Goal: Communication & Community: Answer question/provide support

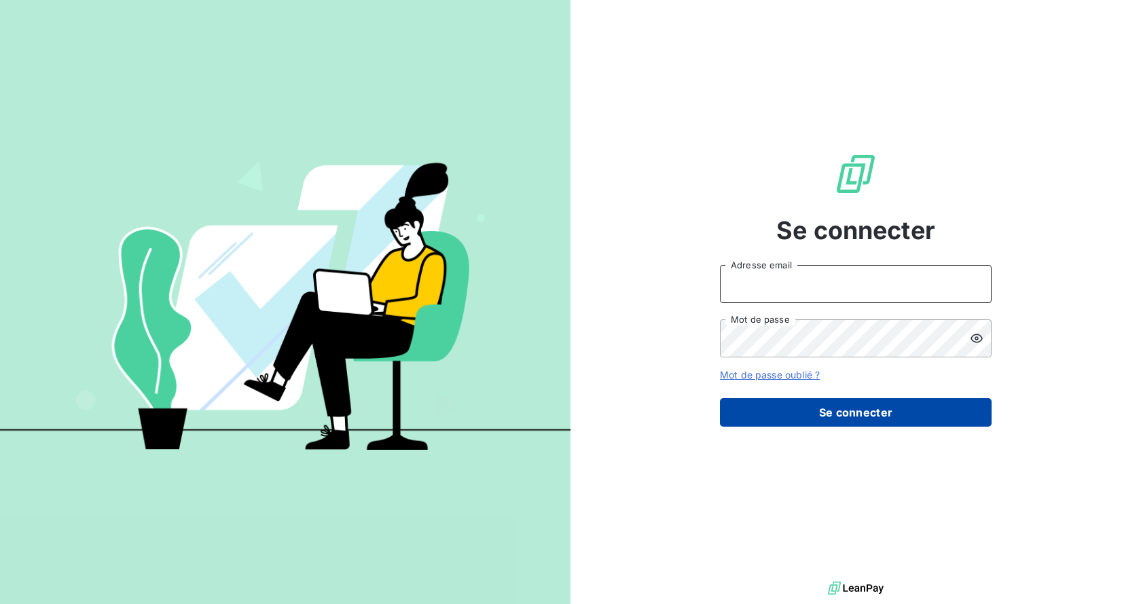
type input "[EMAIL_ADDRESS][DOMAIN_NAME]"
click at [819, 424] on button "Se connecter" at bounding box center [856, 412] width 272 height 29
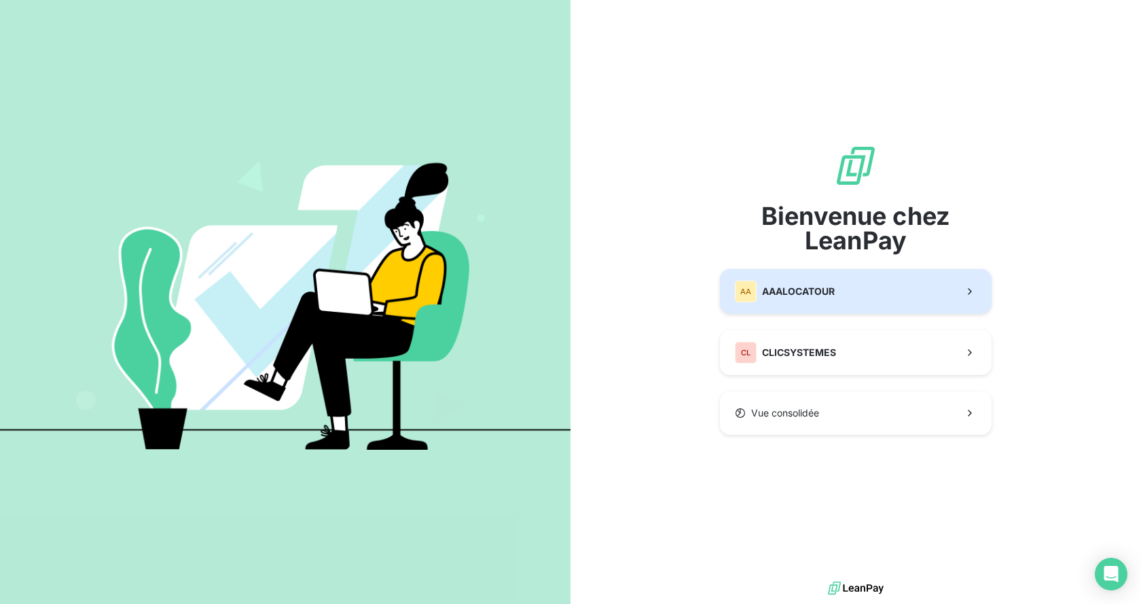
click at [796, 291] on span "AAALOCATOUR" at bounding box center [798, 292] width 73 height 14
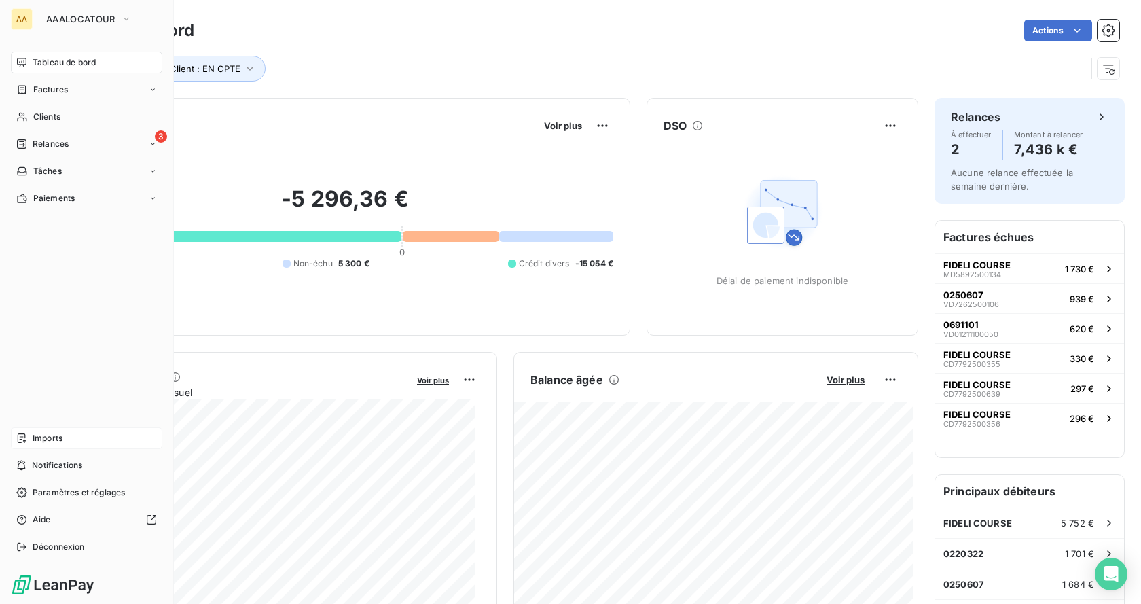
click at [52, 441] on span "Imports" at bounding box center [48, 438] width 30 height 12
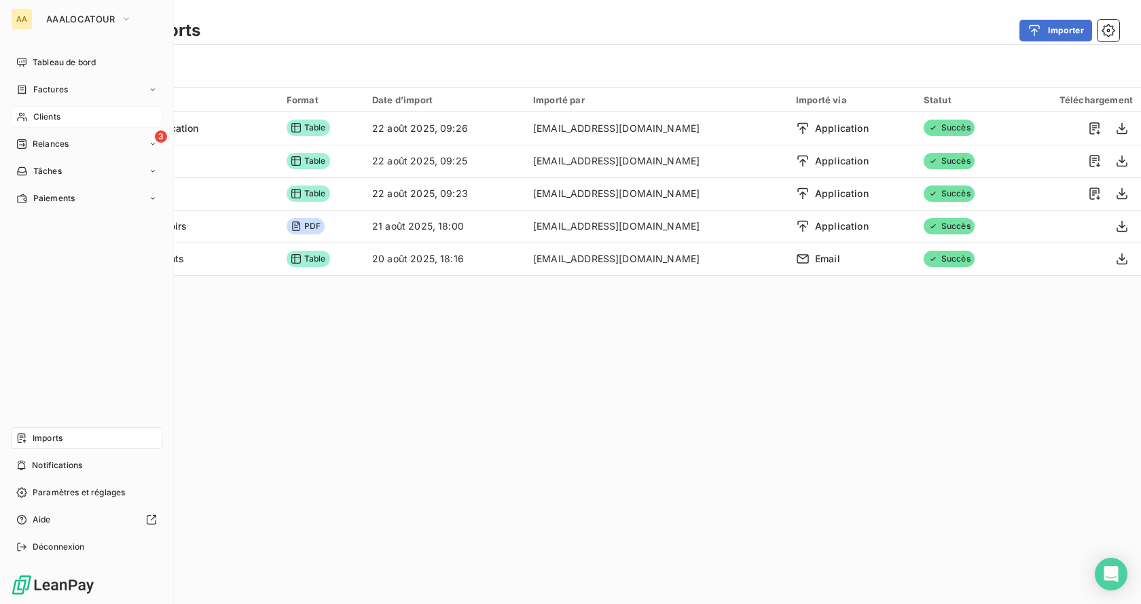
click at [48, 116] on span "Clients" at bounding box center [46, 117] width 27 height 12
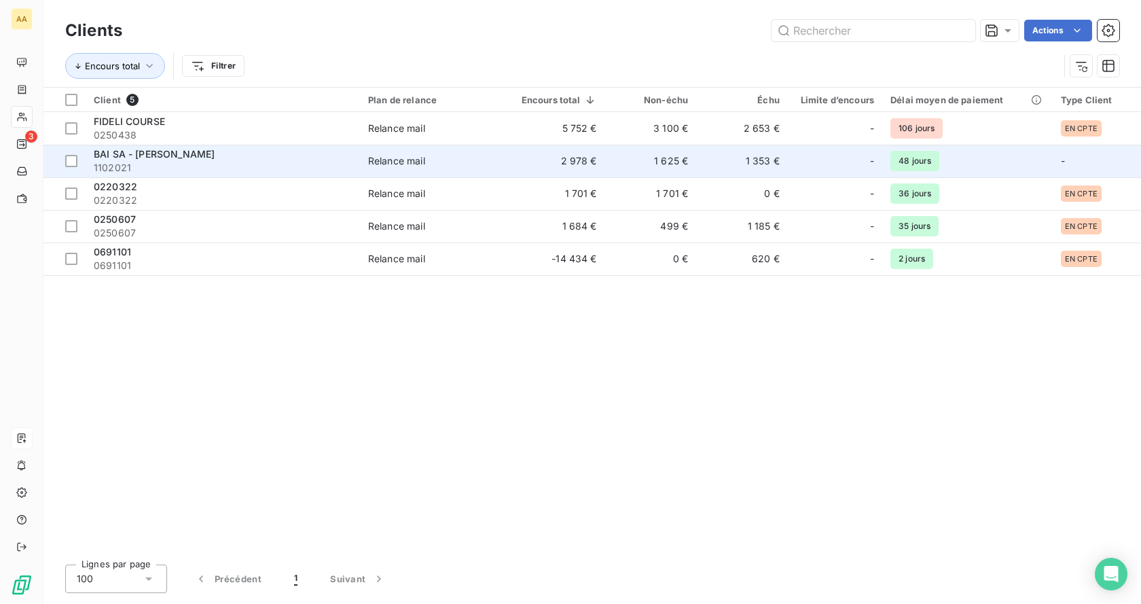
click at [140, 161] on span "1102021" at bounding box center [223, 168] width 258 height 14
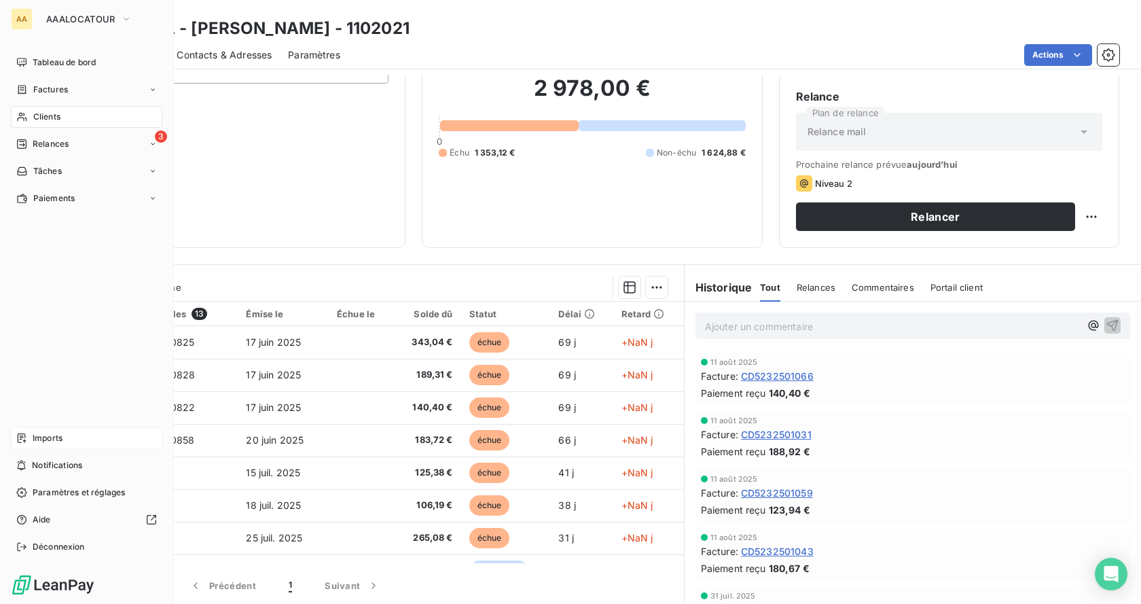
click at [31, 116] on div "Clients" at bounding box center [87, 117] width 152 height 22
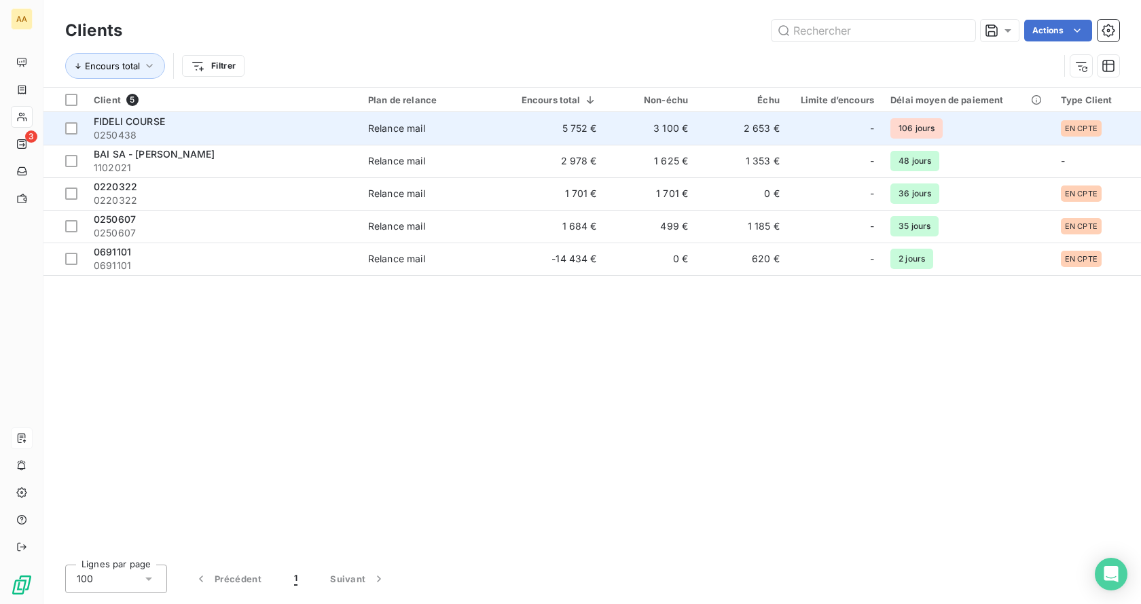
click at [113, 118] on span "FIDELI COURSE" at bounding box center [129, 122] width 71 height 12
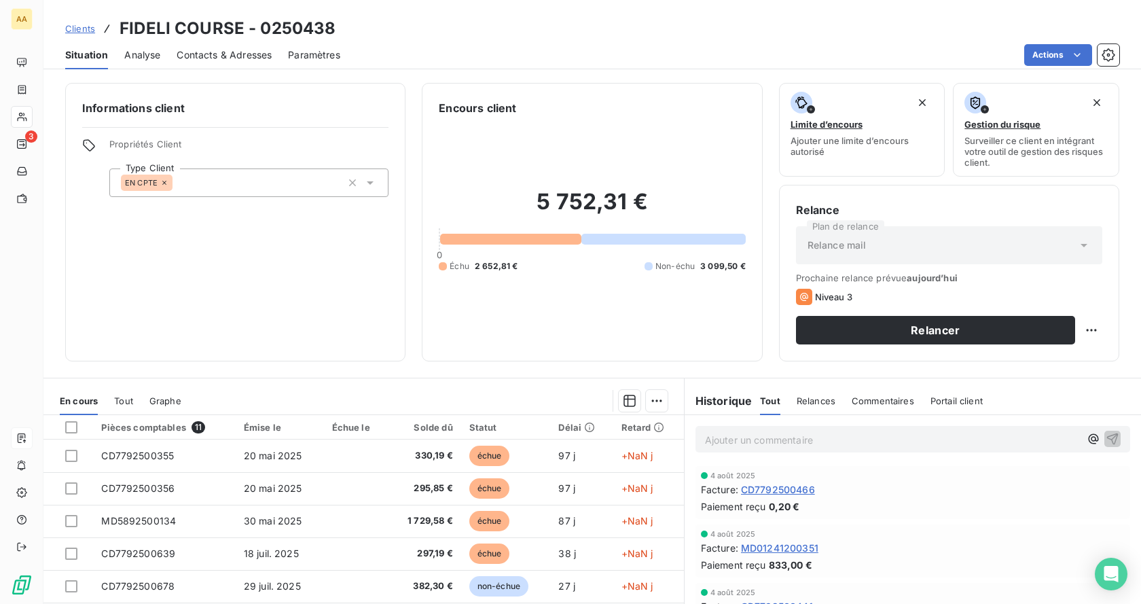
click at [1120, 54] on div "Situation Analyse Contacts & Adresses Paramètres Actions" at bounding box center [592, 55] width 1098 height 29
click at [1110, 50] on icon "button" at bounding box center [1108, 54] width 13 height 13
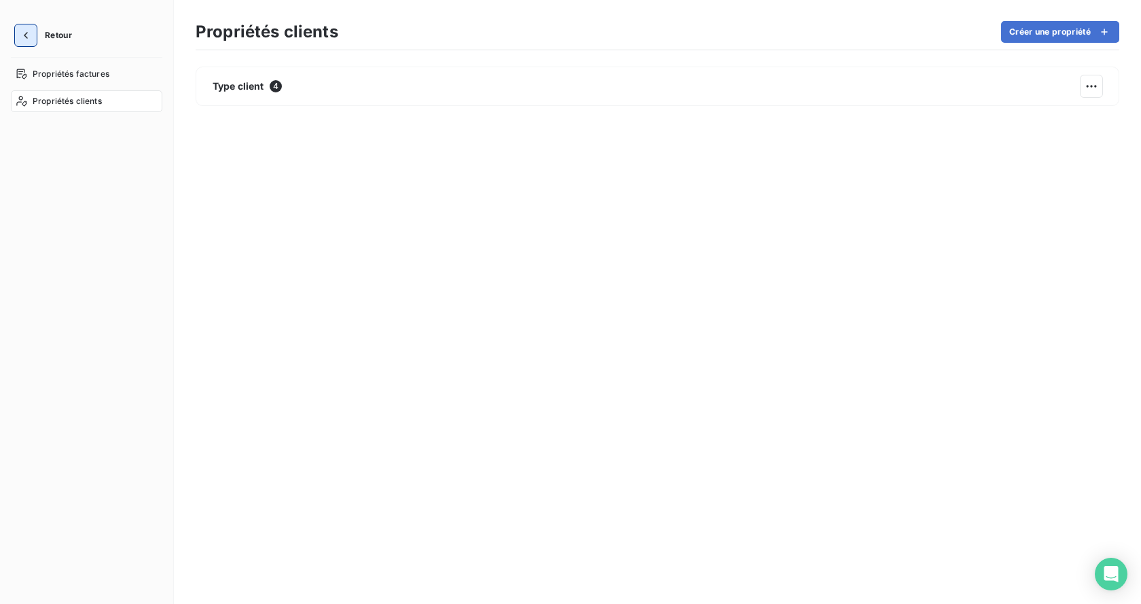
click at [28, 35] on icon "button" at bounding box center [26, 36] width 14 height 14
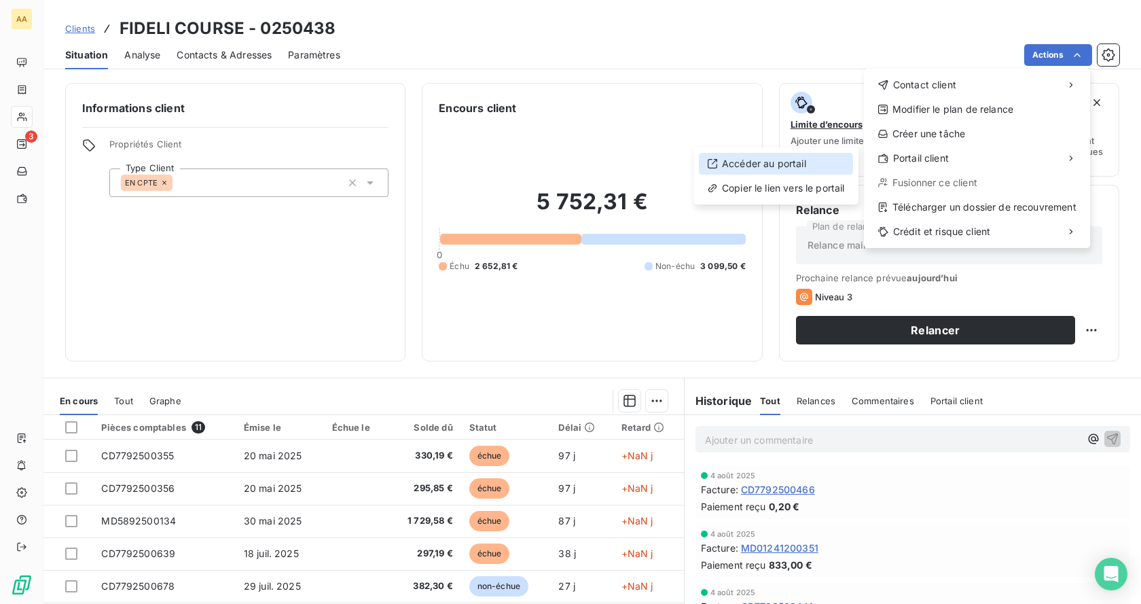
click at [762, 162] on div "Accéder au portail" at bounding box center [776, 164] width 154 height 22
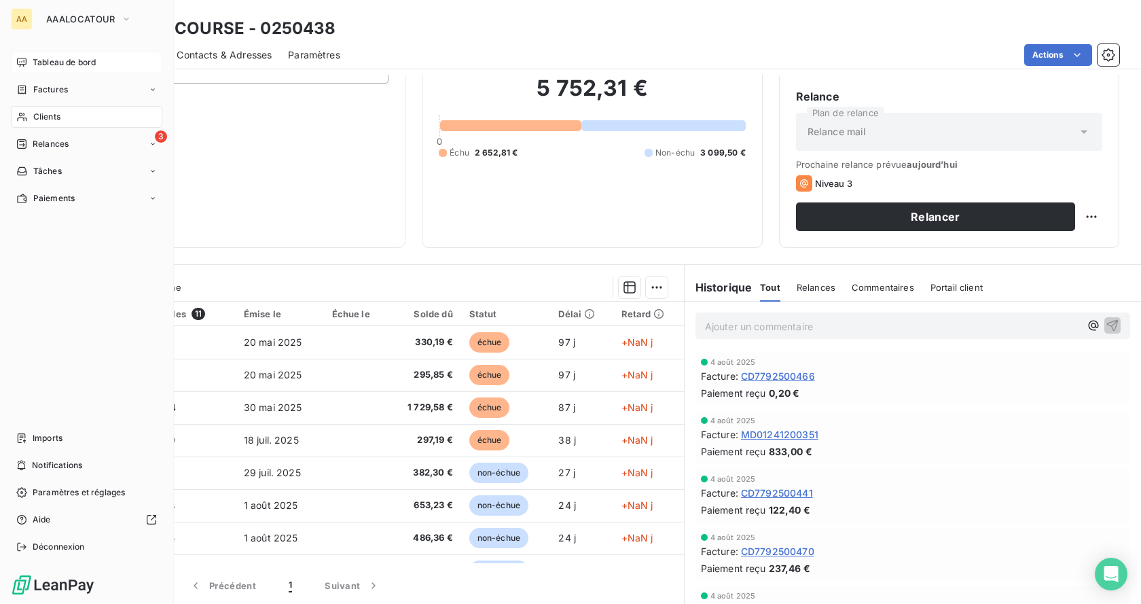
click at [57, 57] on span "Tableau de bord" at bounding box center [64, 62] width 63 height 12
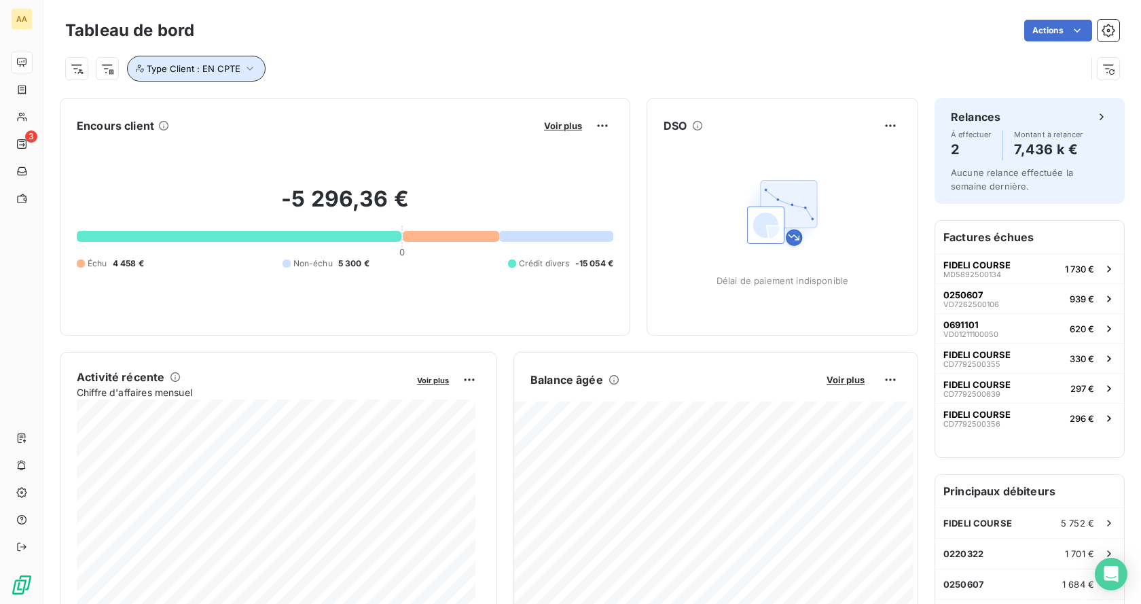
click at [248, 65] on icon "button" at bounding box center [250, 69] width 14 height 14
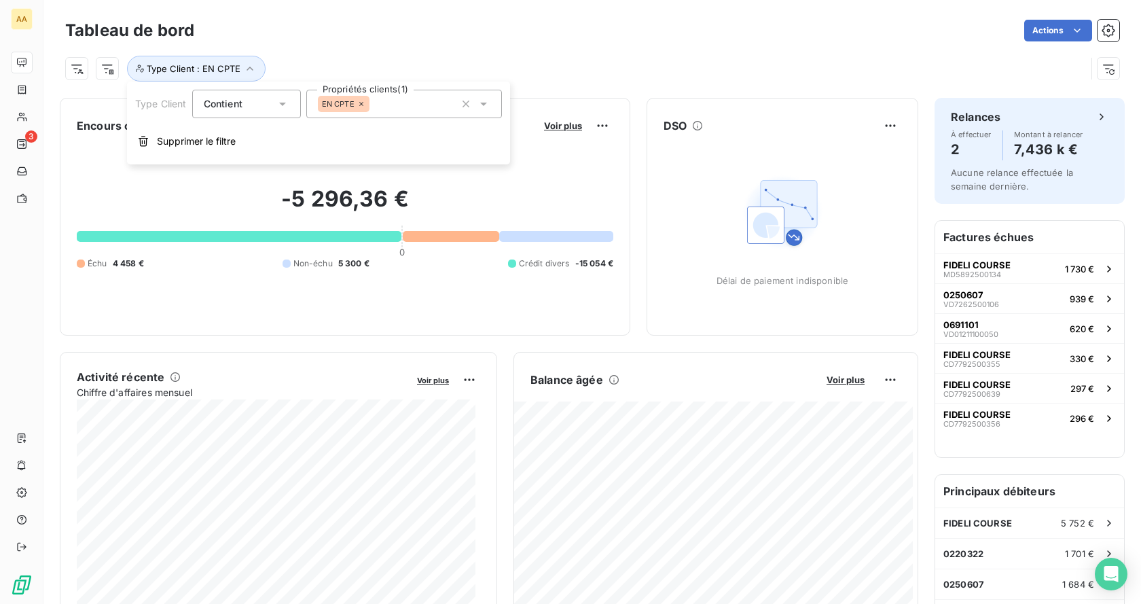
click at [251, 105] on div "Contient is" at bounding box center [240, 103] width 72 height 19
click at [250, 103] on div "Contient" at bounding box center [240, 103] width 72 height 19
click at [499, 39] on div "Actions" at bounding box center [665, 31] width 909 height 22
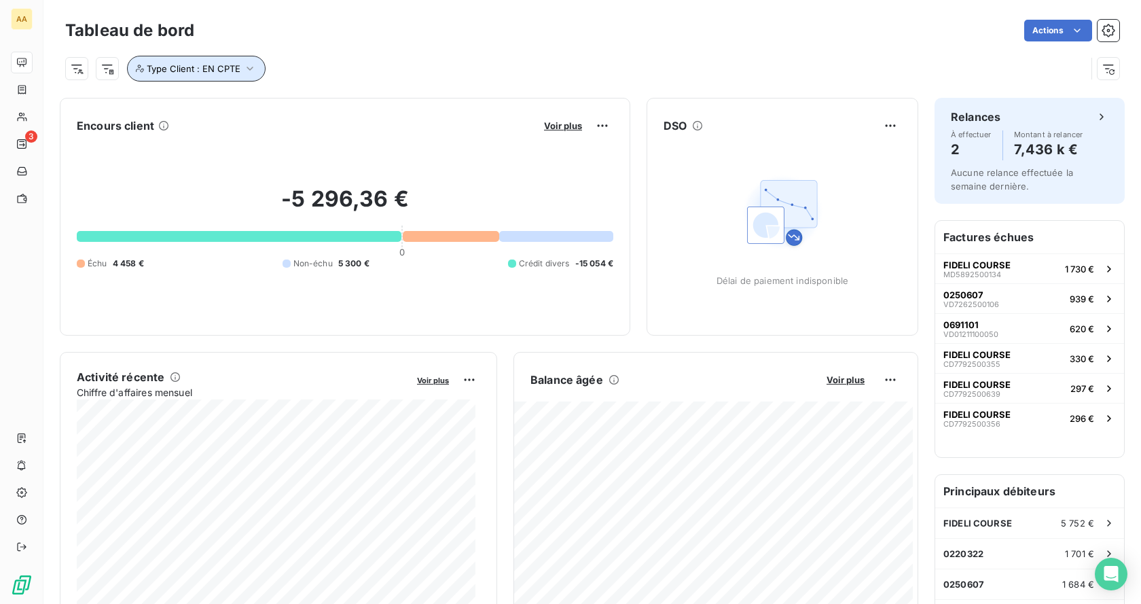
click at [222, 66] on span "Type Client : EN CPTE" at bounding box center [194, 68] width 94 height 11
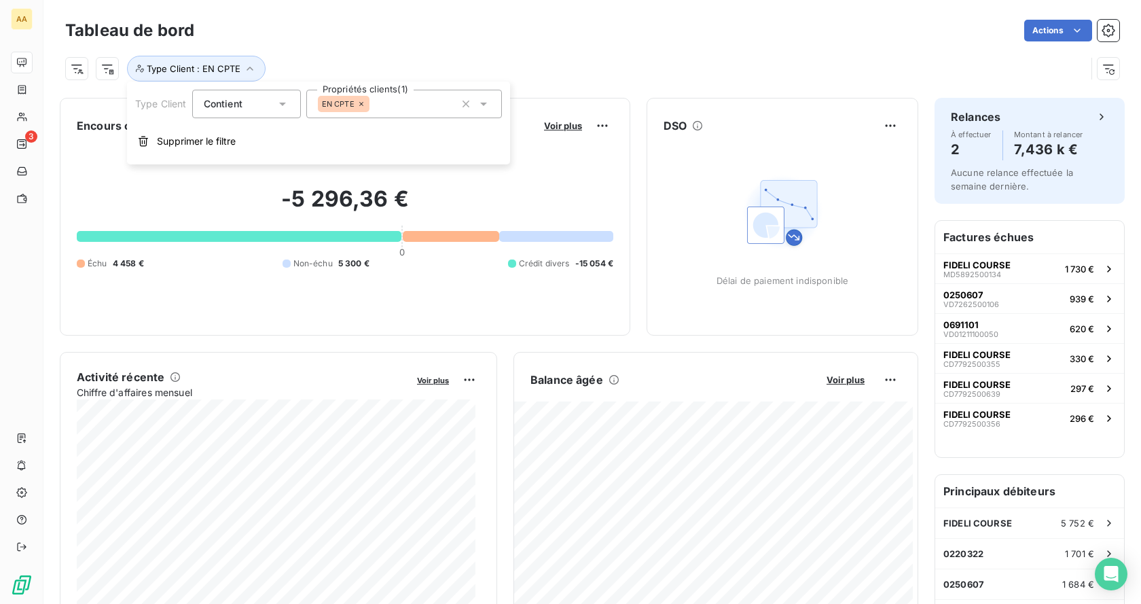
click at [286, 99] on icon at bounding box center [283, 104] width 14 height 14
click at [413, 95] on div "EN CPTE" at bounding box center [404, 104] width 196 height 29
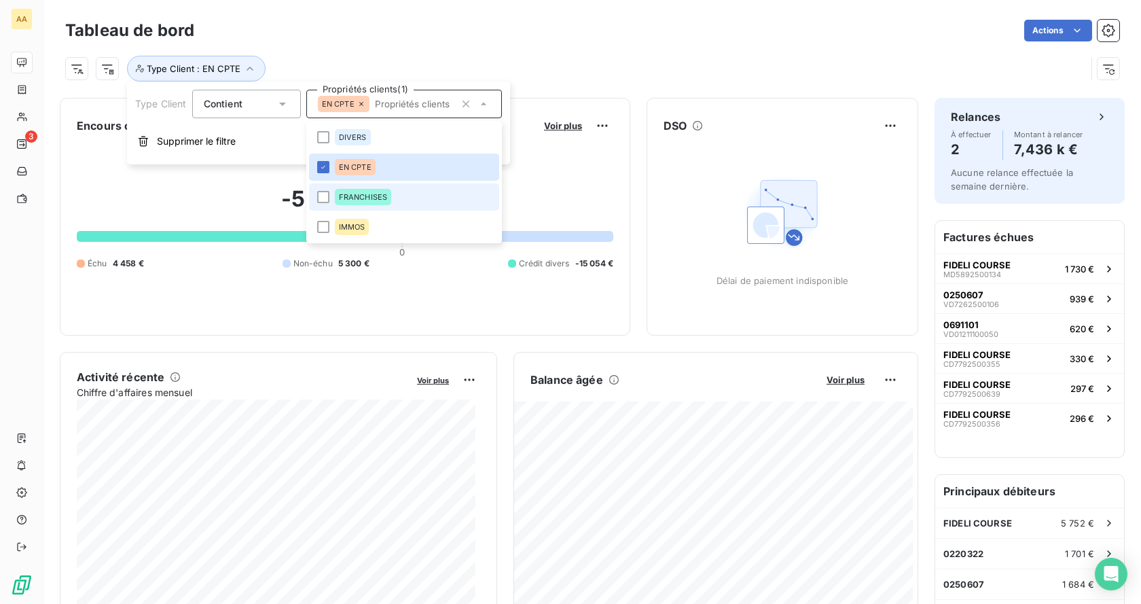
click at [356, 200] on span "FRANCHISES" at bounding box center [363, 197] width 49 height 8
click at [327, 166] on icon at bounding box center [323, 167] width 8 height 8
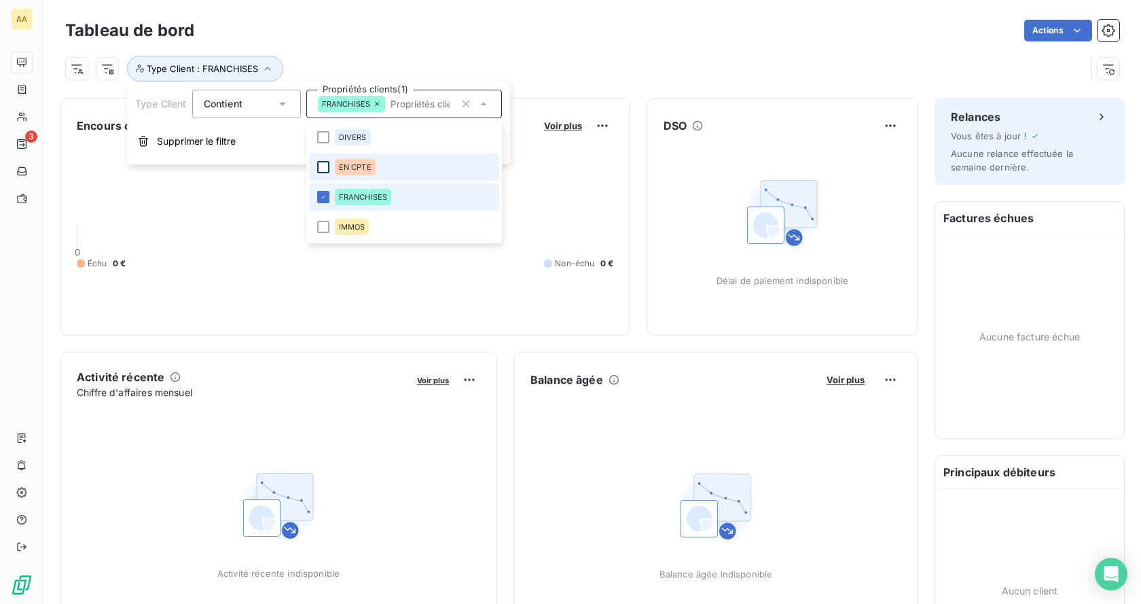
click at [364, 205] on li "FRANCHISES" at bounding box center [404, 196] width 190 height 27
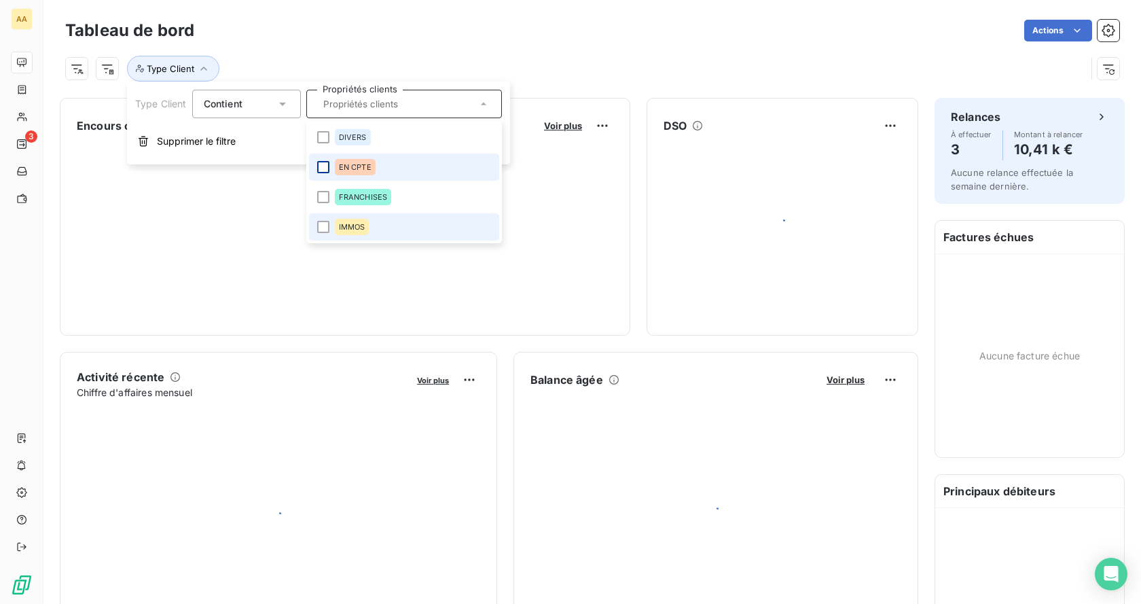
click at [351, 226] on span "IMMOS" at bounding box center [352, 227] width 26 height 8
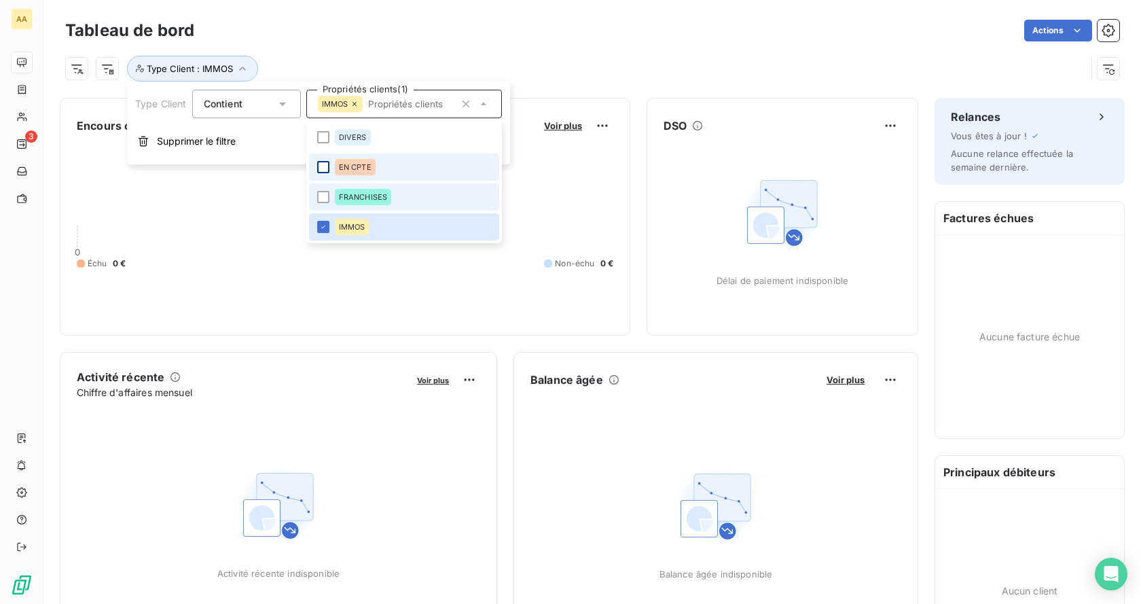
click at [366, 199] on span "FRANCHISES" at bounding box center [363, 197] width 49 height 8
click at [331, 230] on li "IMMOS" at bounding box center [404, 226] width 190 height 27
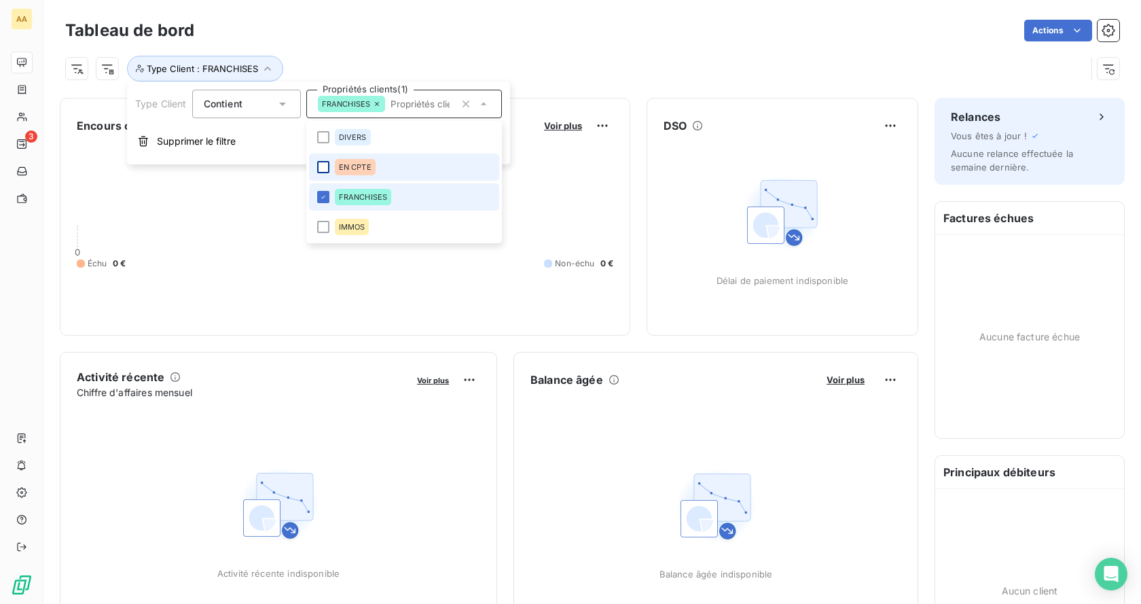
click at [342, 194] on span "FRANCHISES" at bounding box center [363, 197] width 49 height 8
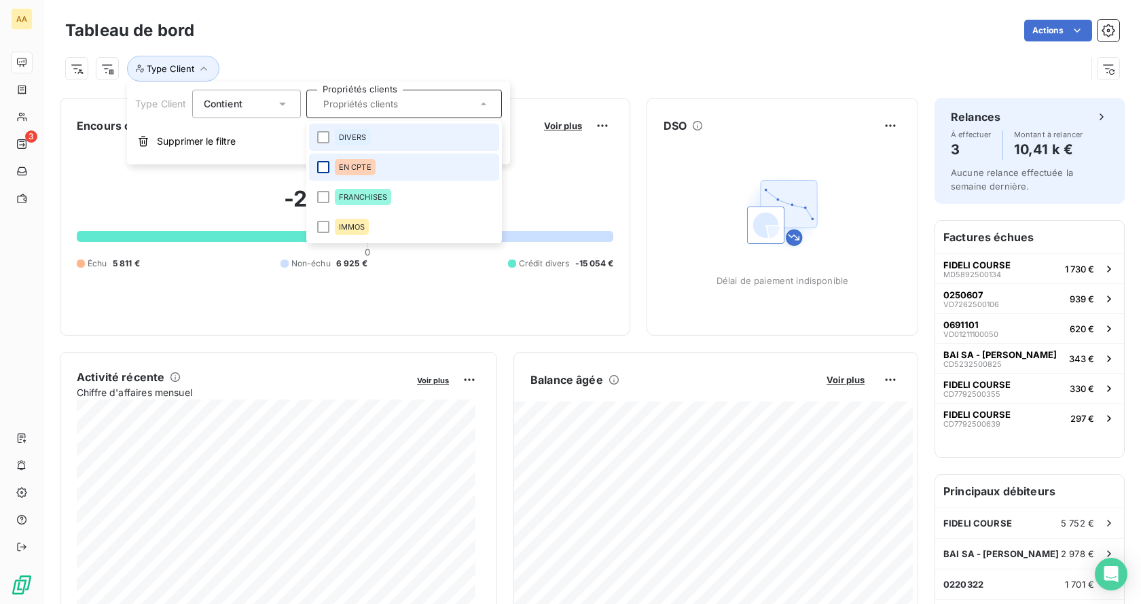
click at [355, 146] on li "DIVERS" at bounding box center [404, 137] width 190 height 27
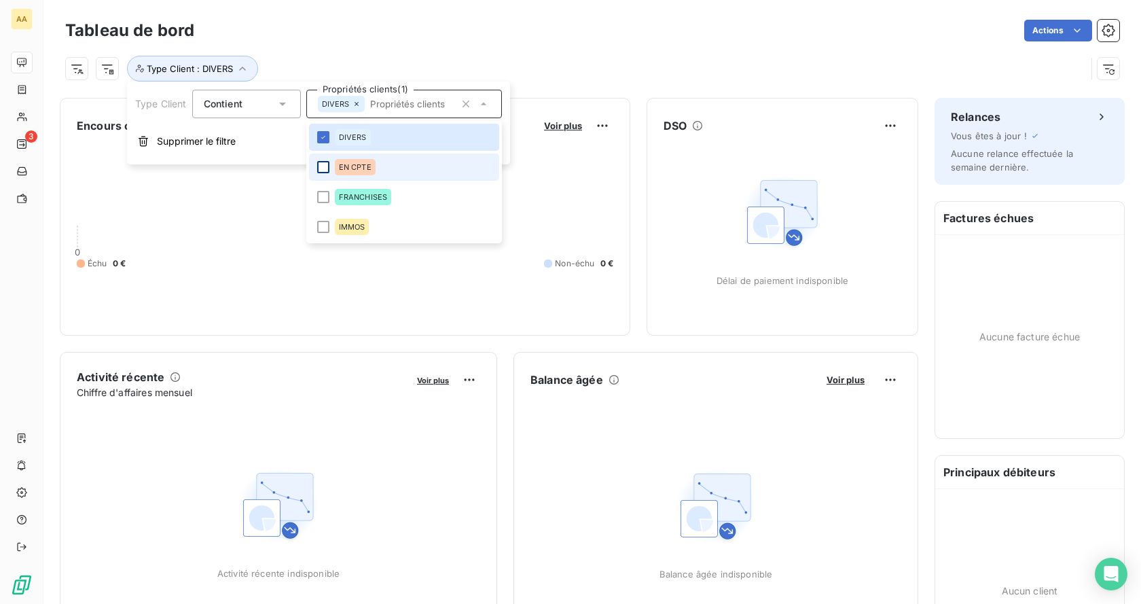
click at [355, 169] on span "EN CPTE" at bounding box center [355, 167] width 33 height 8
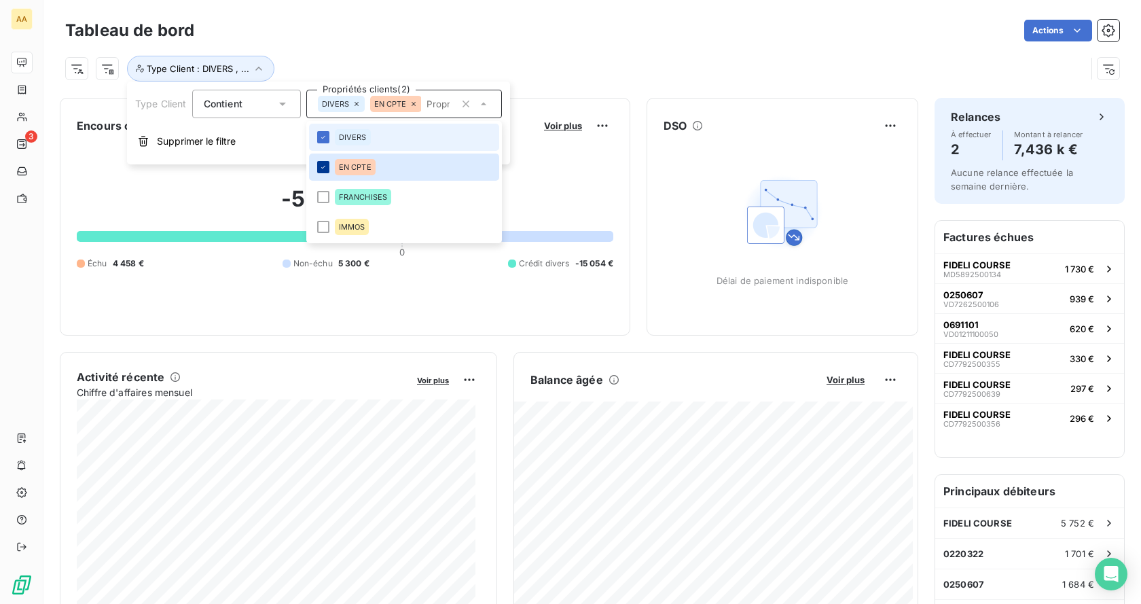
click at [350, 134] on span "DIVERS" at bounding box center [353, 137] width 28 height 8
drag, startPoint x: 582, startPoint y: 33, endPoint x: 576, endPoint y: 43, distance: 11.7
click at [582, 35] on div "Actions" at bounding box center [665, 31] width 909 height 22
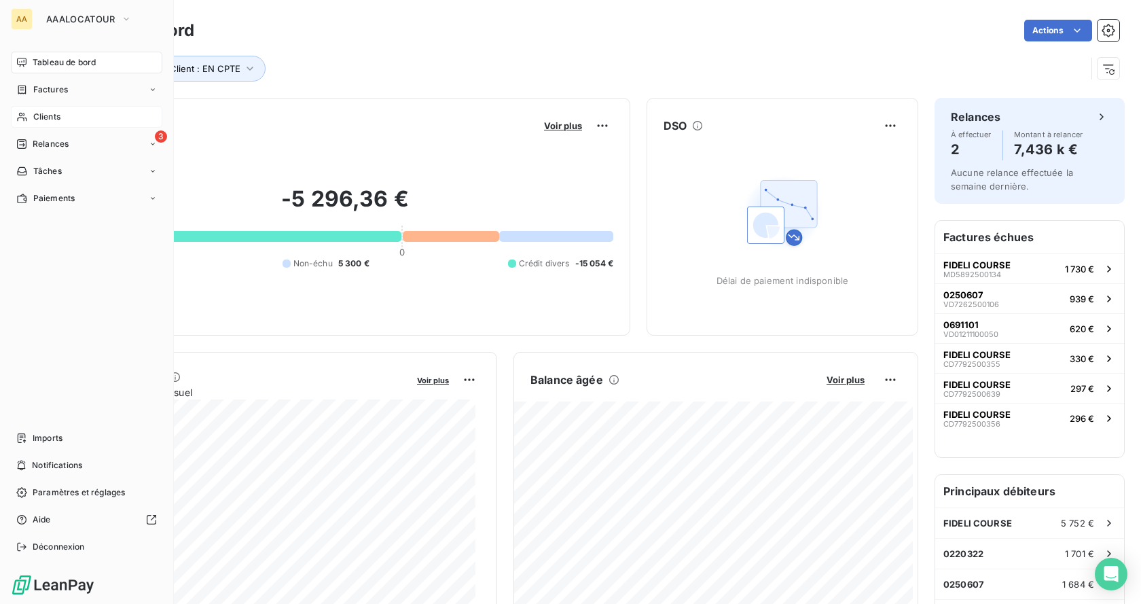
click at [47, 118] on span "Clients" at bounding box center [46, 117] width 27 height 12
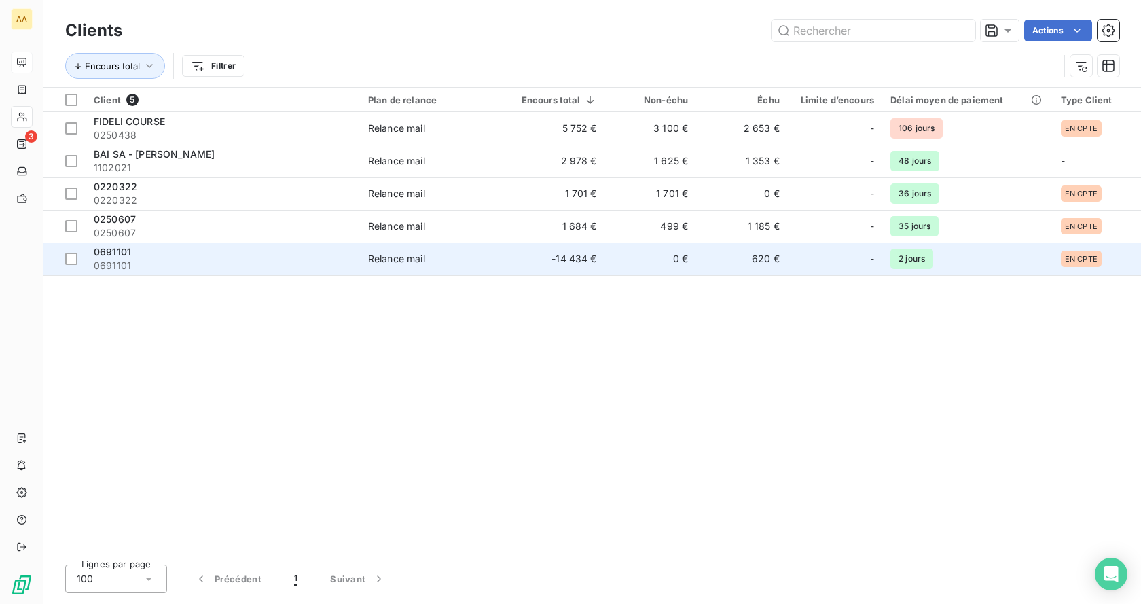
click at [119, 250] on span "0691101" at bounding box center [112, 252] width 37 height 12
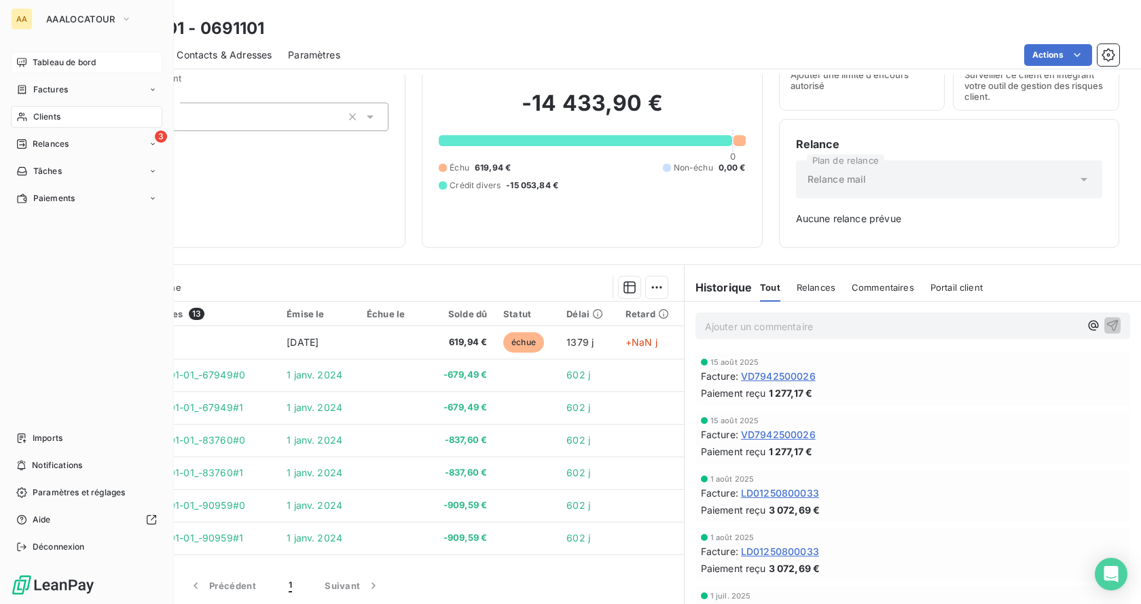
click at [48, 57] on span "Tableau de bord" at bounding box center [64, 62] width 63 height 12
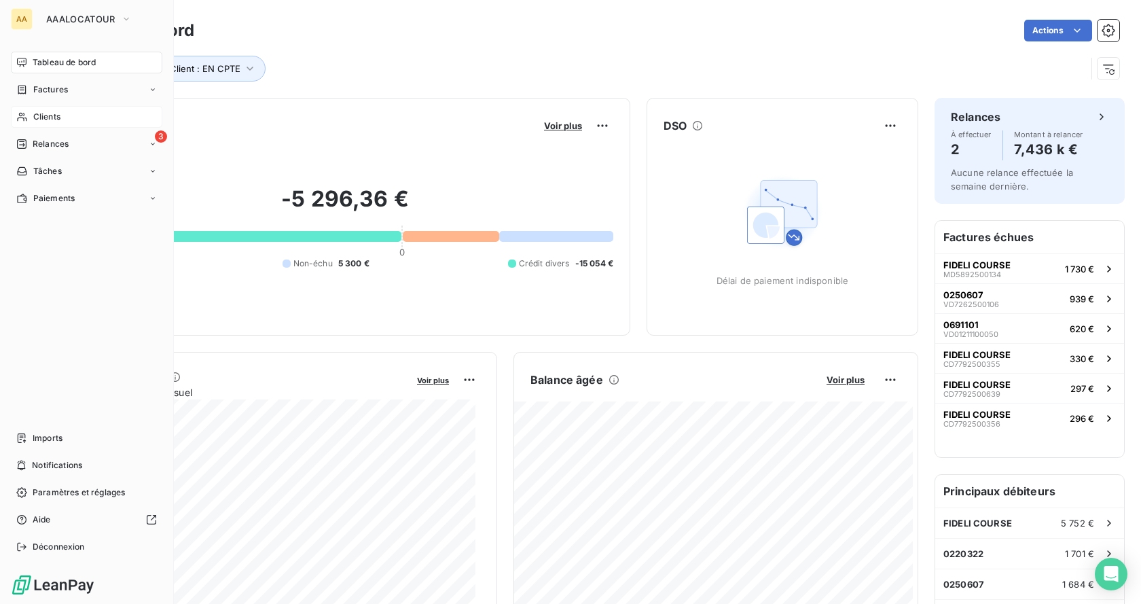
click at [43, 115] on span "Clients" at bounding box center [46, 117] width 27 height 12
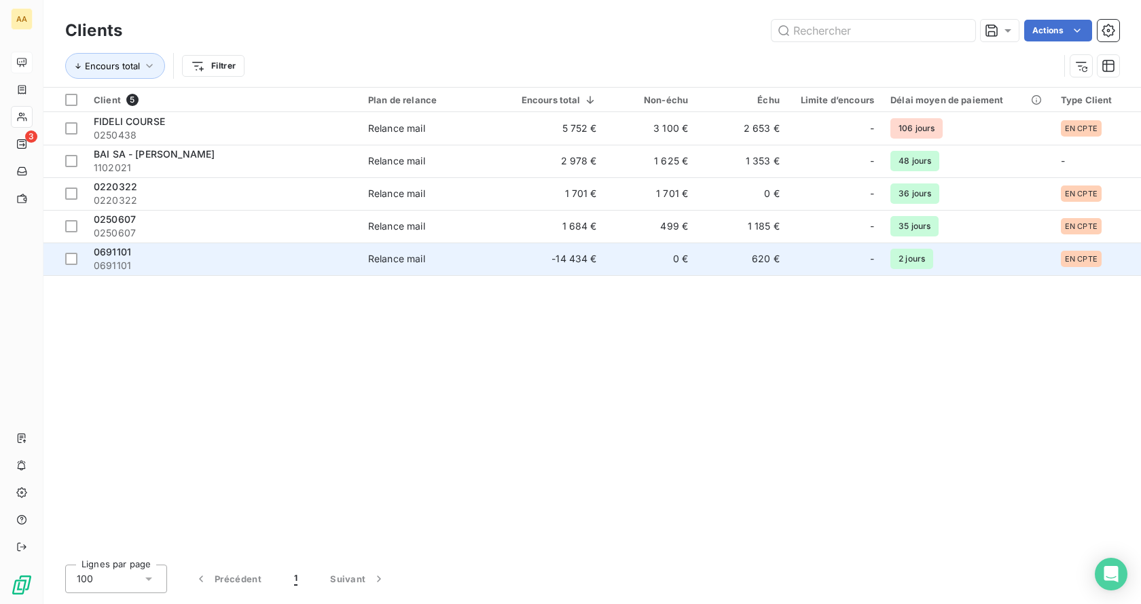
click at [131, 247] on div "0691101" at bounding box center [223, 252] width 258 height 14
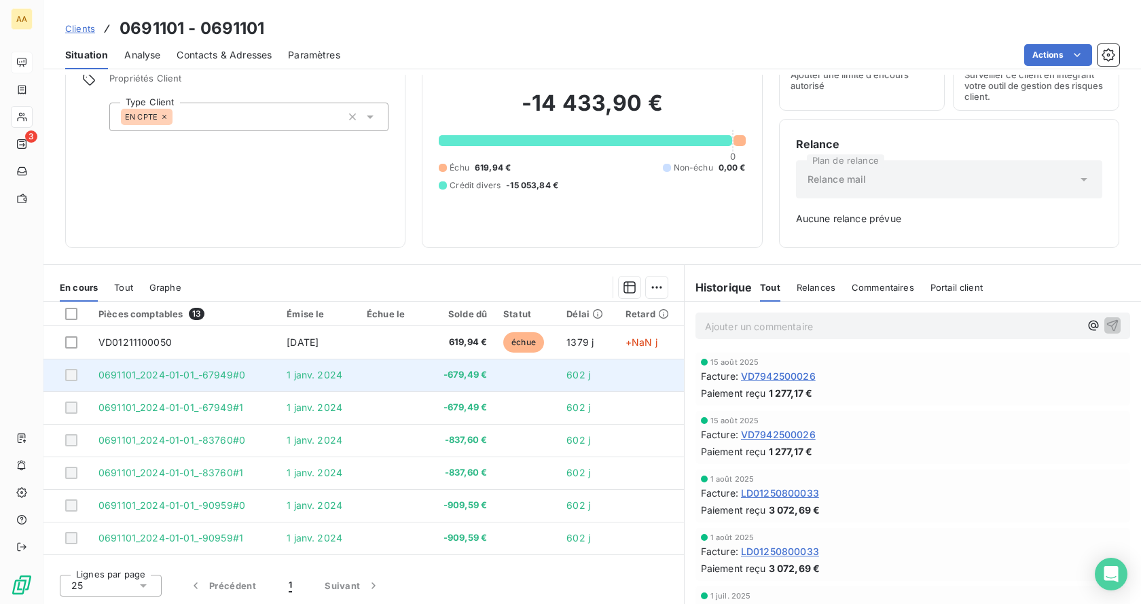
click at [635, 375] on td at bounding box center [651, 375] width 67 height 33
click at [594, 369] on td "602 j" at bounding box center [588, 375] width 59 height 33
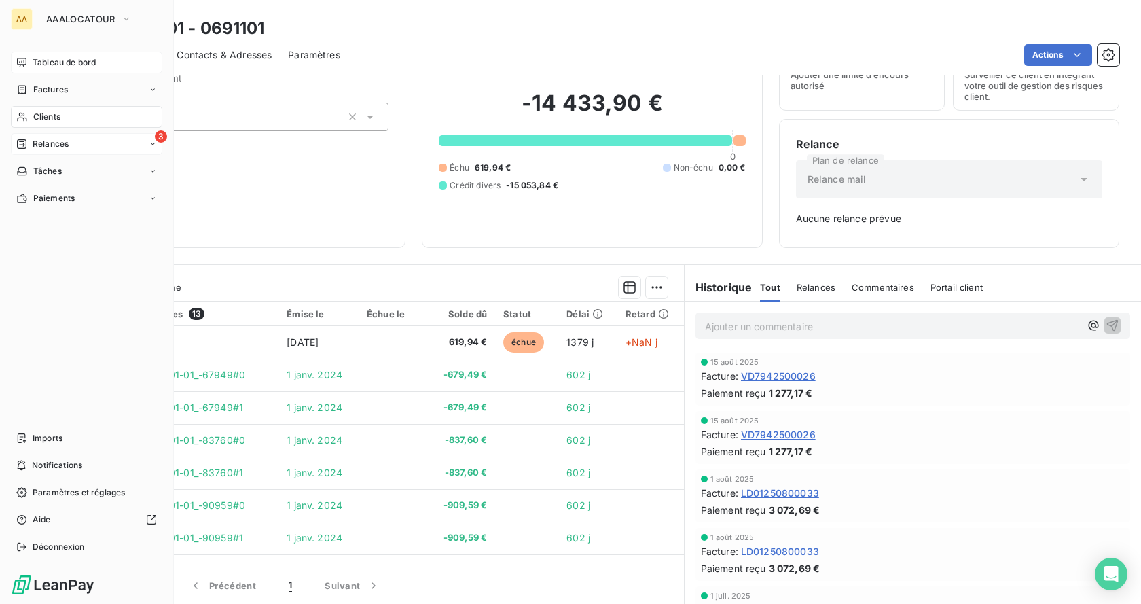
click at [36, 146] on span "Relances" at bounding box center [51, 144] width 36 height 12
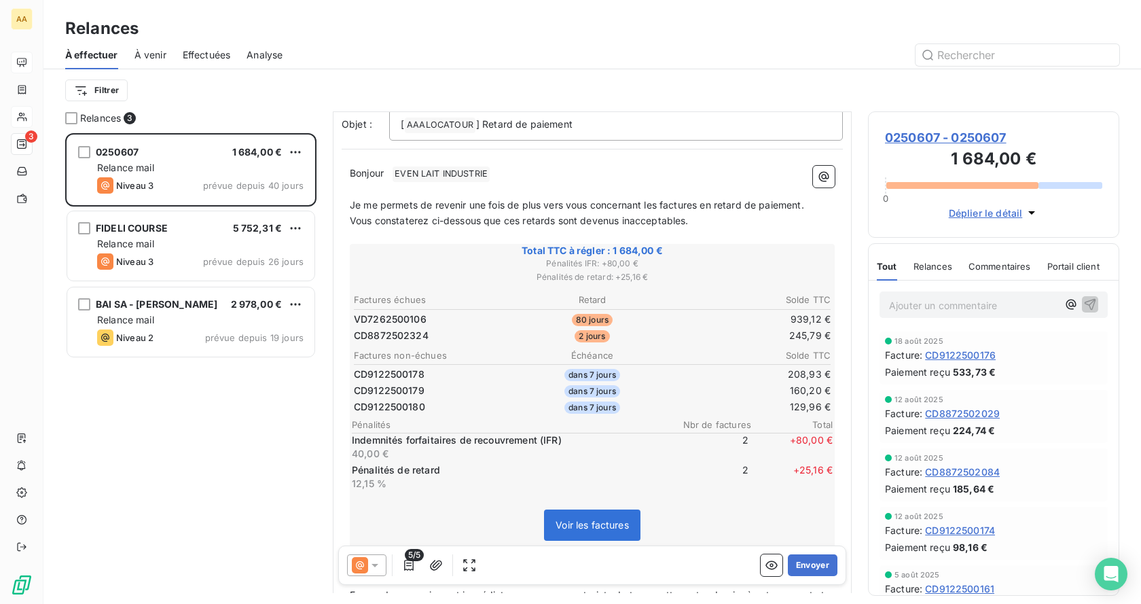
scroll to position [137, 0]
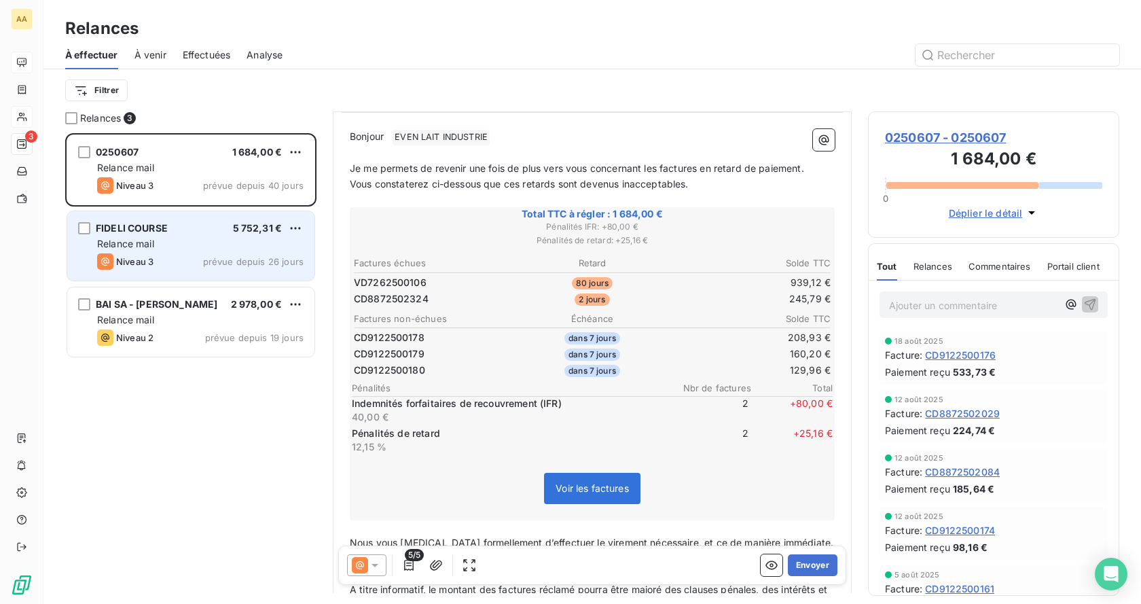
click at [230, 255] on div "Niveau 3 prévue depuis 26 jours" at bounding box center [200, 261] width 207 height 16
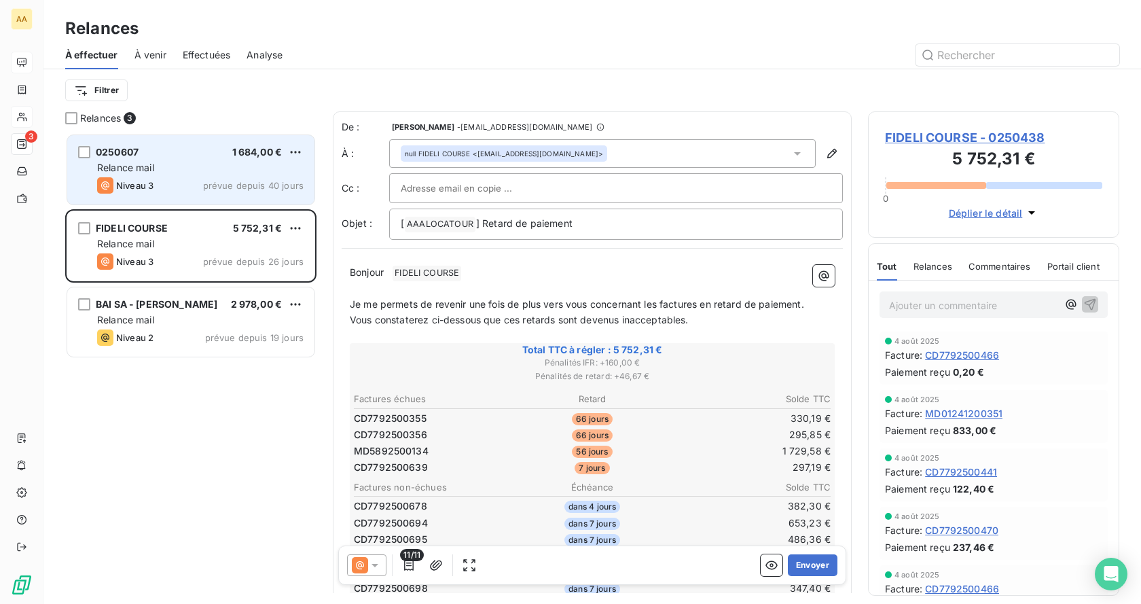
click at [153, 171] on span "Relance mail" at bounding box center [125, 168] width 57 height 12
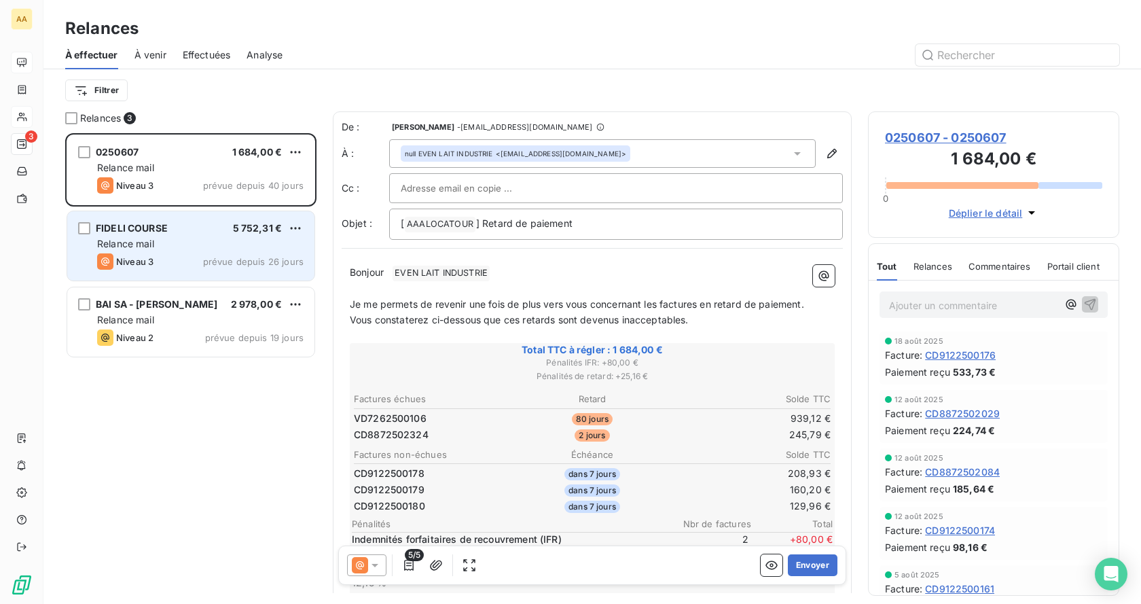
click at [168, 235] on div "FIDELI COURSE" at bounding box center [132, 229] width 72 height 14
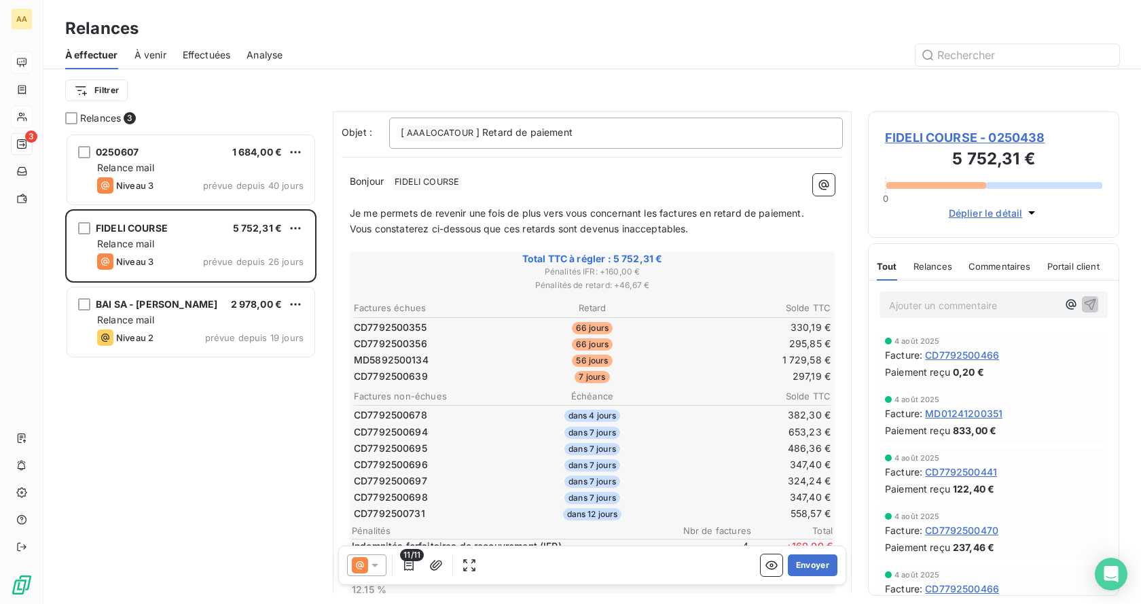
scroll to position [340, 0]
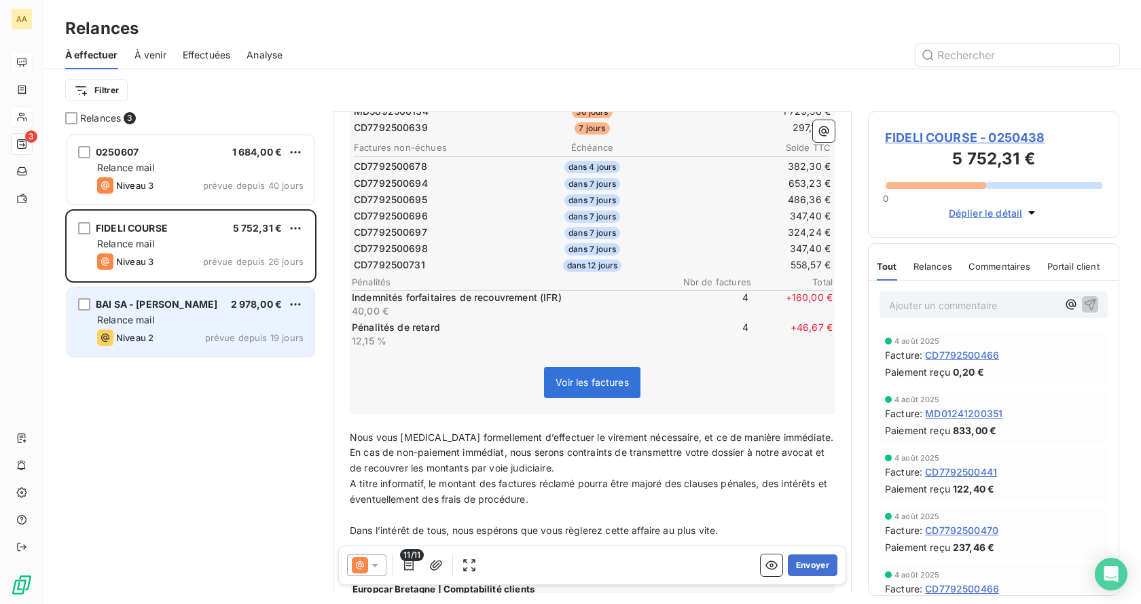
click at [195, 338] on div "Niveau 2 prévue depuis 19 jours" at bounding box center [200, 338] width 207 height 16
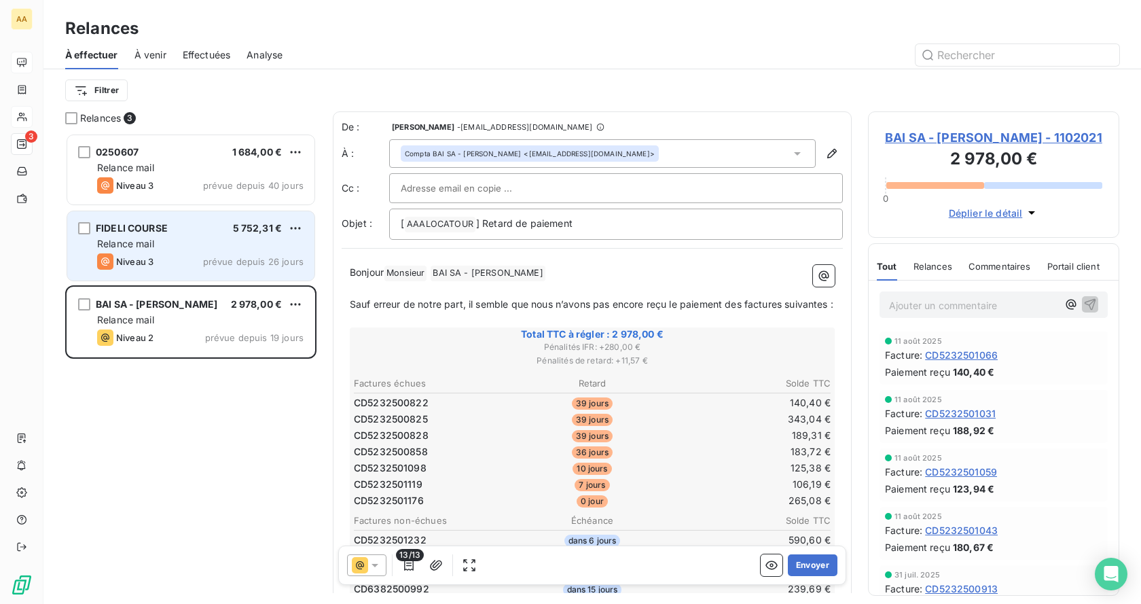
click at [196, 228] on div "FIDELI COURSE 5 752,31 €" at bounding box center [200, 228] width 207 height 12
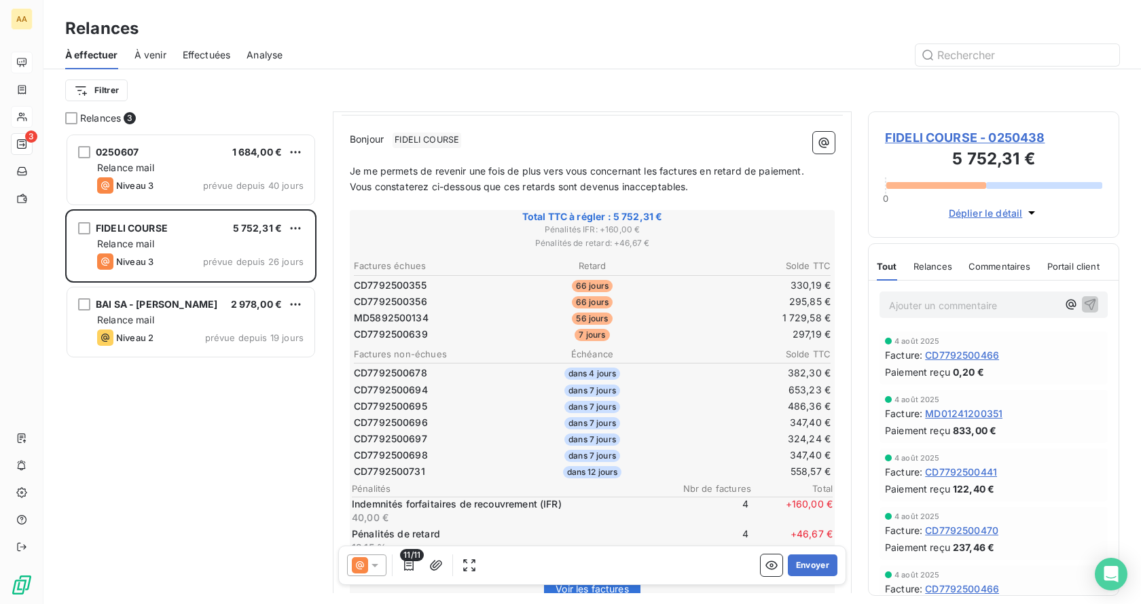
scroll to position [137, 0]
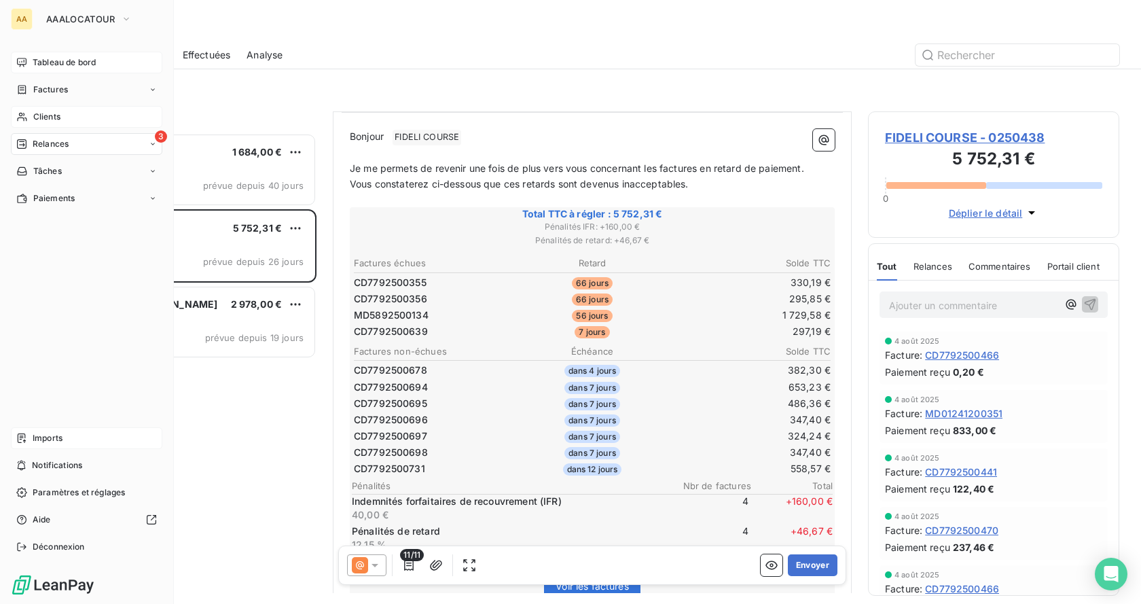
click at [50, 434] on span "Imports" at bounding box center [48, 438] width 30 height 12
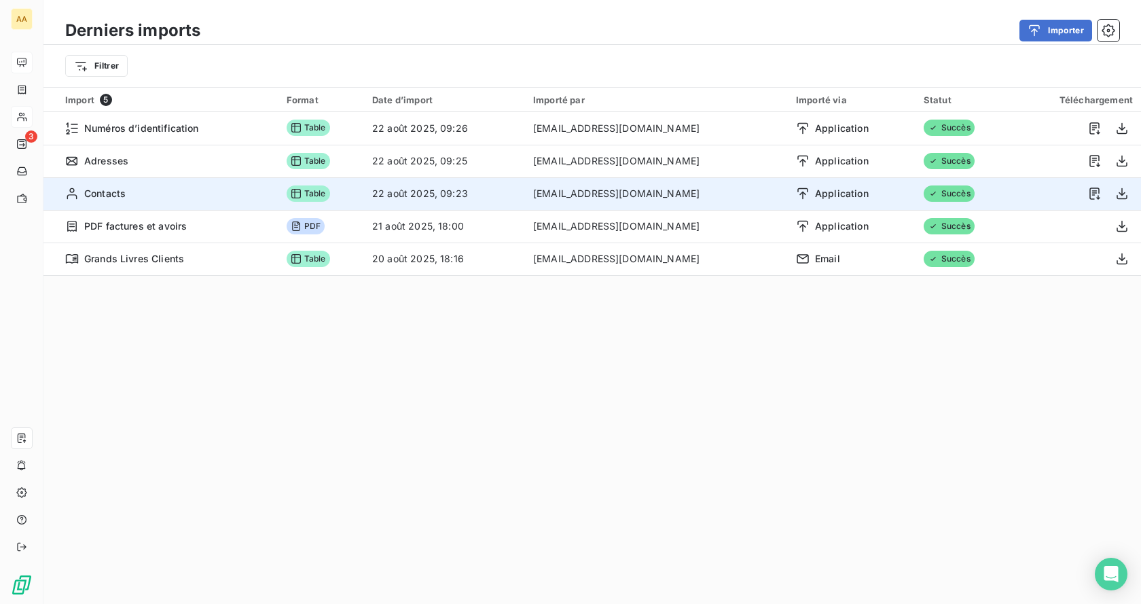
drag, startPoint x: 118, startPoint y: 158, endPoint x: 109, endPoint y: 182, distance: 25.8
click at [113, 162] on span "Adresses" at bounding box center [106, 161] width 44 height 14
click at [109, 193] on span "Contacts" at bounding box center [104, 194] width 41 height 14
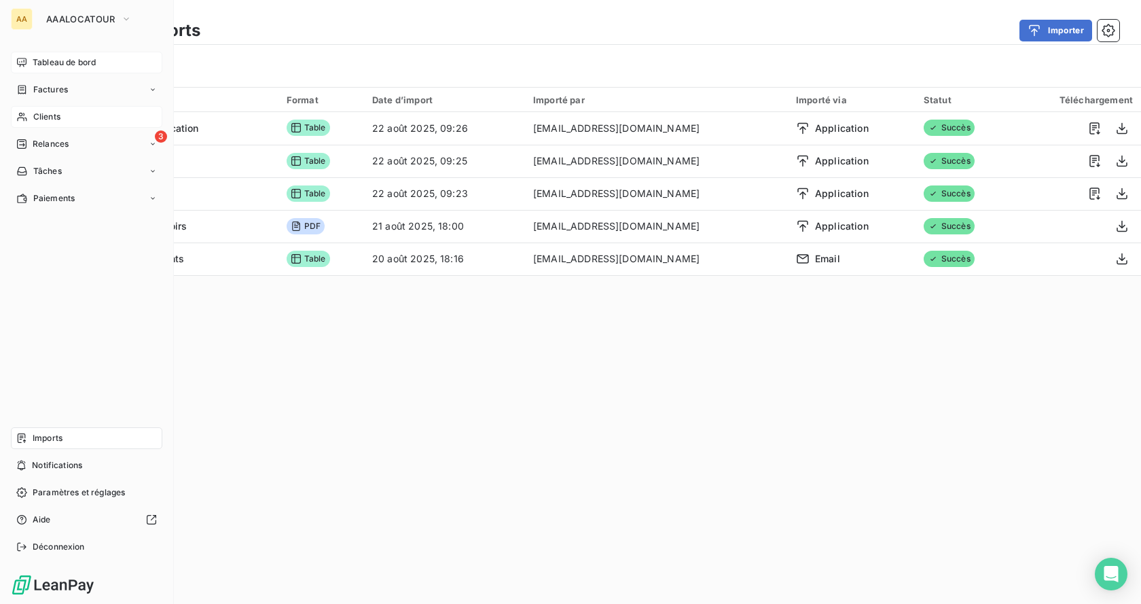
click at [57, 117] on span "Clients" at bounding box center [46, 117] width 27 height 12
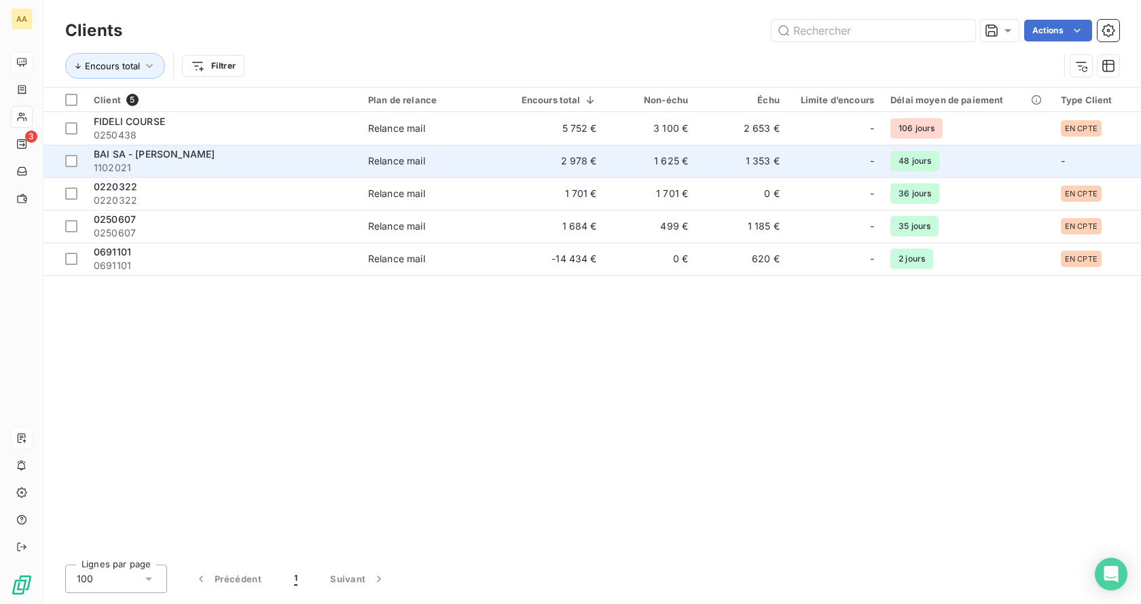
click at [126, 171] on span "1102021" at bounding box center [223, 168] width 258 height 14
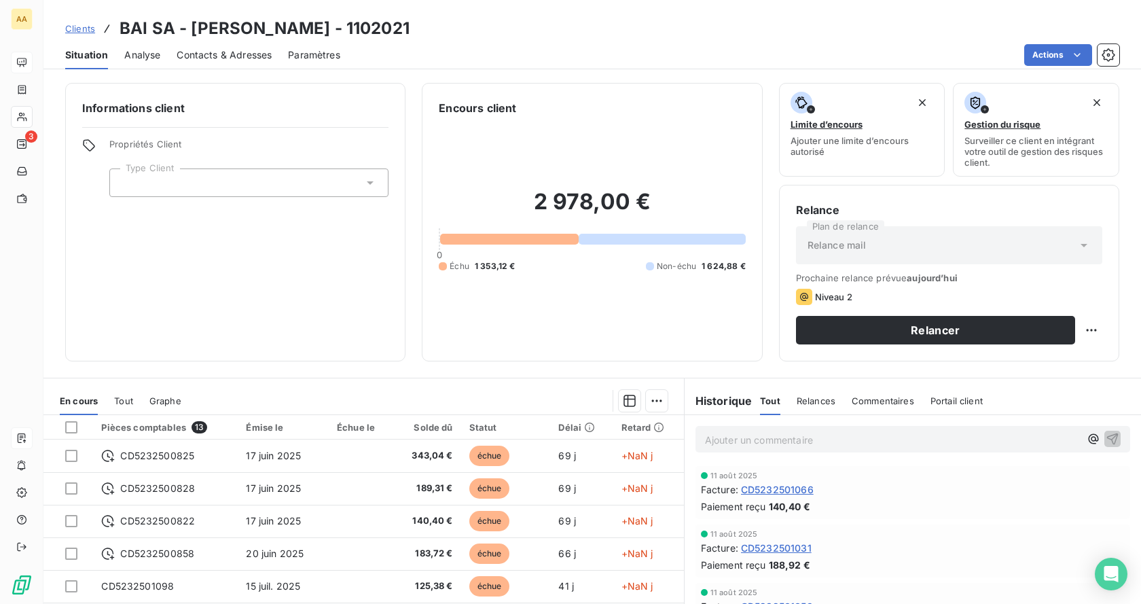
click at [364, 180] on icon at bounding box center [371, 183] width 14 height 14
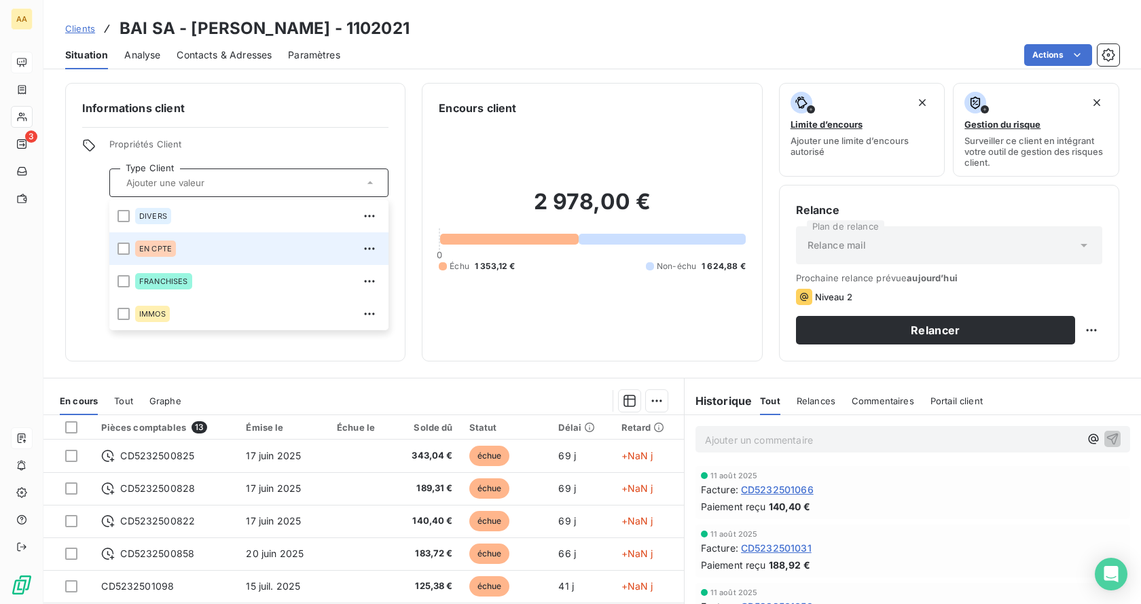
click at [194, 247] on div "EN CPTE" at bounding box center [257, 249] width 245 height 22
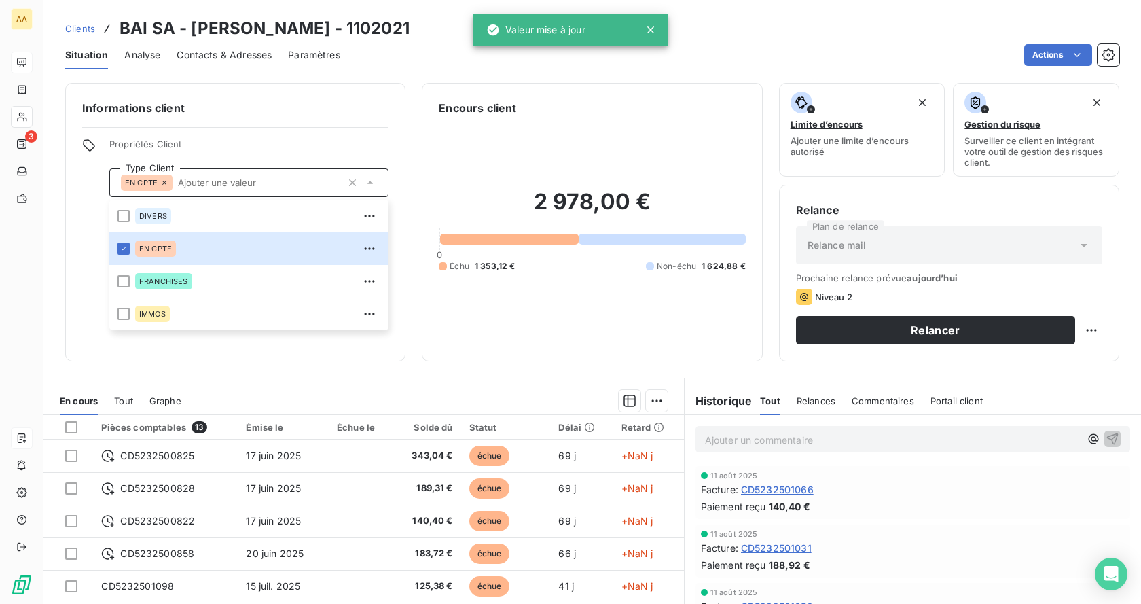
click at [820, 34] on div "Clients BAI SA - [PERSON_NAME] - 1102021" at bounding box center [592, 28] width 1098 height 24
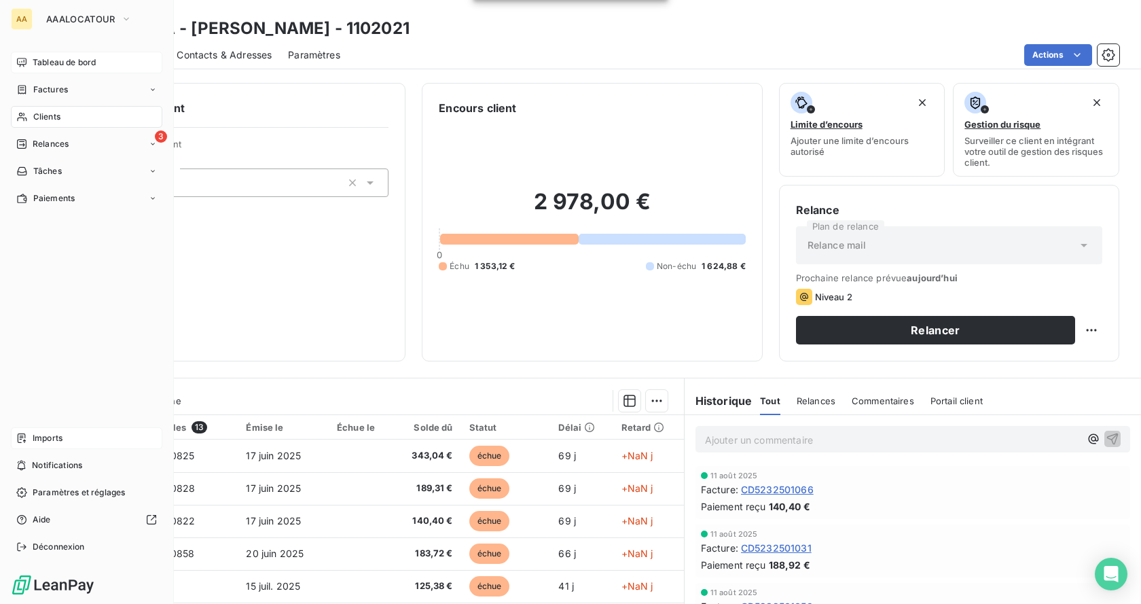
click at [37, 118] on span "Clients" at bounding box center [46, 117] width 27 height 12
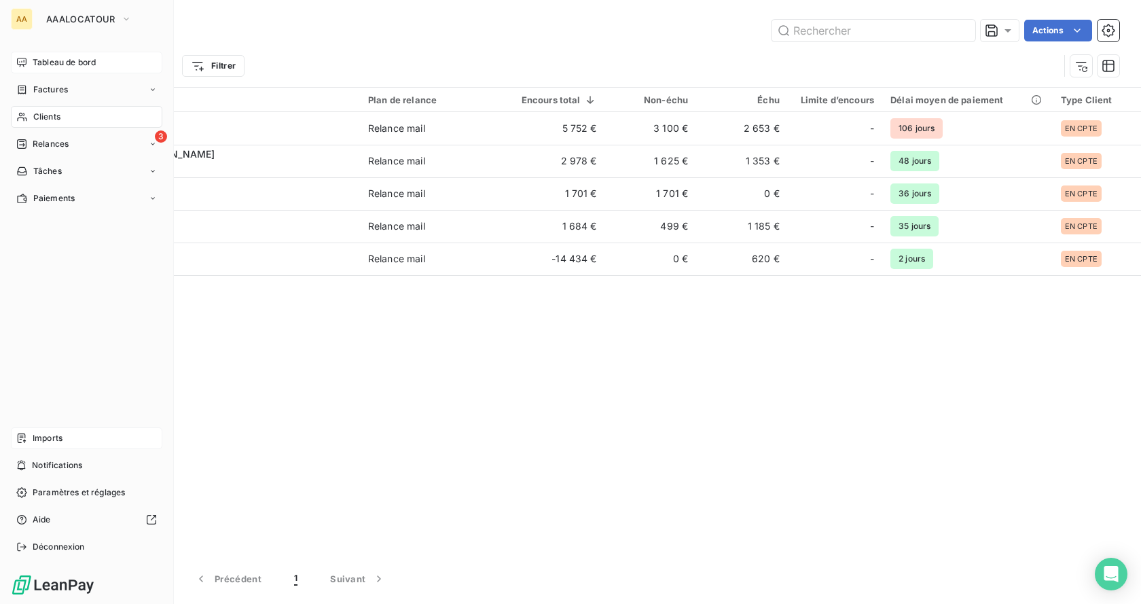
click at [54, 62] on span "Tableau de bord" at bounding box center [64, 62] width 63 height 12
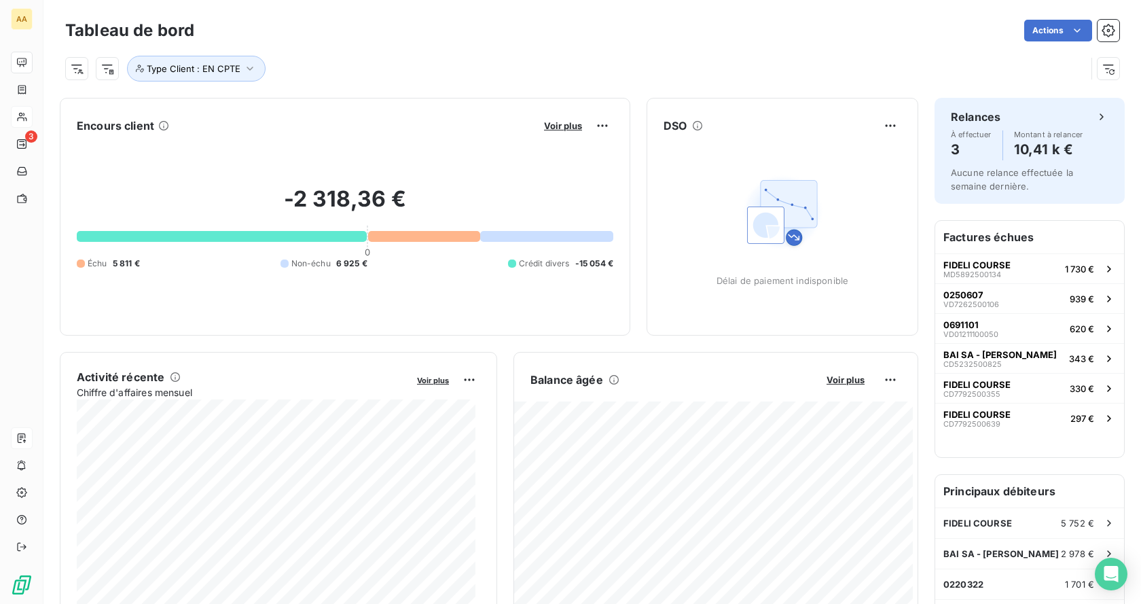
click at [533, 23] on div "Actions" at bounding box center [665, 31] width 909 height 22
click at [245, 73] on icon "button" at bounding box center [250, 69] width 14 height 14
click at [313, 54] on div "Type Client : EN CPTE" at bounding box center [592, 63] width 1055 height 37
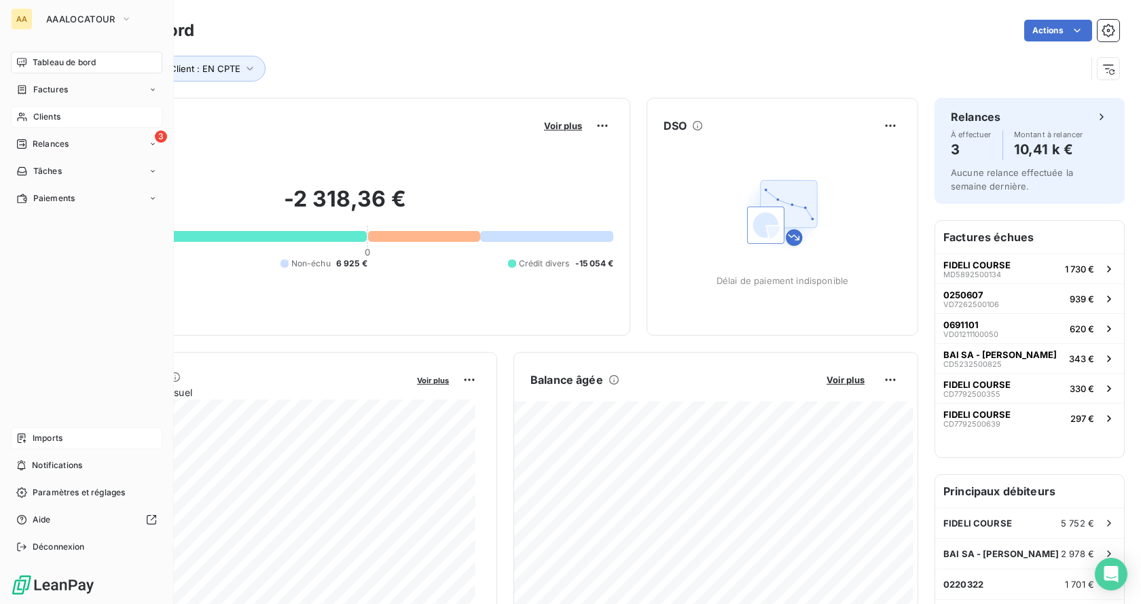
click at [53, 120] on span "Clients" at bounding box center [46, 117] width 27 height 12
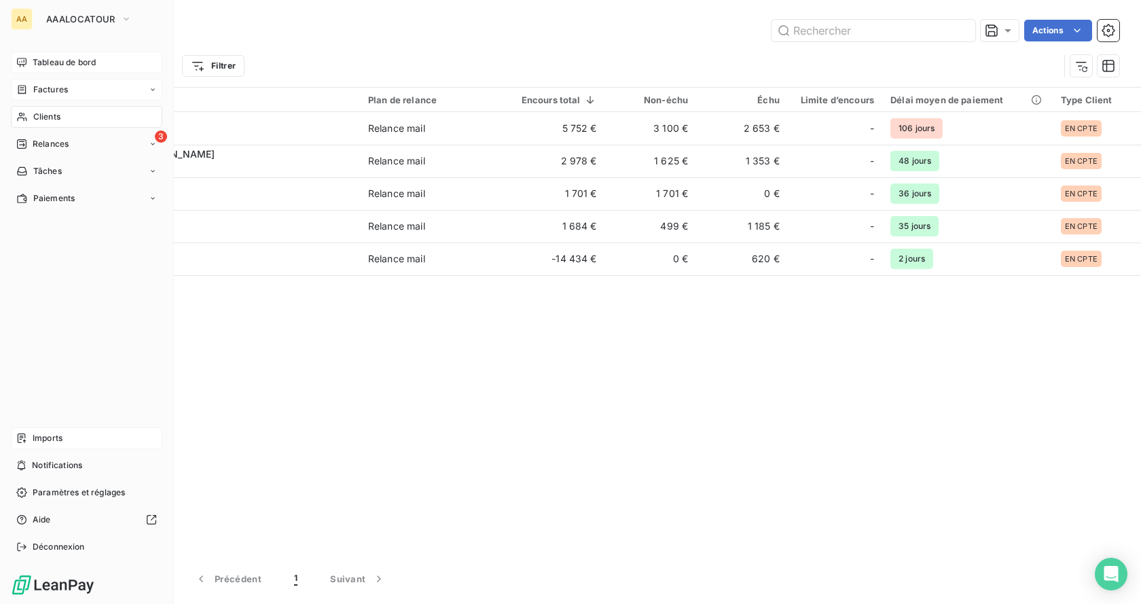
click at [49, 88] on span "Factures" at bounding box center [50, 90] width 35 height 12
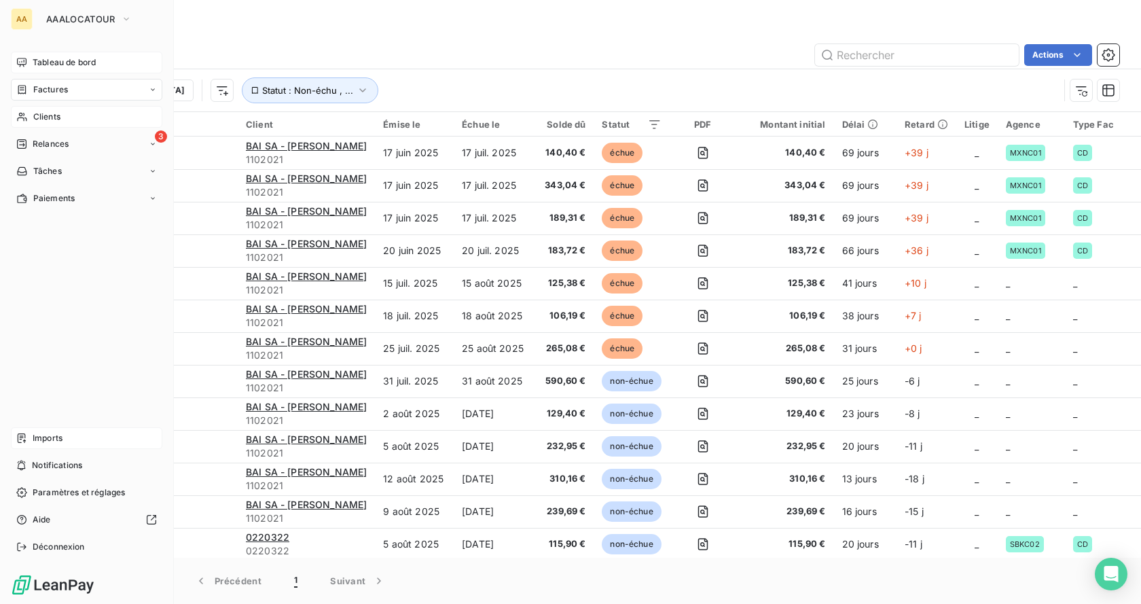
drag, startPoint x: 67, startPoint y: 118, endPoint x: 76, endPoint y: 124, distance: 11.1
click at [67, 118] on div "Clients" at bounding box center [87, 117] width 152 height 22
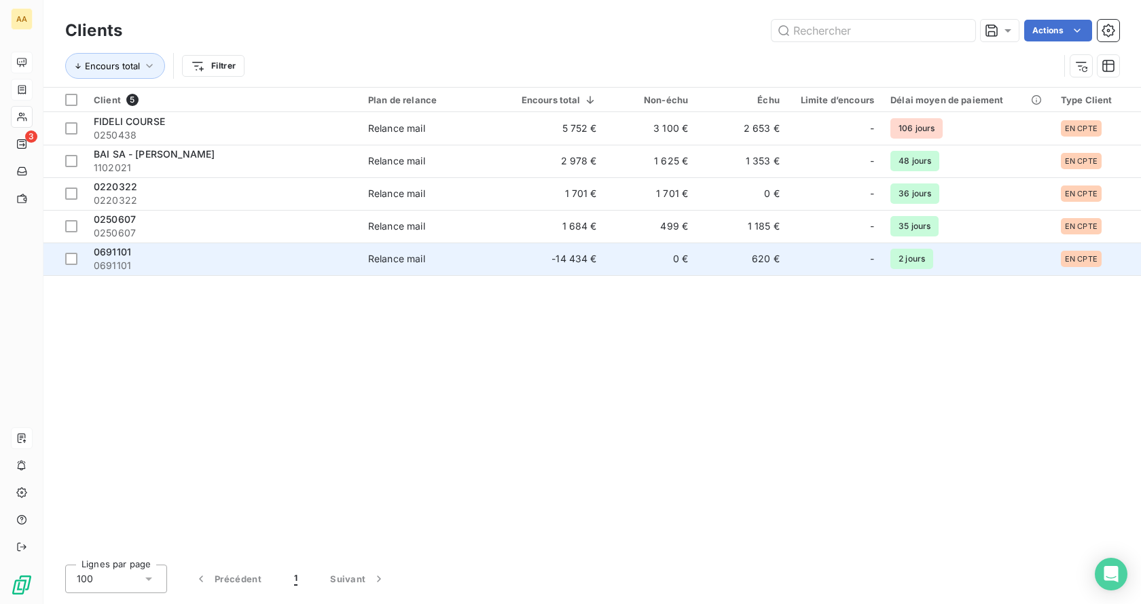
click at [124, 258] on div "0691101" at bounding box center [223, 252] width 258 height 14
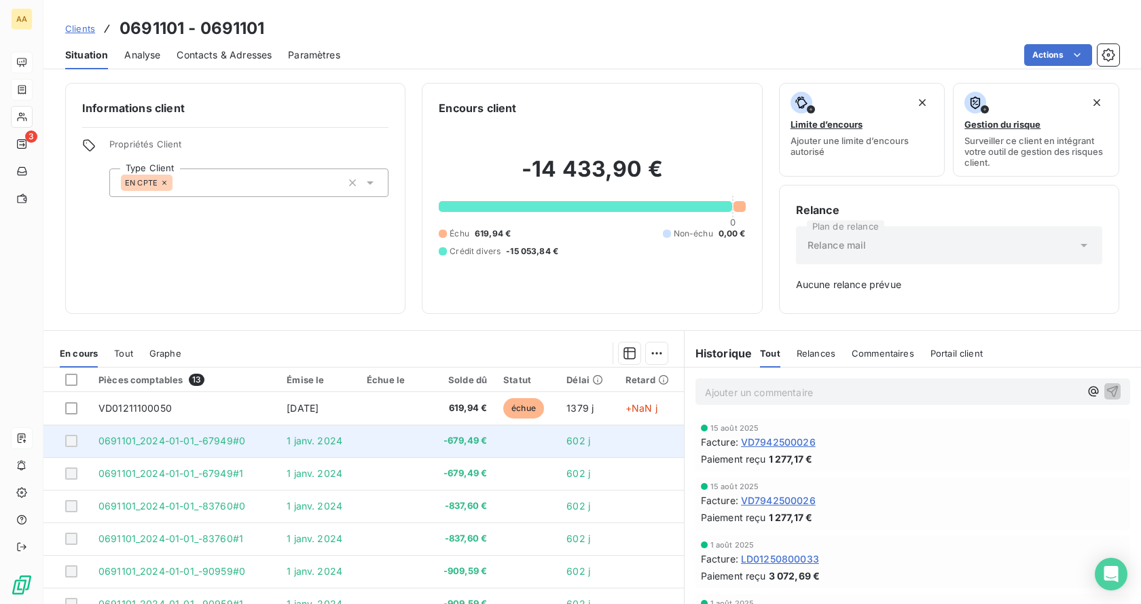
click at [495, 451] on td at bounding box center [526, 441] width 63 height 33
click at [495, 444] on td at bounding box center [526, 441] width 63 height 33
click at [66, 448] on td at bounding box center [66, 441] width 47 height 33
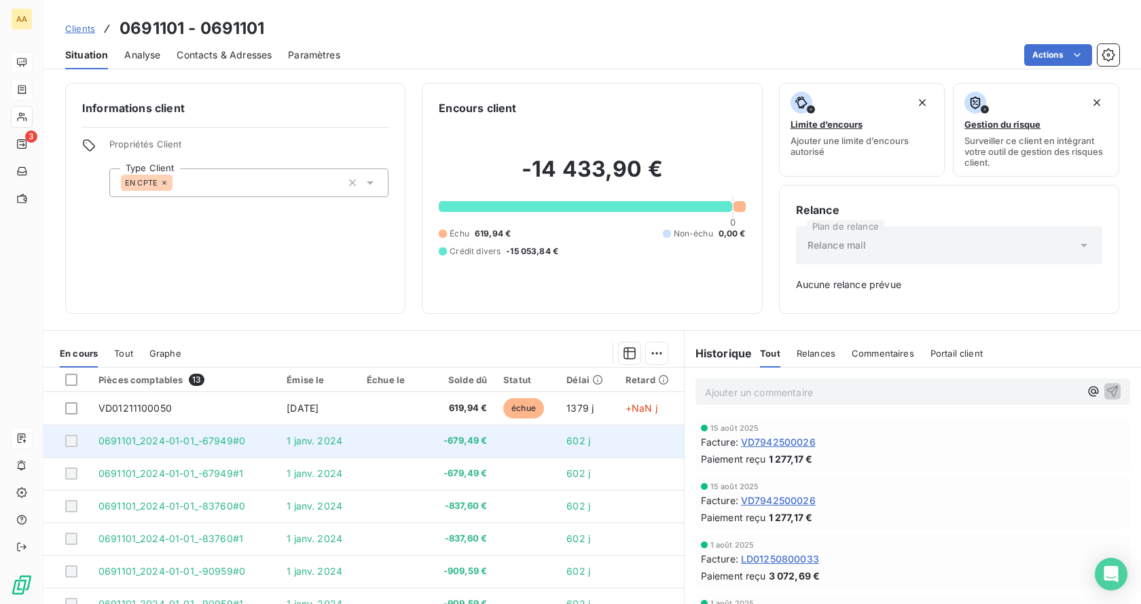
click at [67, 444] on div at bounding box center [71, 441] width 12 height 12
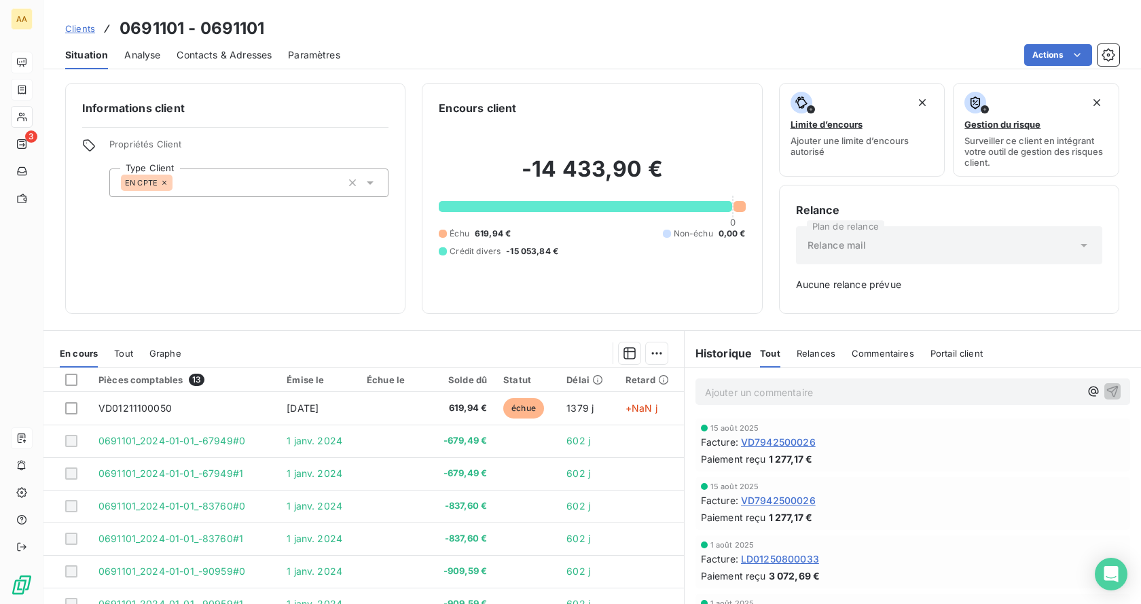
click at [126, 349] on span "Tout" at bounding box center [123, 353] width 19 height 11
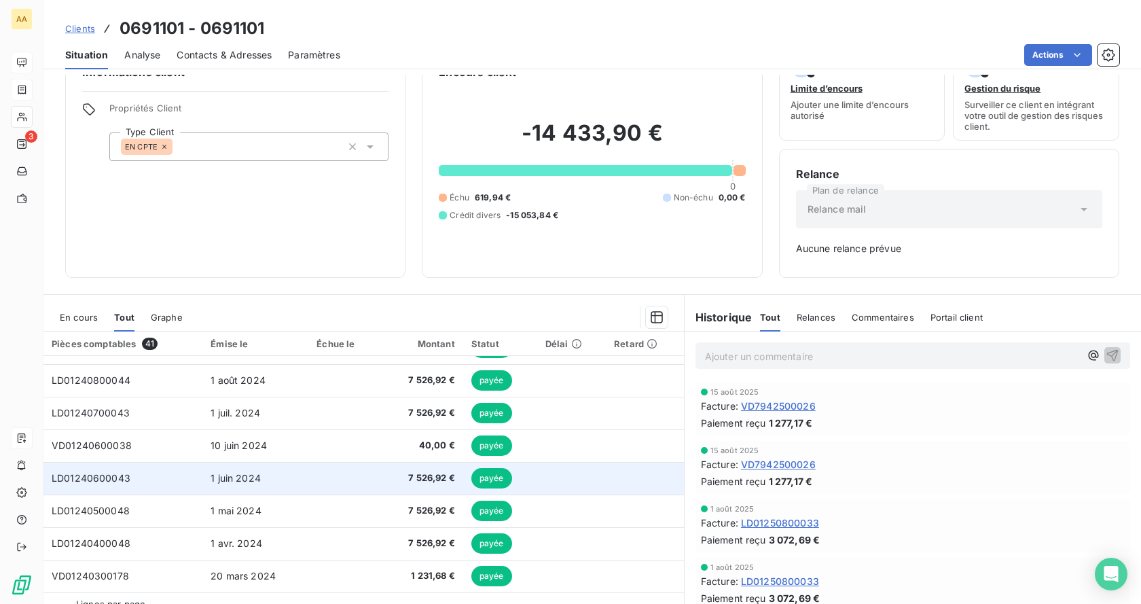
scroll to position [66, 0]
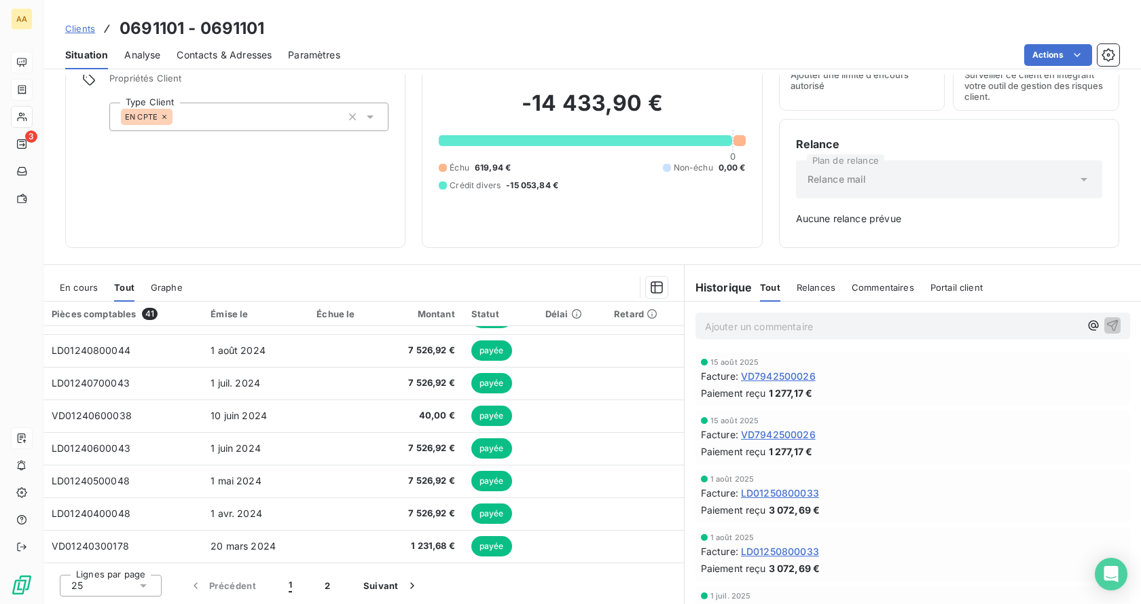
click at [797, 292] on span "Relances" at bounding box center [816, 287] width 39 height 11
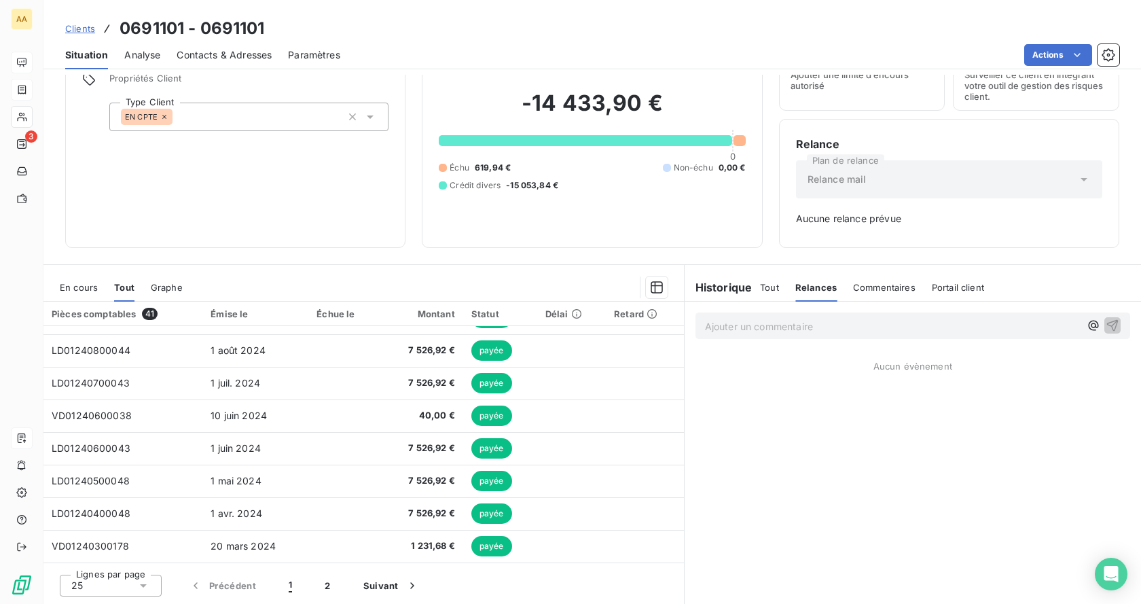
click at [860, 278] on div "Commentaires" at bounding box center [884, 287] width 63 height 29
click at [956, 289] on span "Portail client" at bounding box center [959, 287] width 52 height 11
click at [760, 289] on span "Tout" at bounding box center [769, 287] width 19 height 11
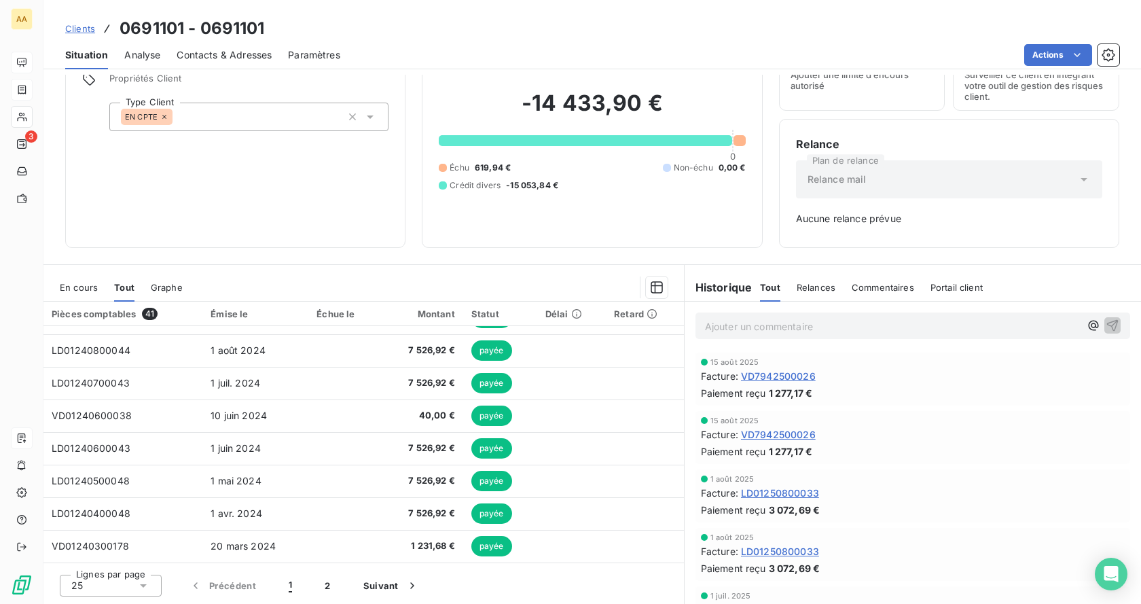
click at [79, 292] on span "En cours" at bounding box center [79, 287] width 38 height 11
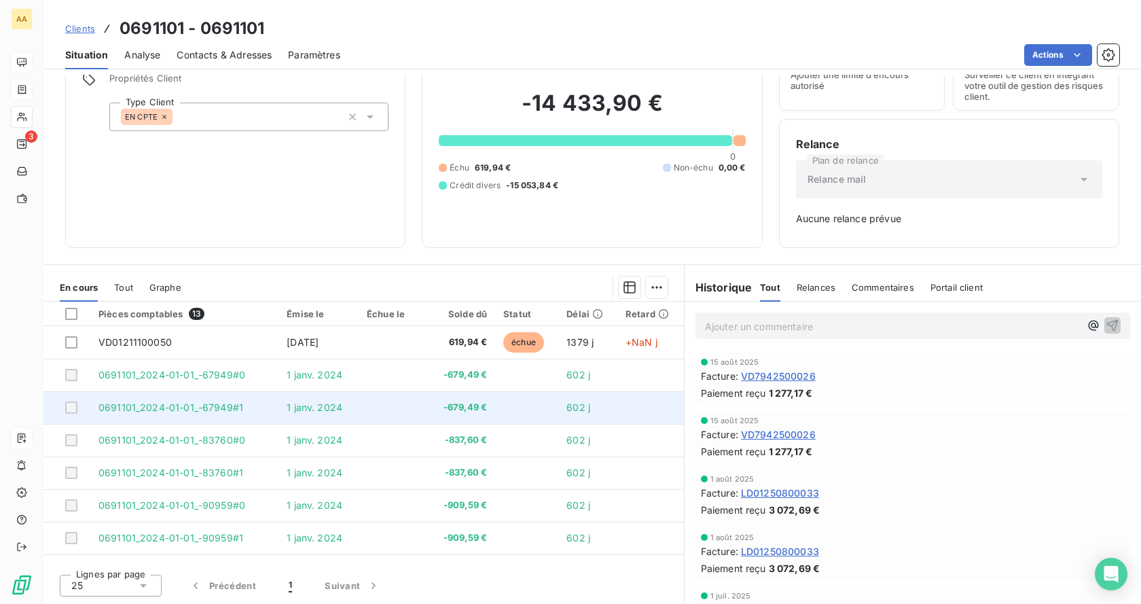
click at [370, 392] on td at bounding box center [389, 407] width 60 height 33
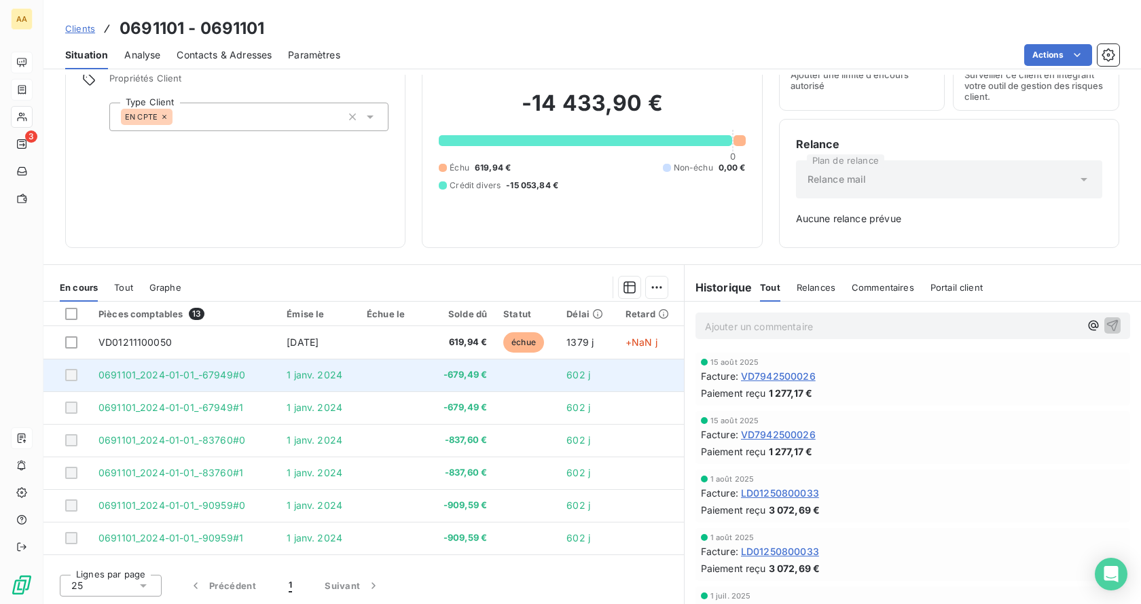
click at [374, 380] on td at bounding box center [389, 375] width 60 height 33
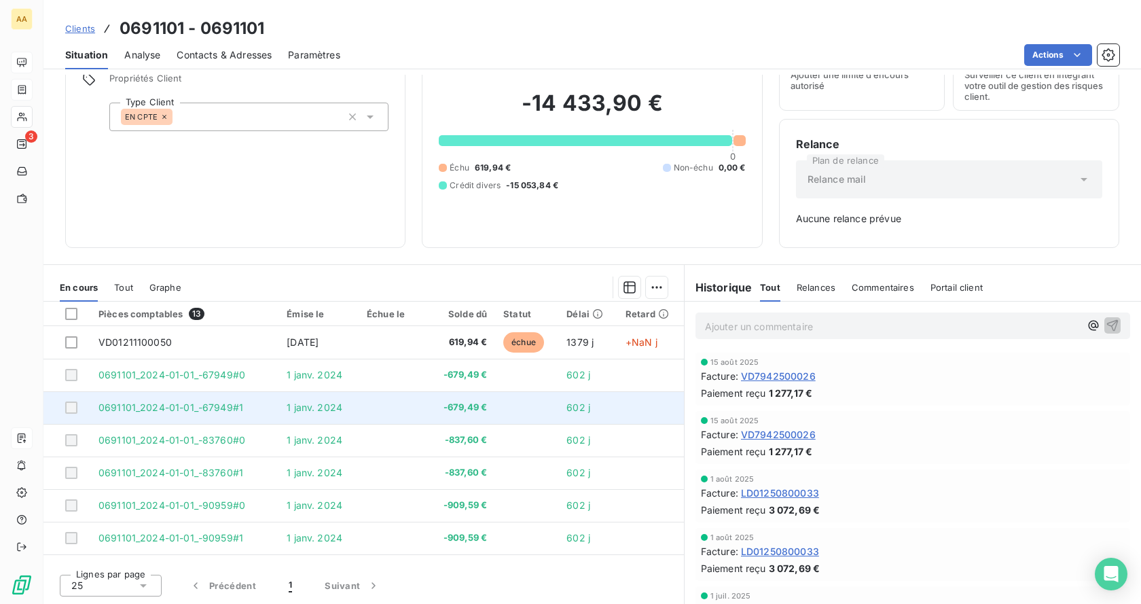
drag, startPoint x: 325, startPoint y: 409, endPoint x: 319, endPoint y: 399, distance: 12.2
click at [324, 408] on span "1 janv. 2024" at bounding box center [315, 408] width 56 height 12
click at [319, 399] on td "1 janv. 2024" at bounding box center [319, 407] width 80 height 33
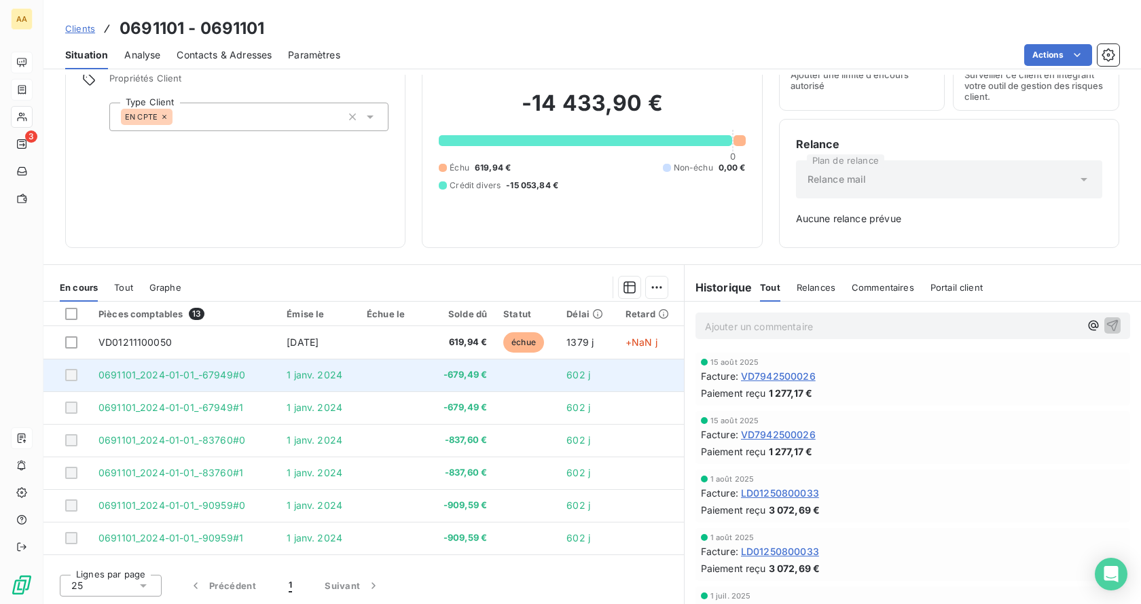
click at [317, 386] on td "1 janv. 2024" at bounding box center [319, 375] width 80 height 33
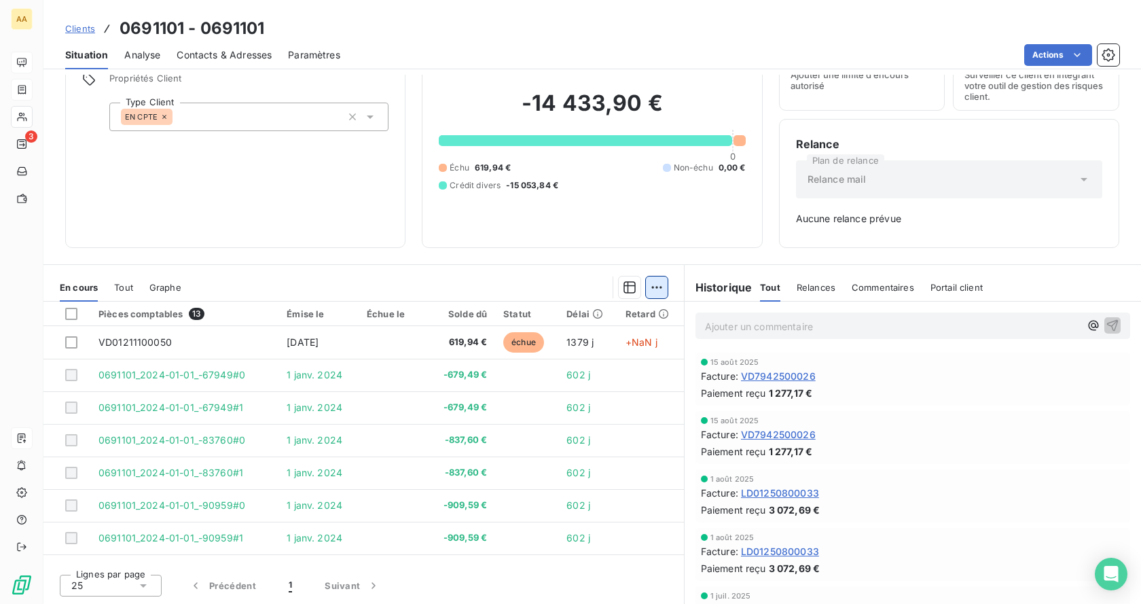
click at [645, 289] on html "AA 3 Clients 0691101 - 0691101 Situation Analyse Contacts & Adresses Paramètres…" at bounding box center [570, 302] width 1141 height 604
click at [555, 281] on html "AA 3 Clients 0691101 - 0691101 Situation Analyse Contacts & Adresses Paramètres…" at bounding box center [570, 302] width 1141 height 604
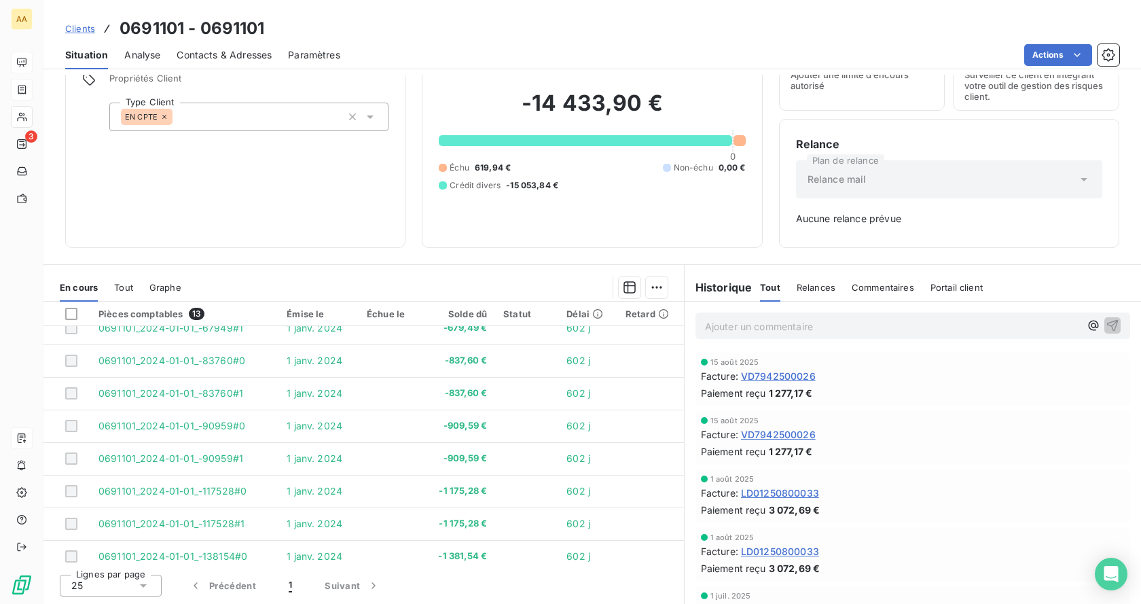
scroll to position [188, 0]
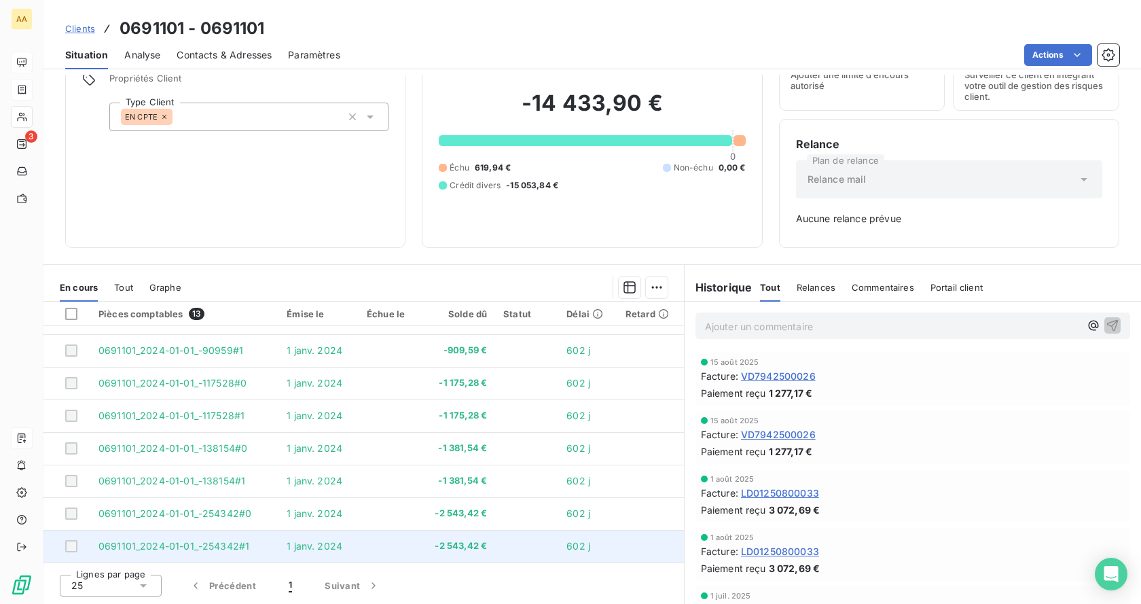
click at [435, 552] on span "-2 543,42 €" at bounding box center [457, 546] width 60 height 14
click at [436, 535] on td "-2 543,42 €" at bounding box center [457, 546] width 76 height 33
click at [436, 533] on td "-2 543,42 €" at bounding box center [457, 546] width 76 height 33
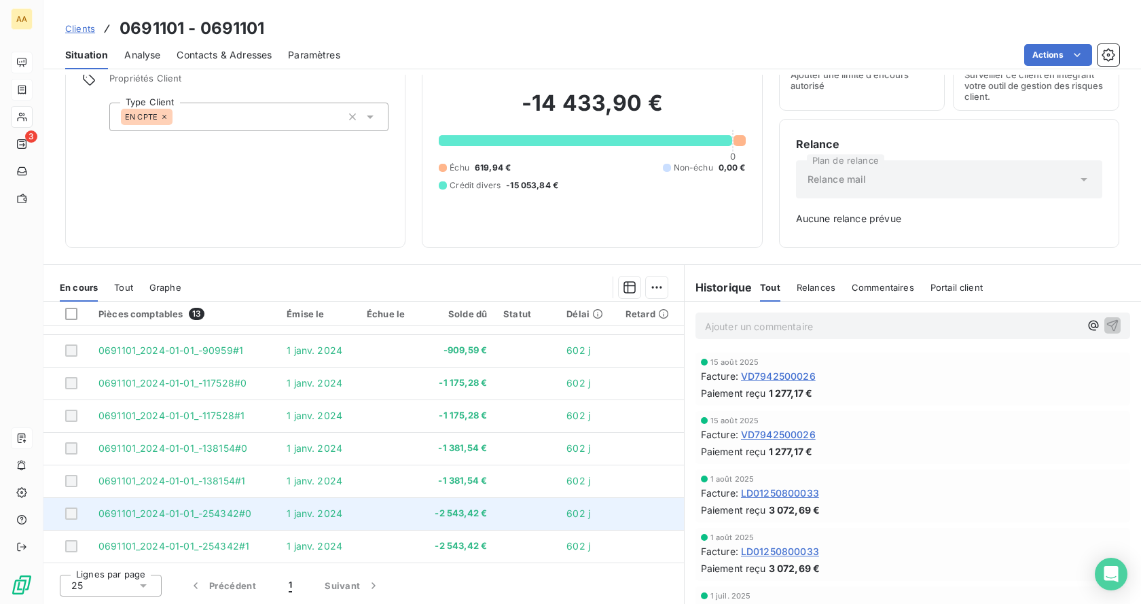
click at [423, 503] on td "-2 543,42 €" at bounding box center [457, 513] width 76 height 33
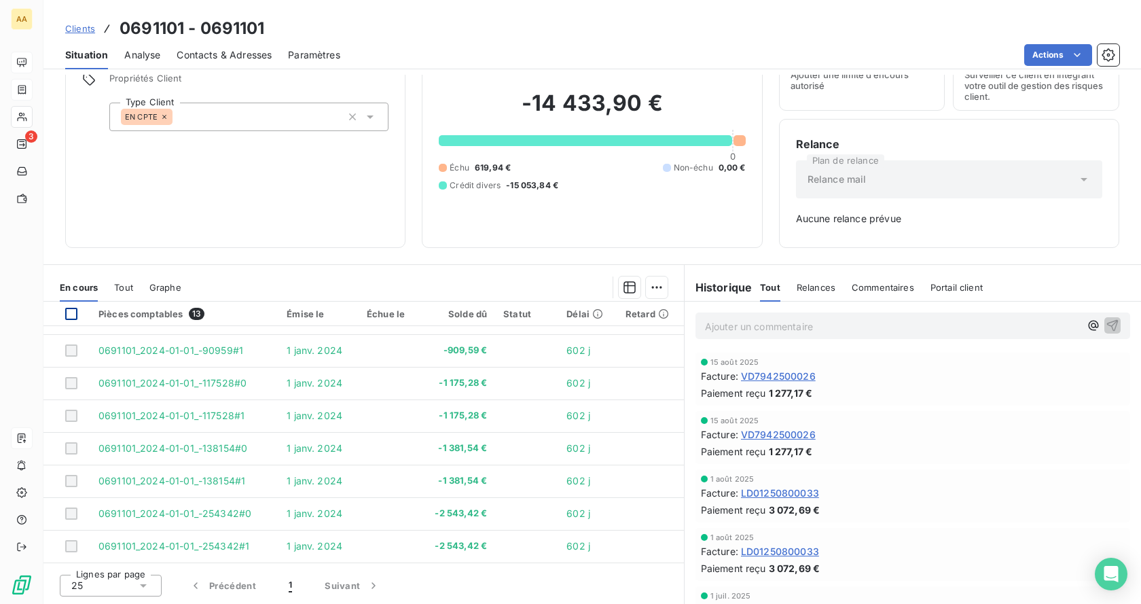
click at [71, 318] on div at bounding box center [71, 314] width 12 height 12
click at [70, 317] on icon at bounding box center [71, 314] width 8 height 8
click at [130, 290] on span "Tout" at bounding box center [123, 287] width 19 height 11
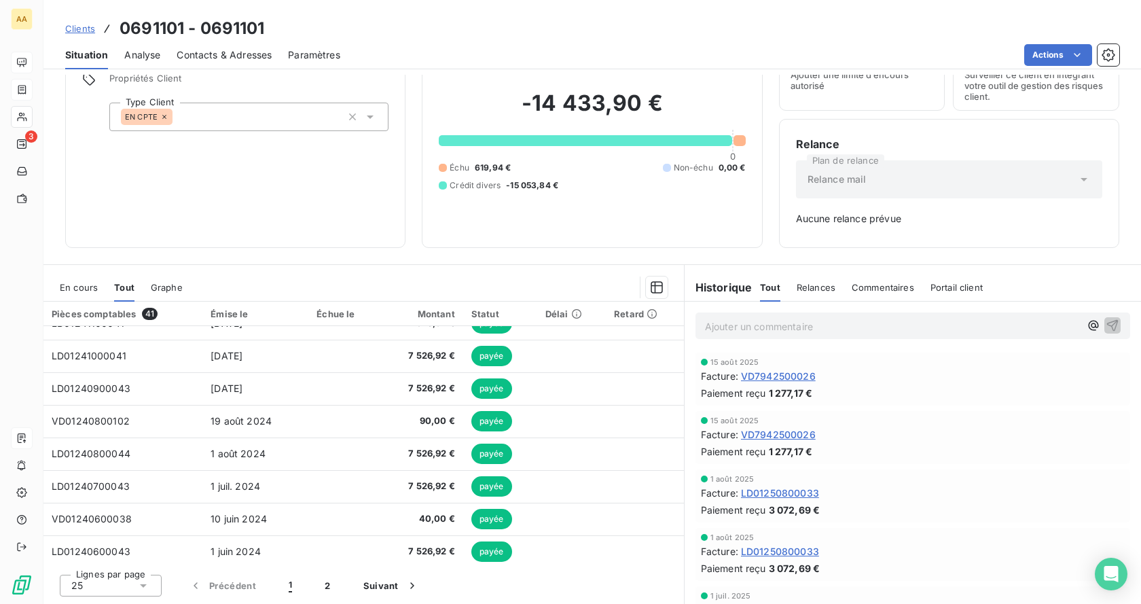
scroll to position [579, 0]
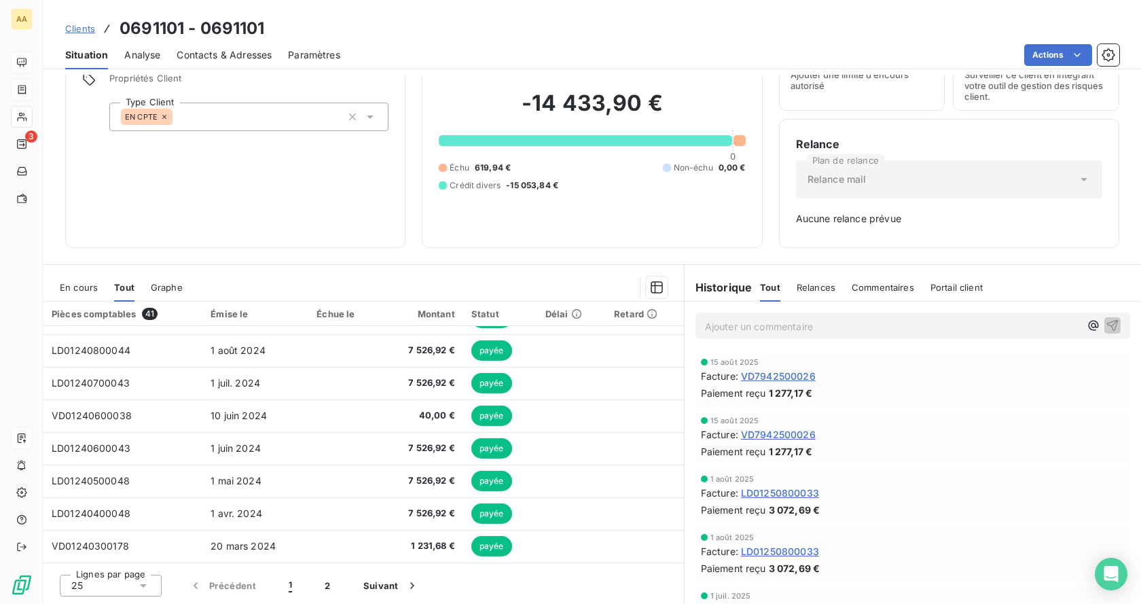
click at [183, 280] on div "En cours Tout Graphe" at bounding box center [363, 287] width 641 height 29
click at [176, 288] on span "Graphe" at bounding box center [167, 287] width 32 height 11
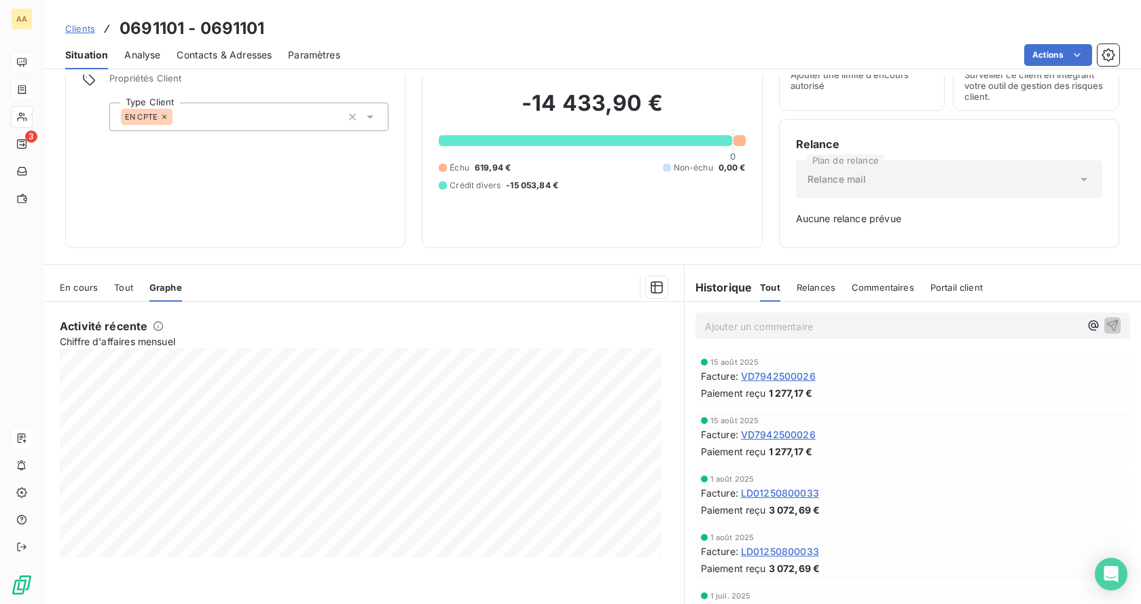
drag, startPoint x: 75, startPoint y: 286, endPoint x: 77, endPoint y: 301, distance: 15.1
click at [75, 288] on span "En cours" at bounding box center [79, 287] width 38 height 11
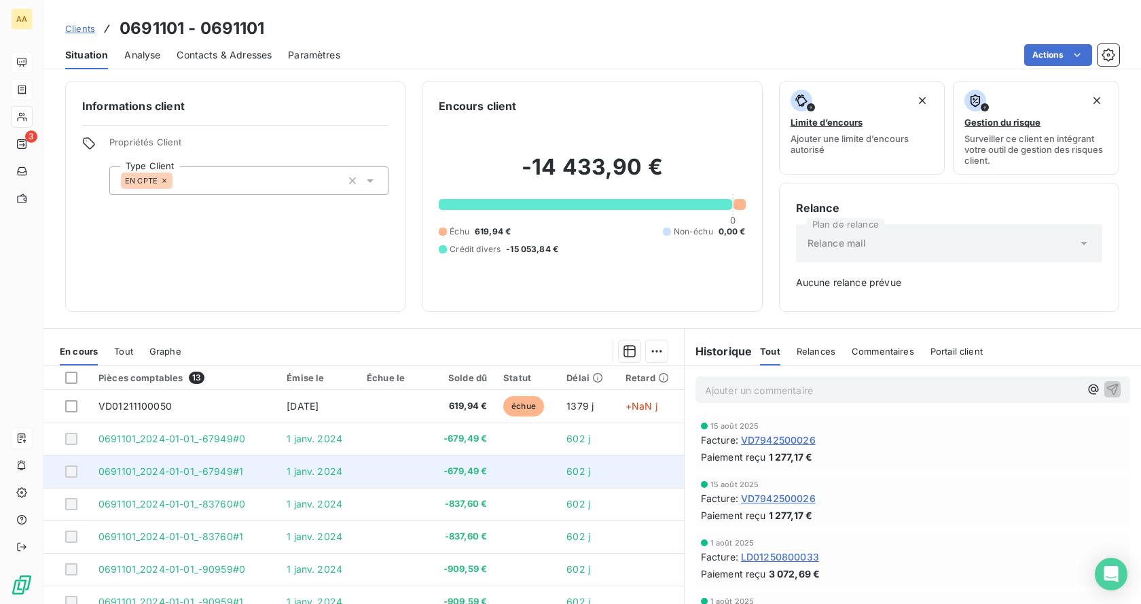
scroll to position [0, 0]
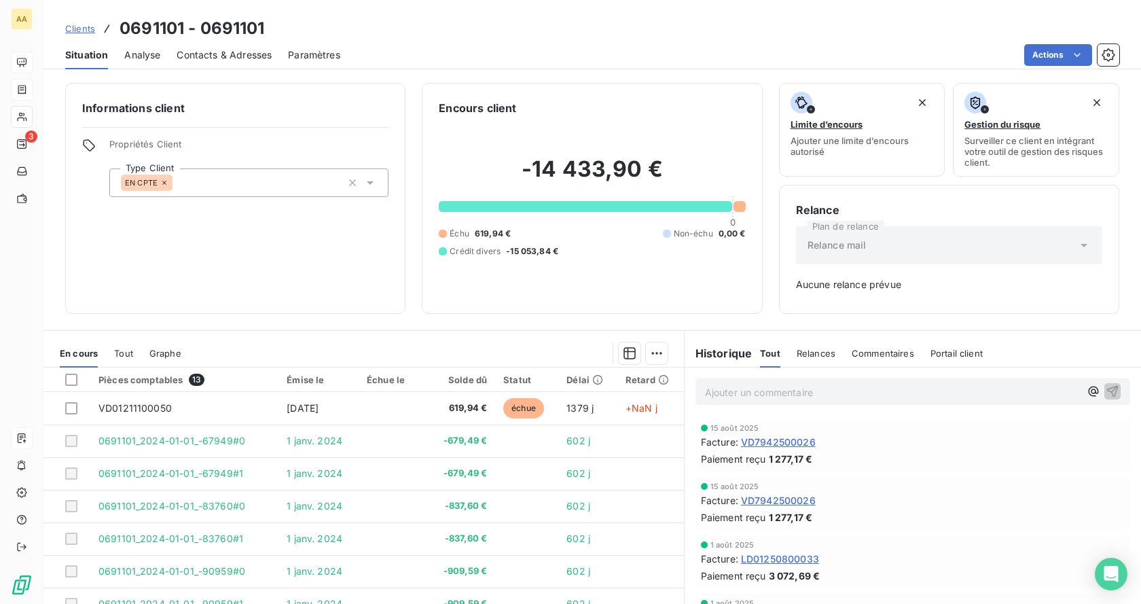
click at [228, 218] on div "Informations client Propriétés Client Type Client EN CPTE" at bounding box center [235, 198] width 340 height 231
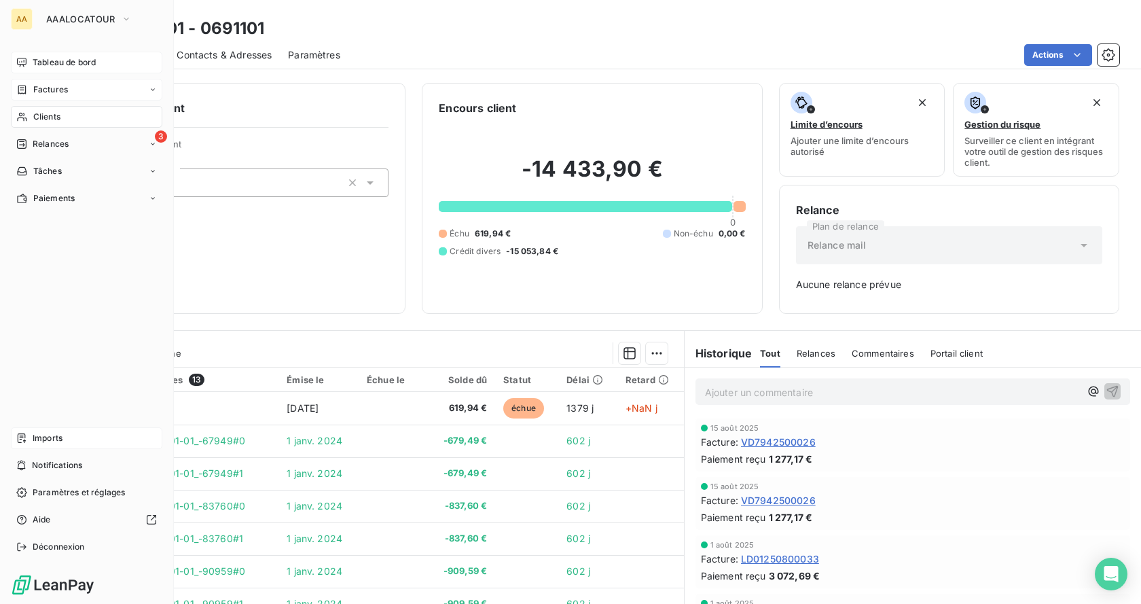
click at [54, 90] on span "Factures" at bounding box center [50, 90] width 35 height 12
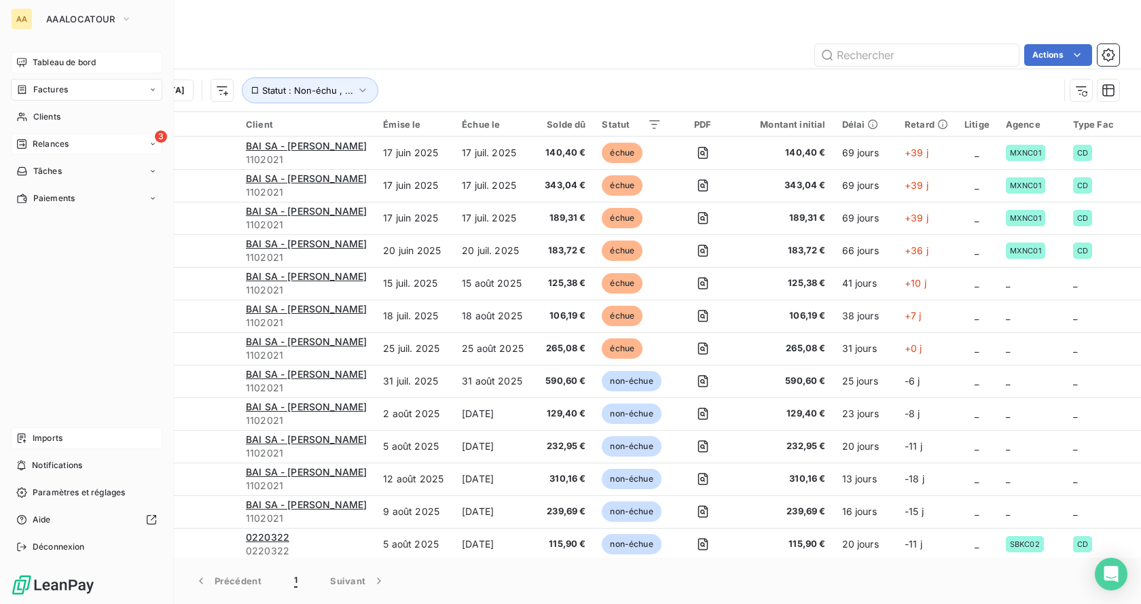
click at [52, 144] on span "Relances" at bounding box center [51, 144] width 36 height 12
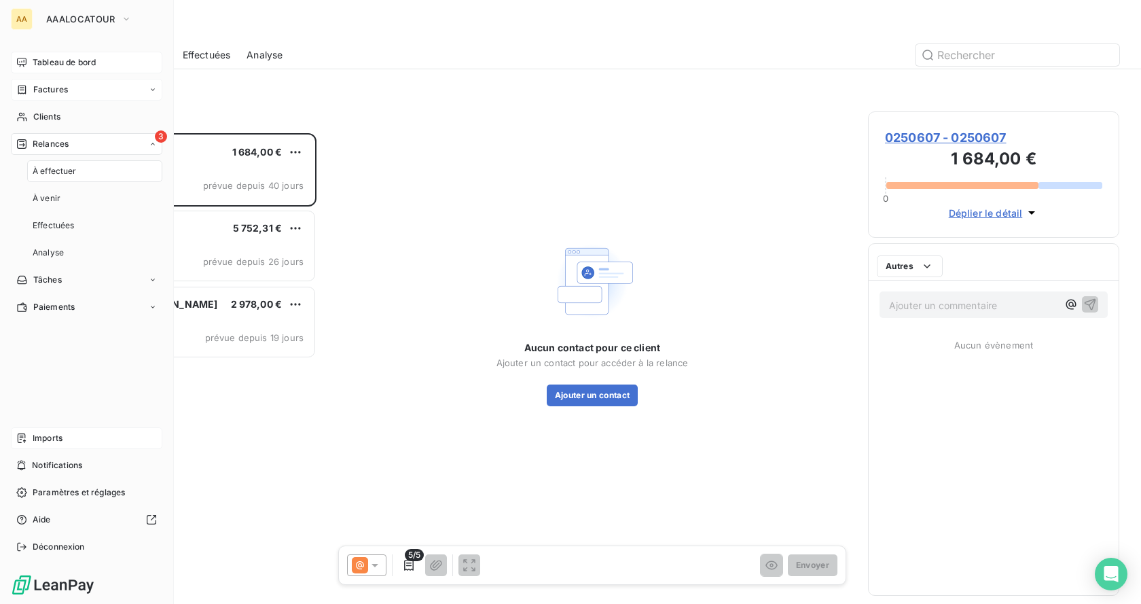
scroll to position [461, 241]
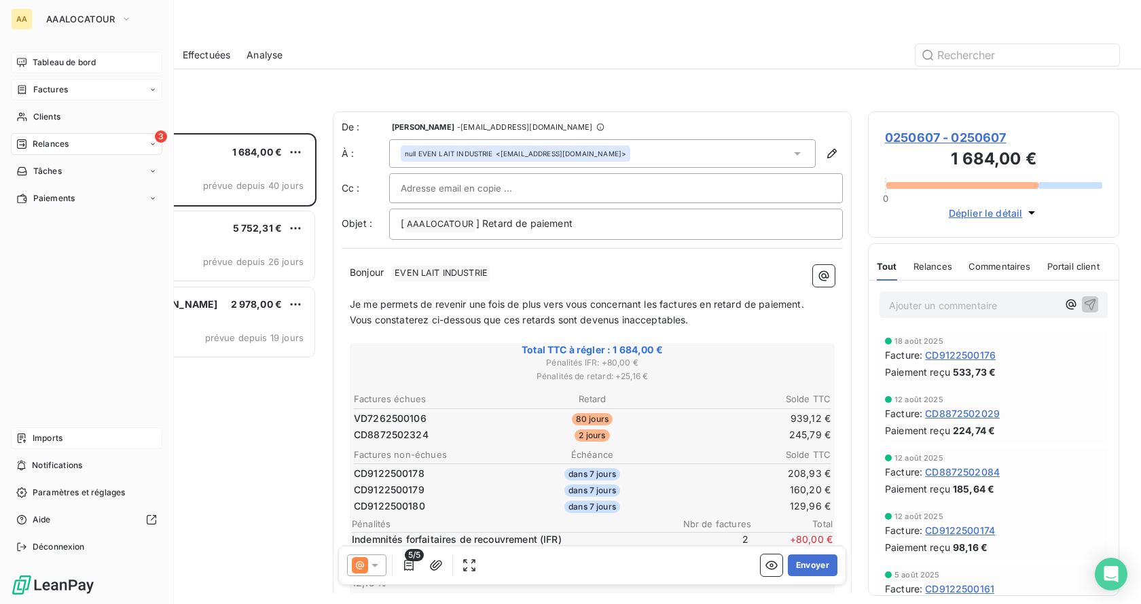
click at [152, 145] on icon at bounding box center [153, 144] width 8 height 8
click at [154, 281] on icon at bounding box center [153, 280] width 8 height 8
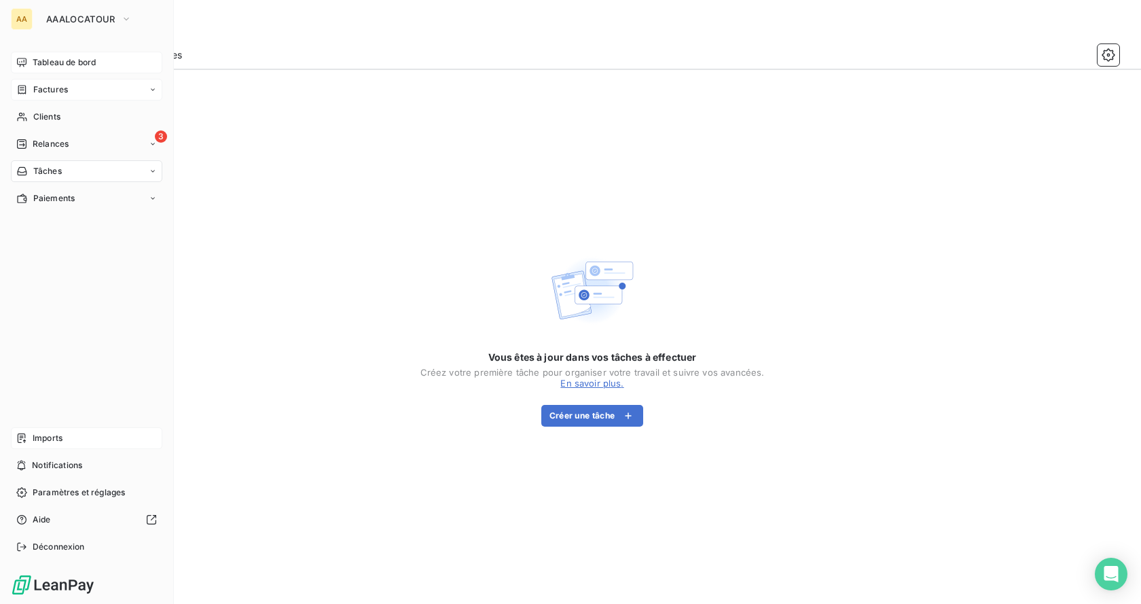
click at [46, 62] on span "Tableau de bord" at bounding box center [64, 62] width 63 height 12
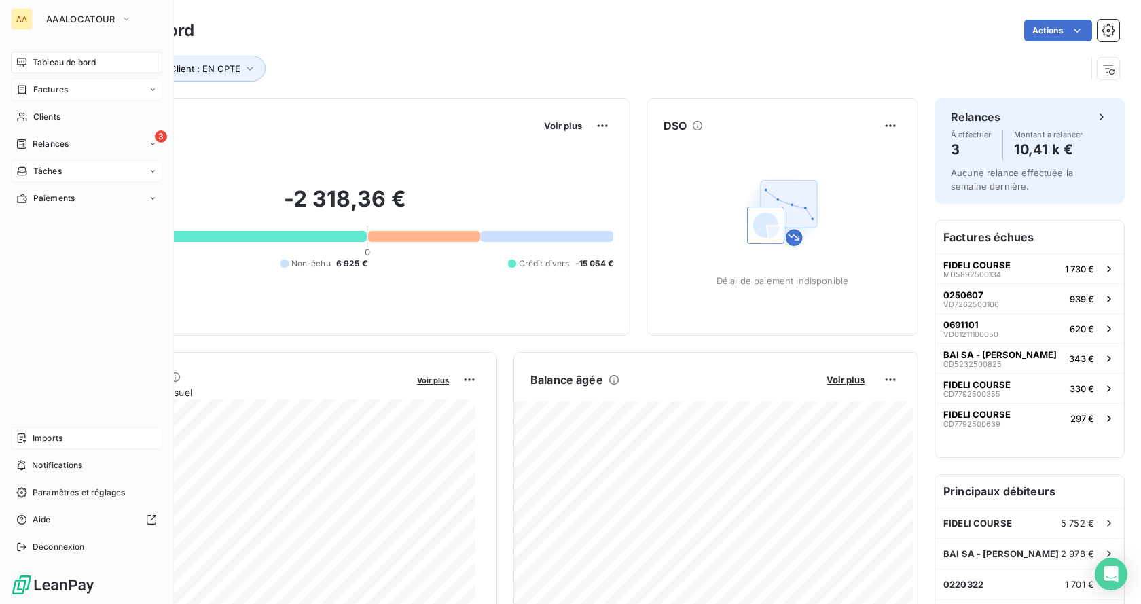
click at [55, 145] on span "Relances" at bounding box center [51, 144] width 36 height 12
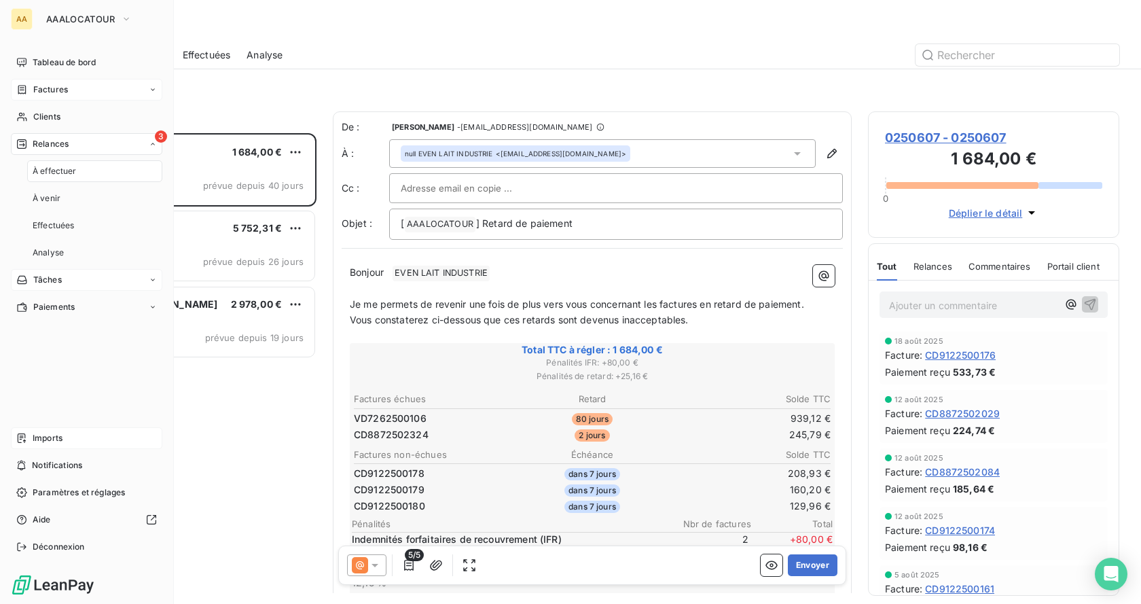
scroll to position [461, 241]
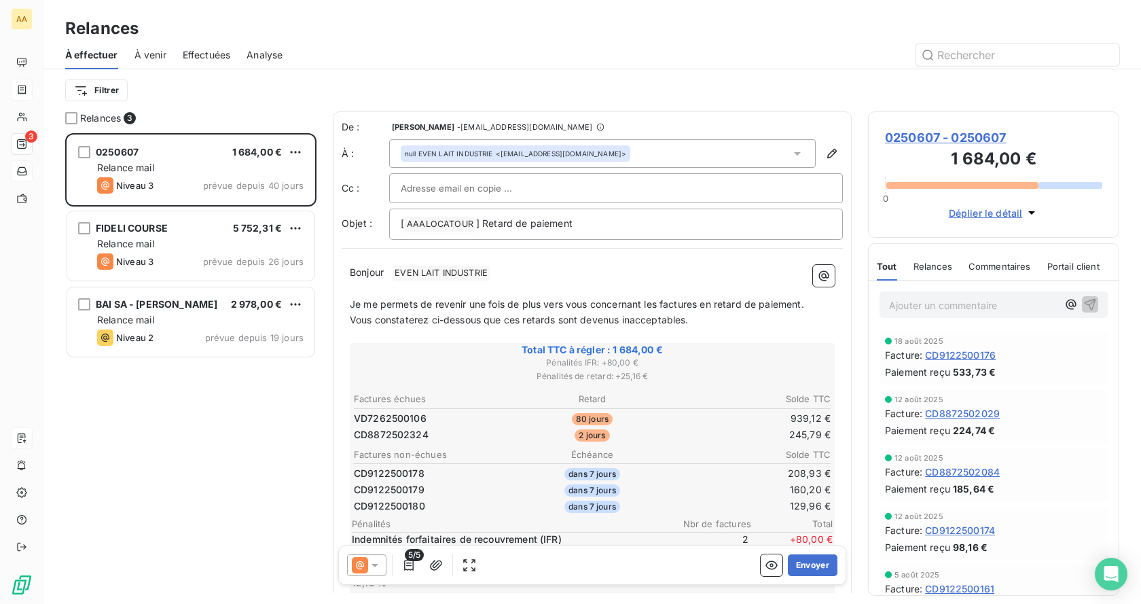
click at [378, 46] on div at bounding box center [709, 55] width 821 height 22
click at [985, 46] on input "text" at bounding box center [1018, 55] width 204 height 22
click at [1056, 41] on div "À effectuer À venir Effectuées Analyse" at bounding box center [592, 55] width 1098 height 29
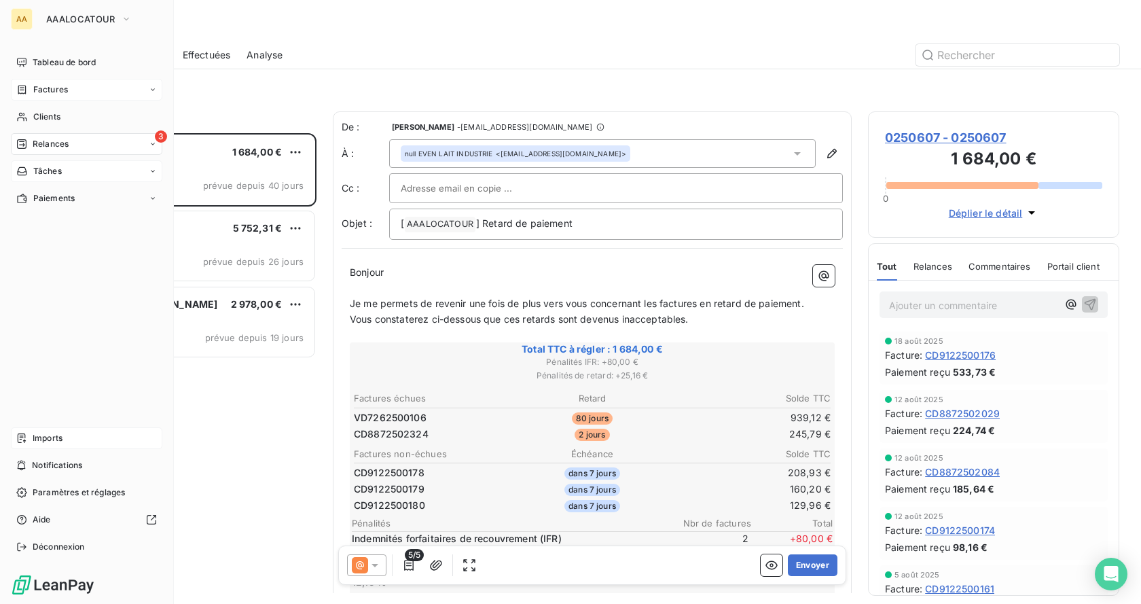
click at [57, 88] on span "Factures" at bounding box center [50, 90] width 35 height 12
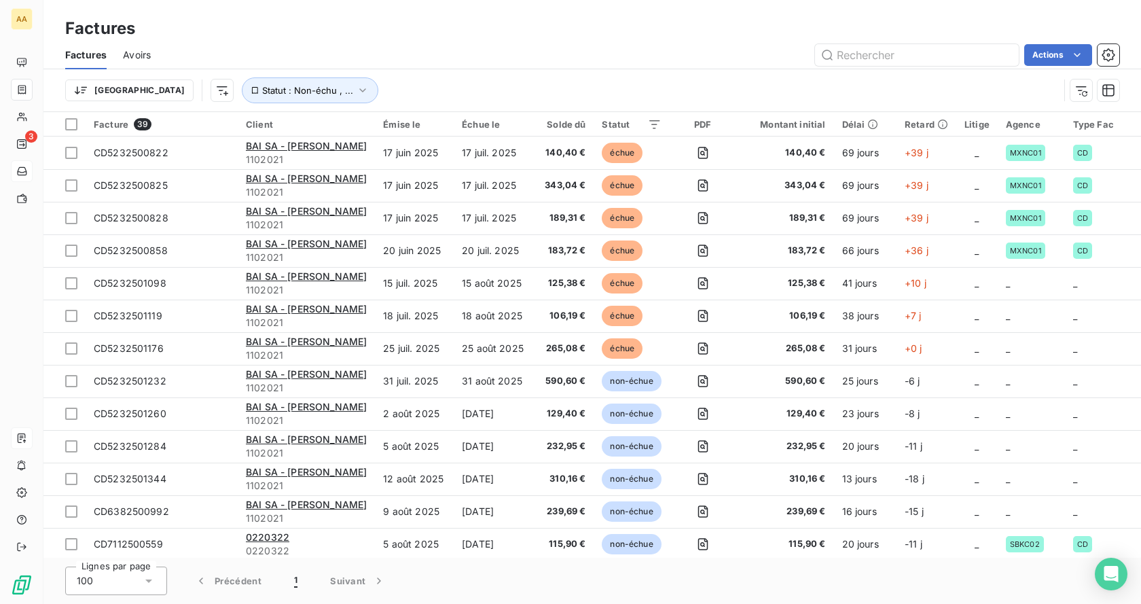
click at [103, 97] on html "AA 3 Factures Factures Avoirs Actions Trier Statut : Non-échu , ... Facture 39 …" at bounding box center [570, 302] width 1141 height 604
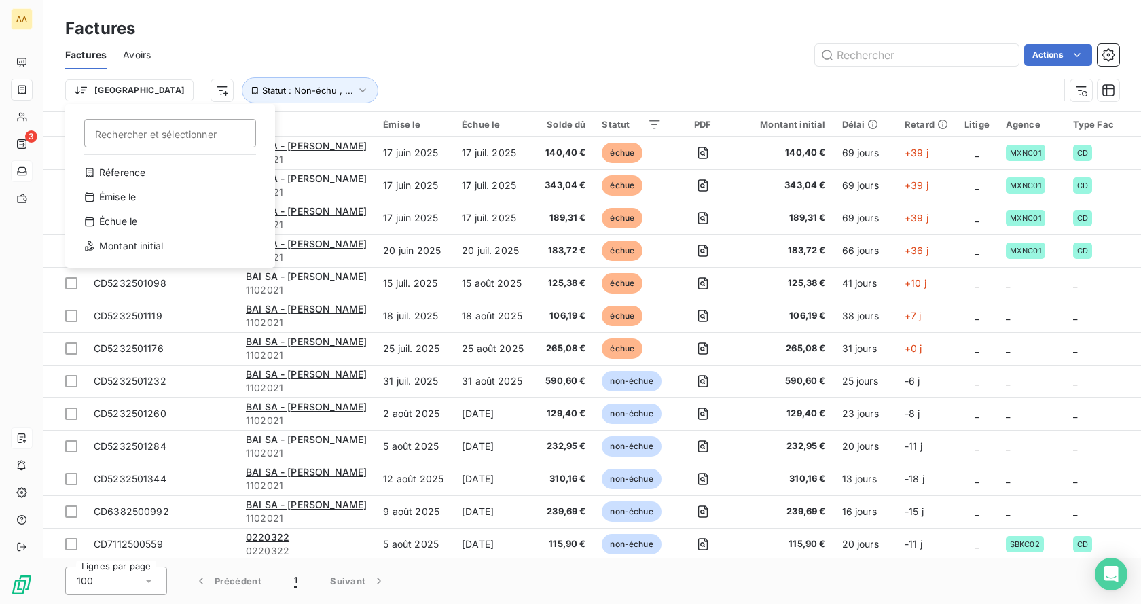
click at [142, 145] on input "Rechercher et sélectionner" at bounding box center [170, 133] width 172 height 29
click at [267, 94] on html "AA 3 Factures Factures Avoirs Actions Trier Rechercher et sélectionner Réferenc…" at bounding box center [570, 302] width 1141 height 604
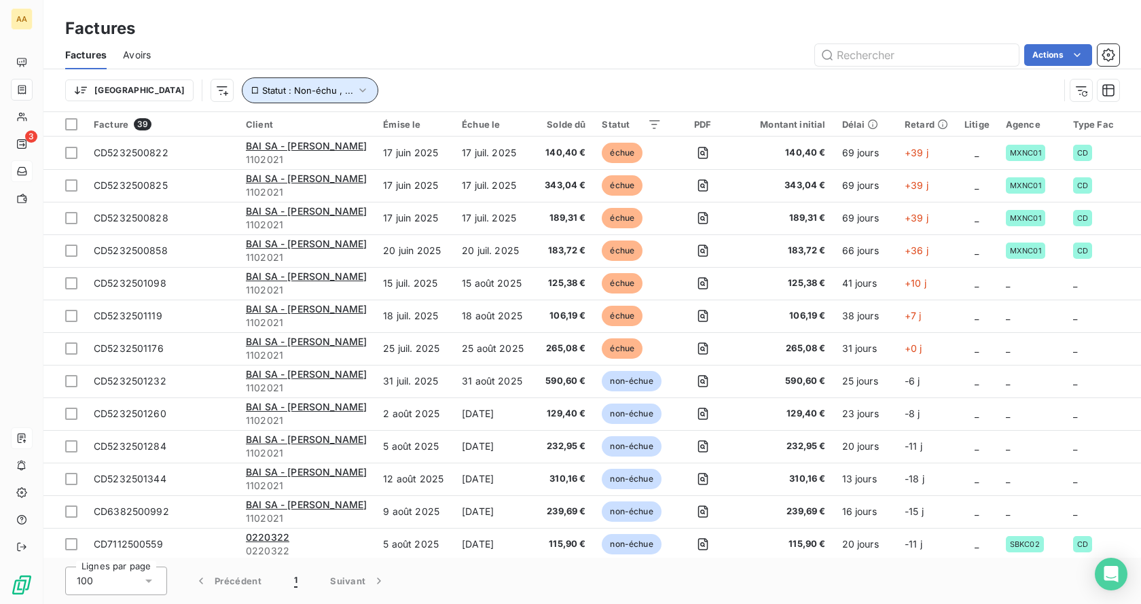
click at [356, 96] on icon "button" at bounding box center [363, 91] width 14 height 14
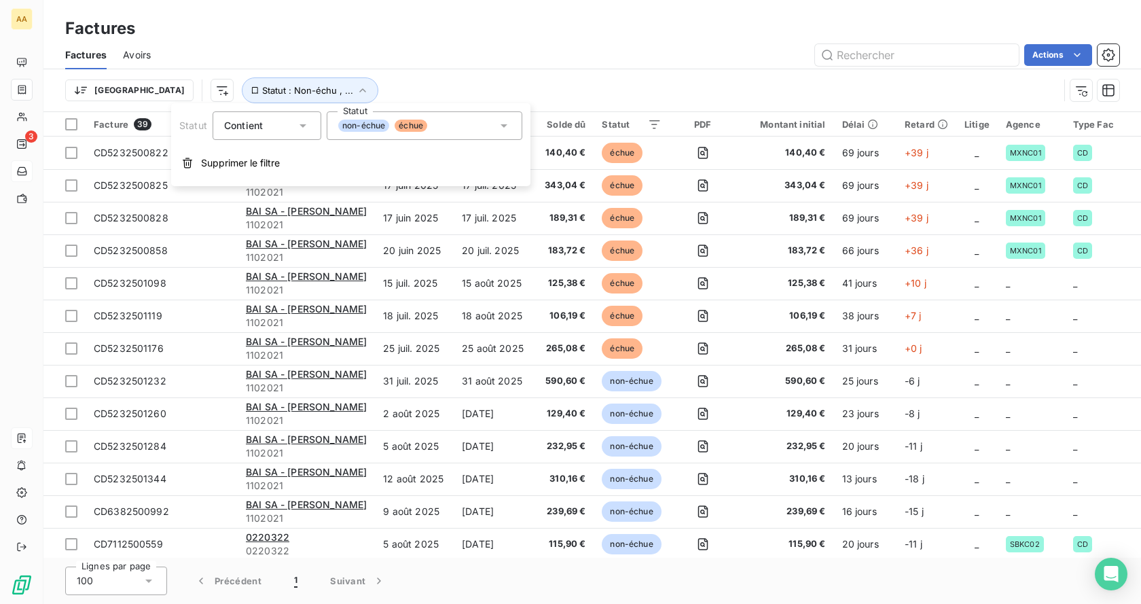
click at [471, 128] on div "non-échue échue" at bounding box center [425, 125] width 196 height 29
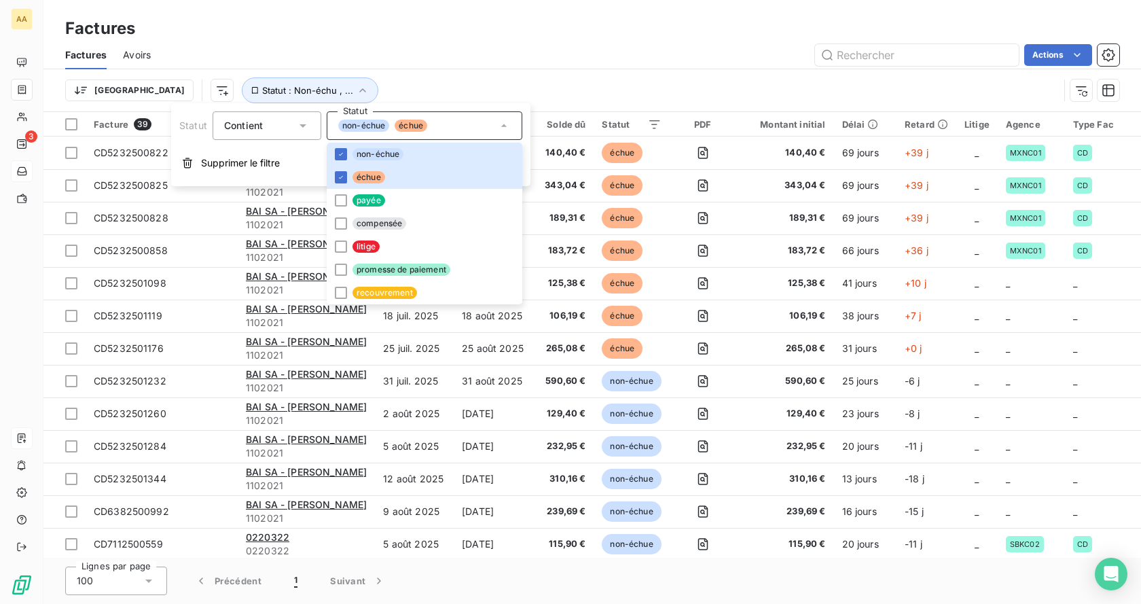
click at [289, 130] on div "Contient is" at bounding box center [260, 125] width 72 height 19
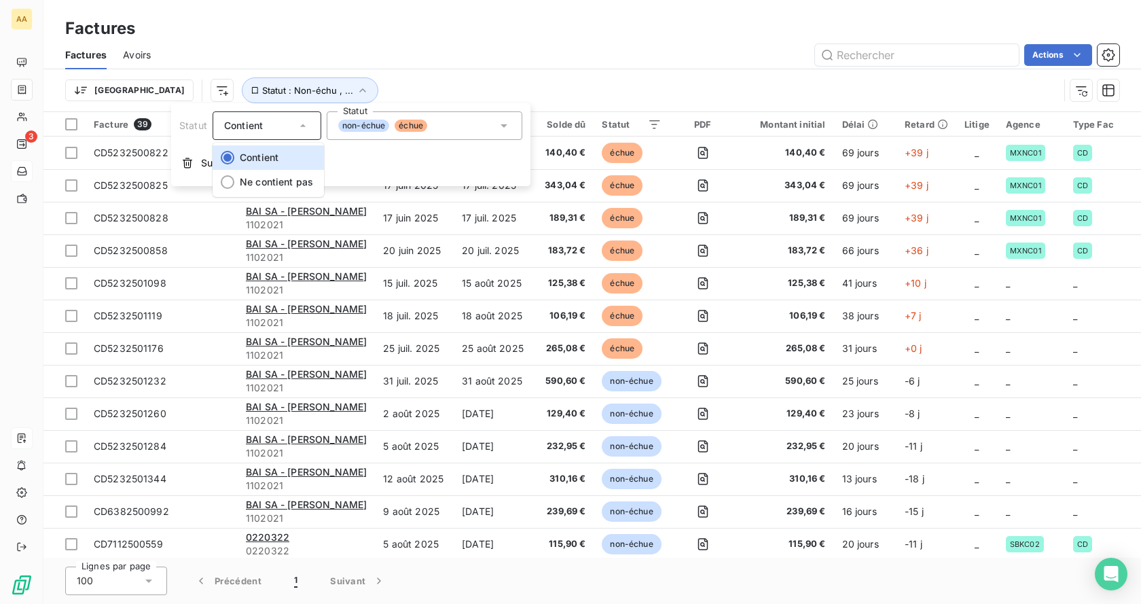
click at [288, 126] on div "Contient" at bounding box center [260, 125] width 72 height 19
click at [151, 91] on html "AA 3 Factures Factures Avoirs Actions Trier Statut : Non-échu , ... Facture 39 …" at bounding box center [570, 302] width 1141 height 604
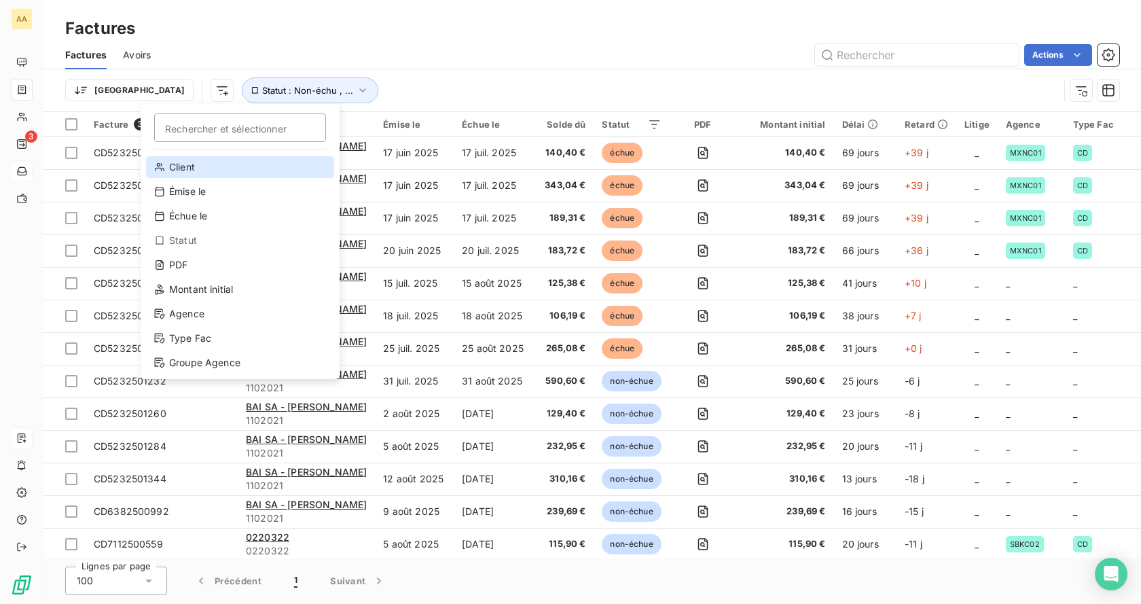
click at [195, 169] on div "Client" at bounding box center [240, 167] width 188 height 22
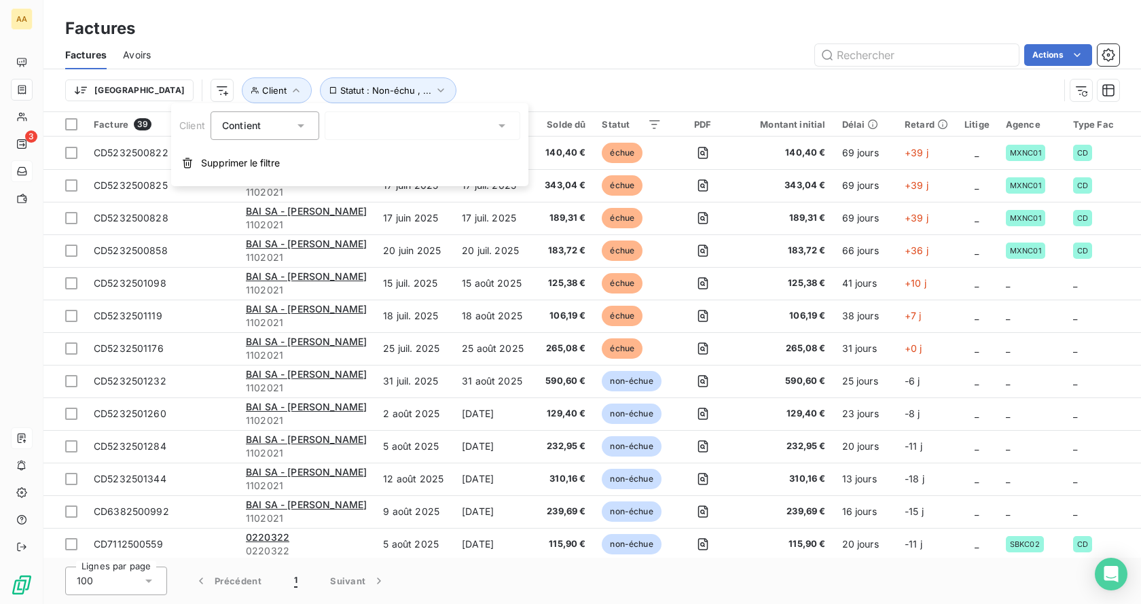
click at [300, 118] on div "Contient" at bounding box center [265, 125] width 109 height 29
click at [343, 126] on input "text" at bounding box center [341, 126] width 11 height 12
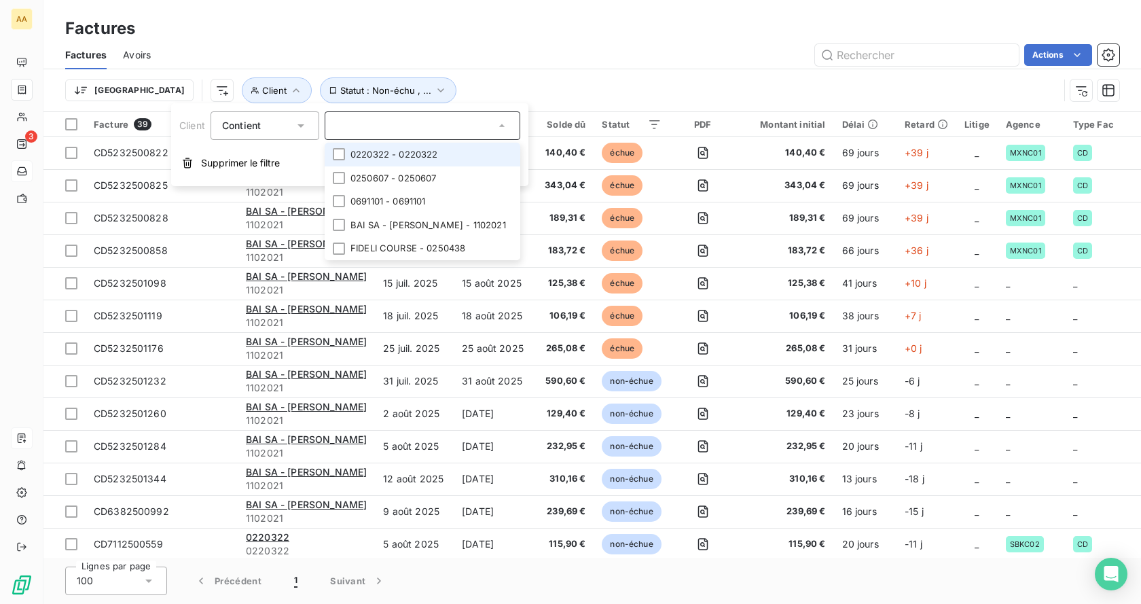
click at [373, 122] on input "text" at bounding box center [415, 126] width 159 height 12
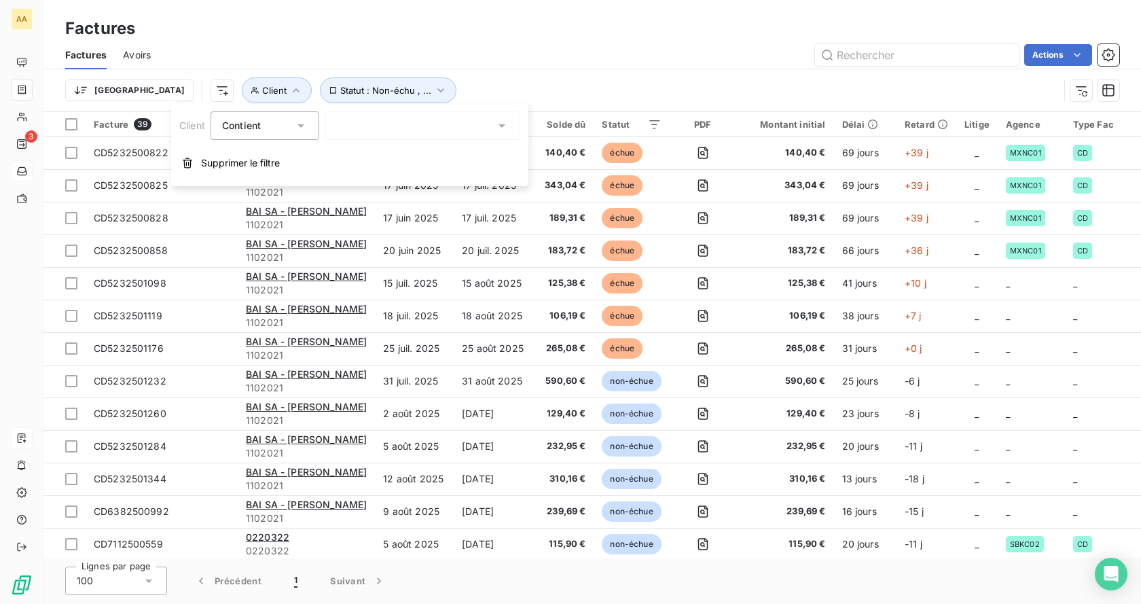
click at [374, 122] on div at bounding box center [423, 125] width 196 height 29
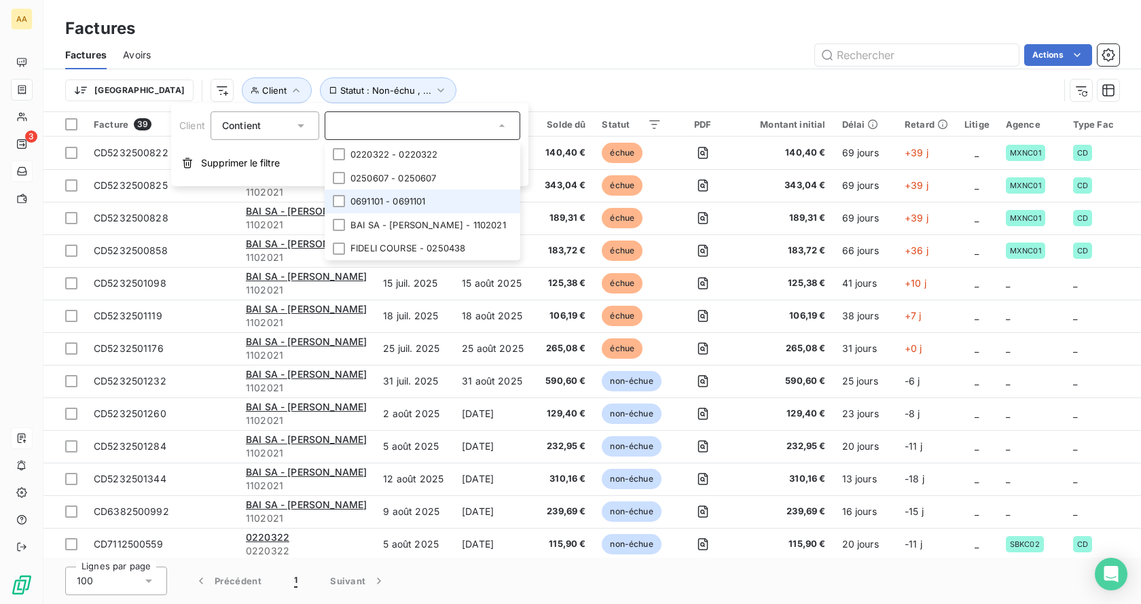
click at [391, 196] on li "0691101 - 0691101" at bounding box center [423, 202] width 196 height 24
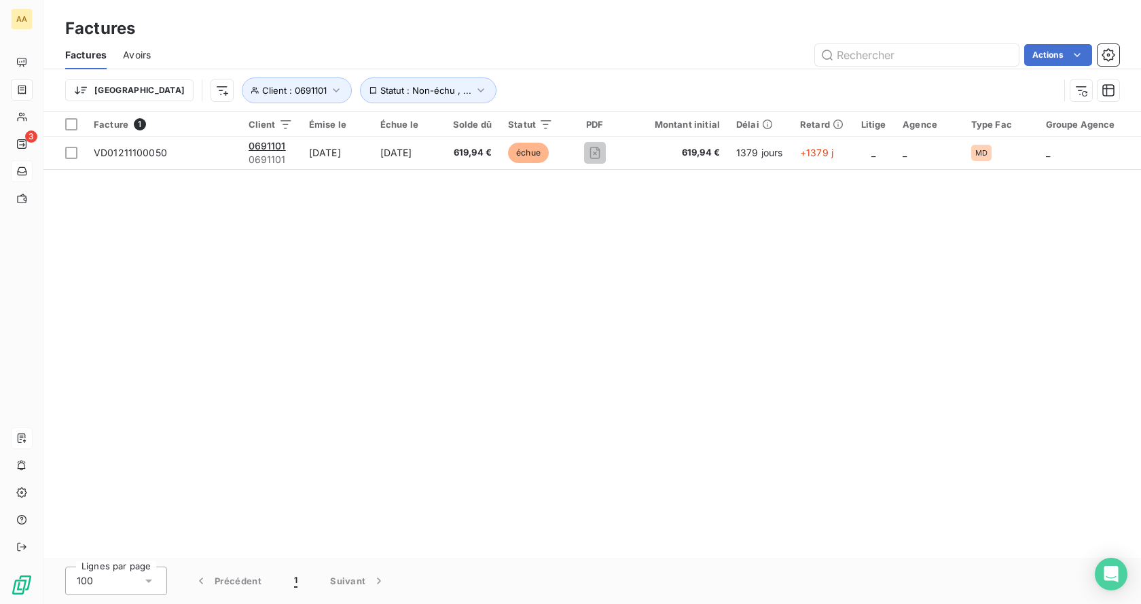
click at [178, 247] on div "Facture 1 Client Émise le Échue le Solde dû Statut PDF Montant initial Délai Re…" at bounding box center [592, 335] width 1098 height 446
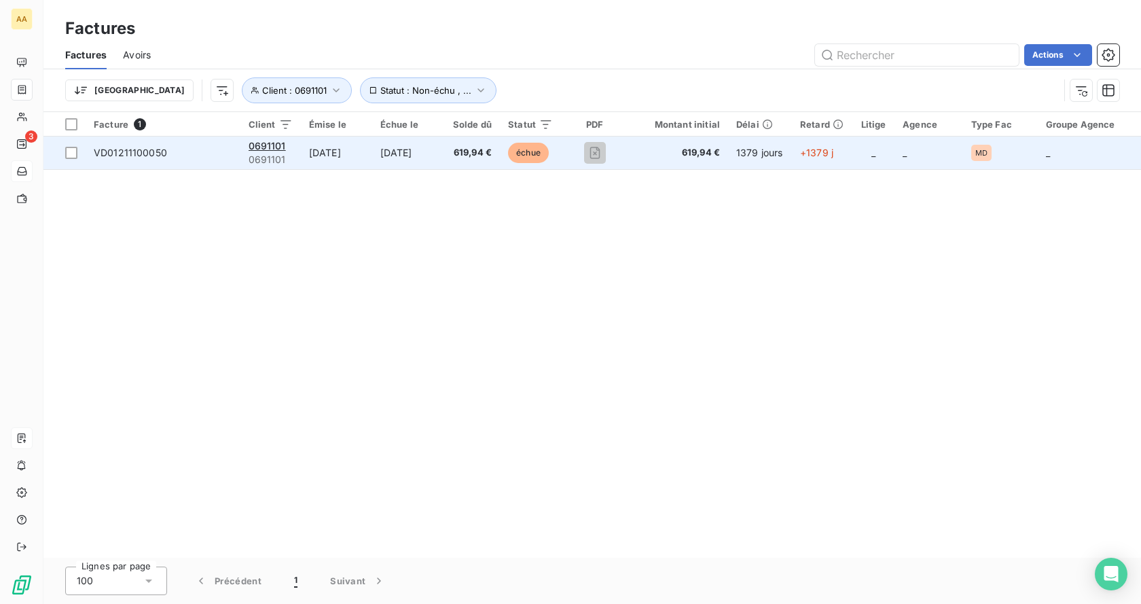
click at [122, 149] on span "VD01211100050" at bounding box center [130, 153] width 73 height 12
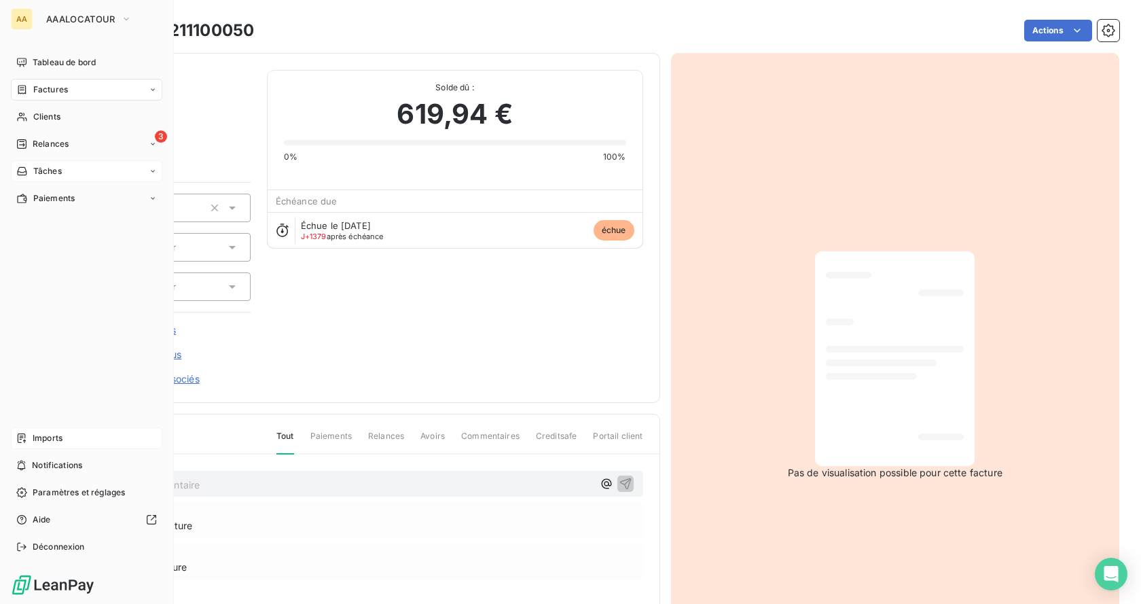
click at [42, 84] on span "Factures" at bounding box center [50, 90] width 35 height 12
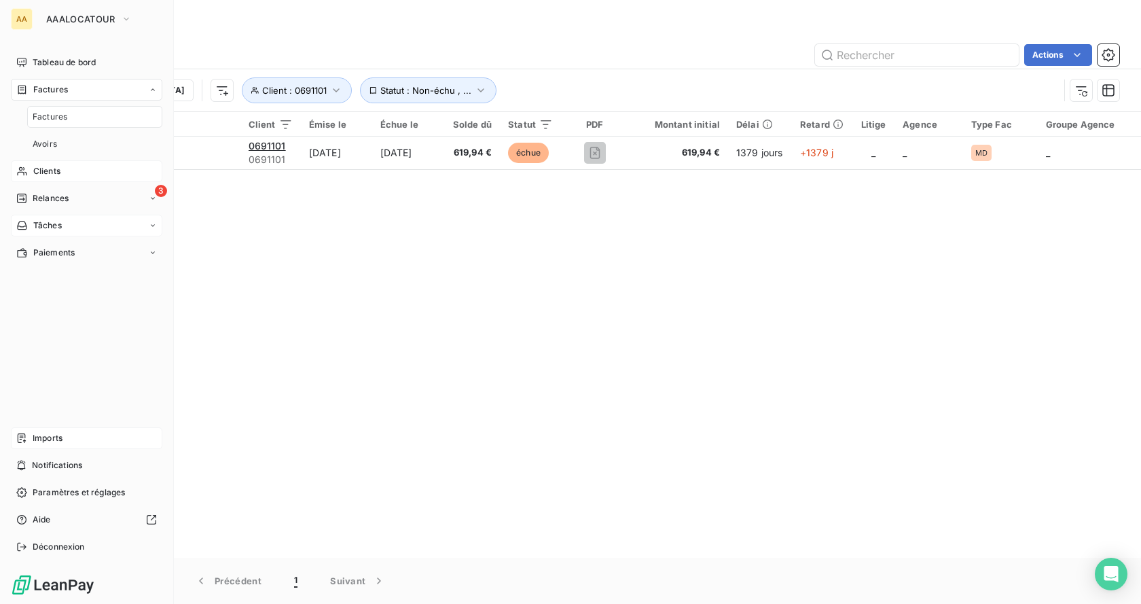
click at [51, 175] on span "Clients" at bounding box center [46, 171] width 27 height 12
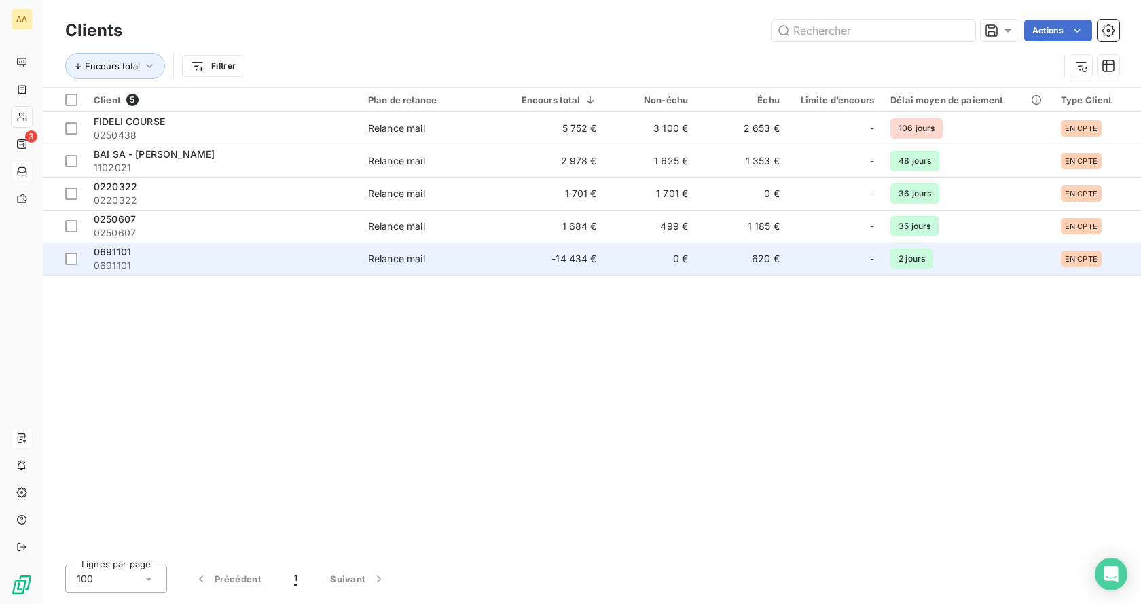
click at [109, 256] on span "0691101" at bounding box center [112, 252] width 37 height 12
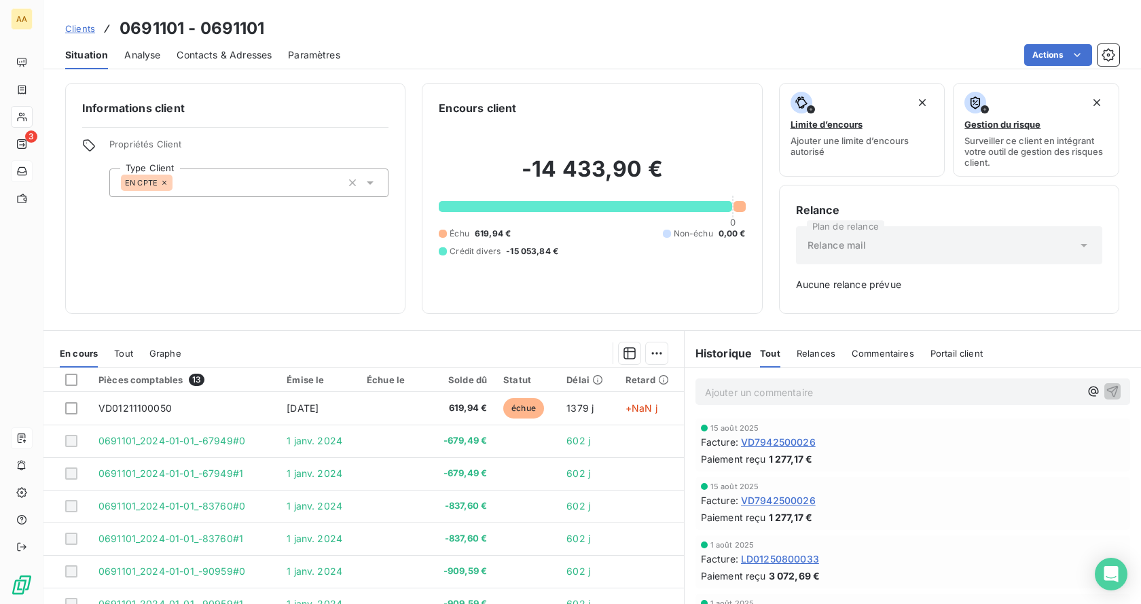
click at [819, 362] on div "Relances" at bounding box center [816, 353] width 39 height 29
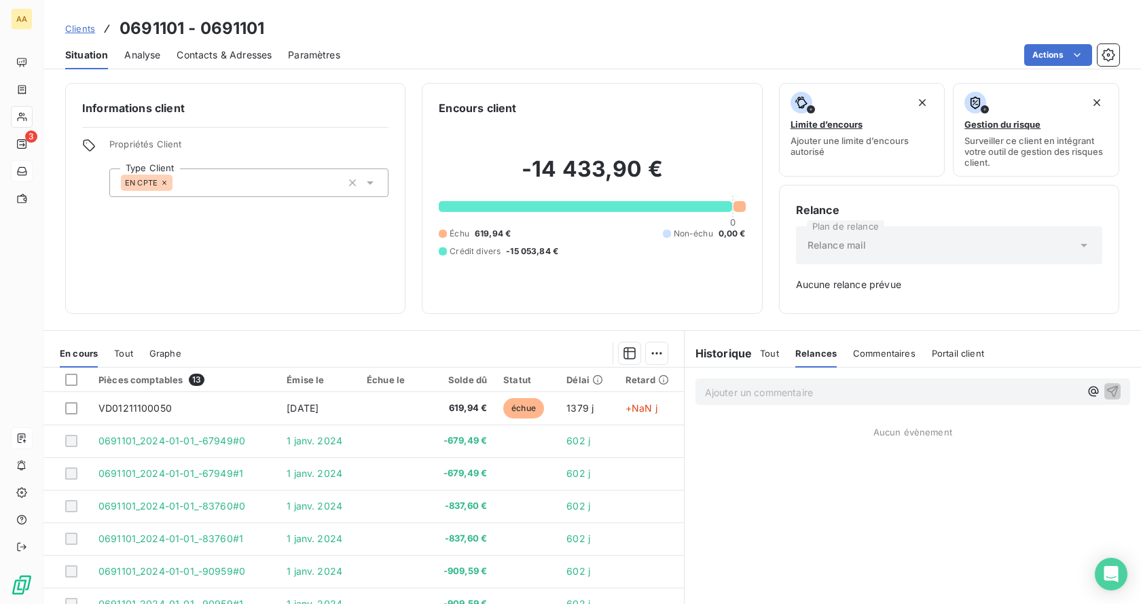
click at [932, 358] on span "Portail client" at bounding box center [958, 353] width 52 height 11
click at [870, 351] on span "Commentaires" at bounding box center [882, 353] width 63 height 11
click at [525, 244] on div "Échu 619,94 € Non-échu 0,00 € Crédit divers -15 053,84 €" at bounding box center [592, 243] width 306 height 30
click at [652, 191] on h2 "-14 433,90 €" at bounding box center [592, 176] width 306 height 41
click at [684, 200] on div "-14 433,90 € 0 Échu 619,94 € Non-échu 0,00 € Crédit divers -15 053,84 €" at bounding box center [592, 206] width 306 height 181
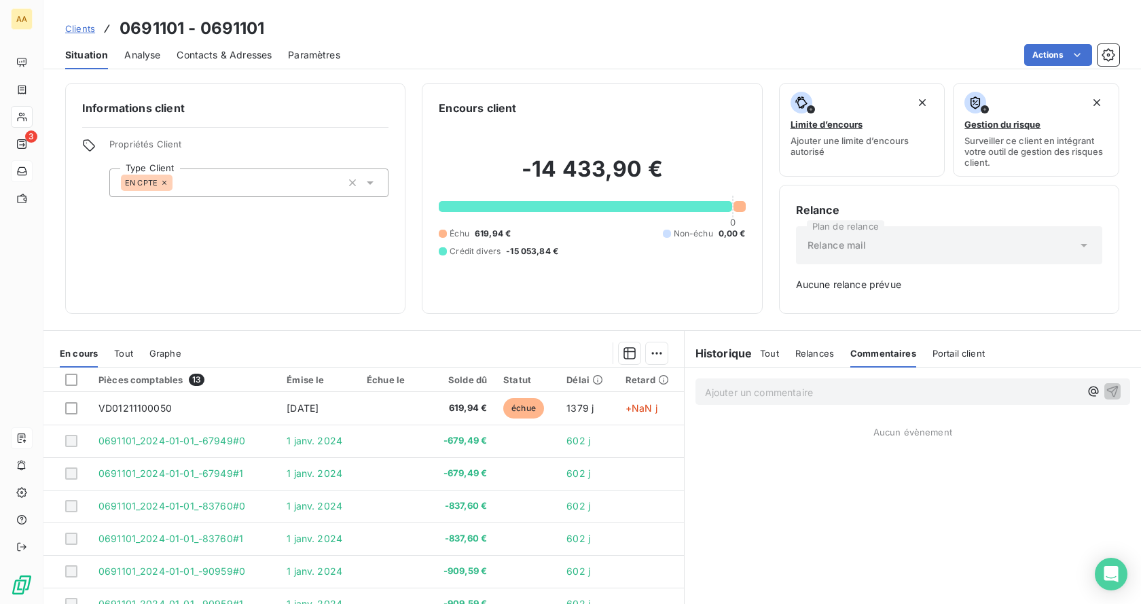
scroll to position [66, 0]
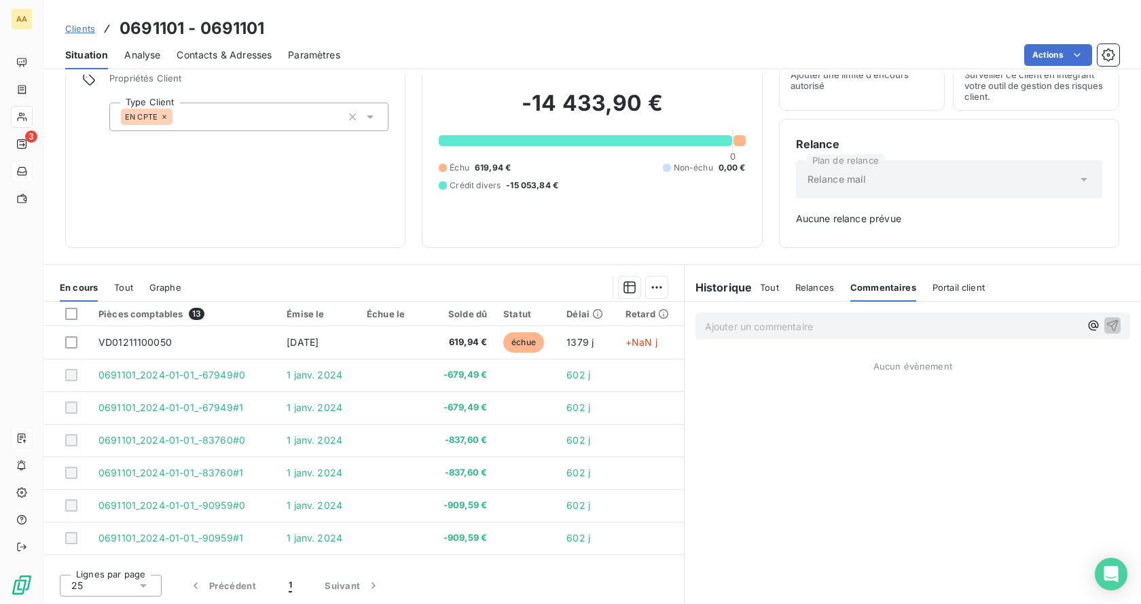
drag, startPoint x: 156, startPoint y: 374, endPoint x: 462, endPoint y: 284, distance: 318.6
click at [478, 262] on div "Informations client Propriétés Client Type Client EN CPTE Encours client -14 43…" at bounding box center [592, 339] width 1098 height 529
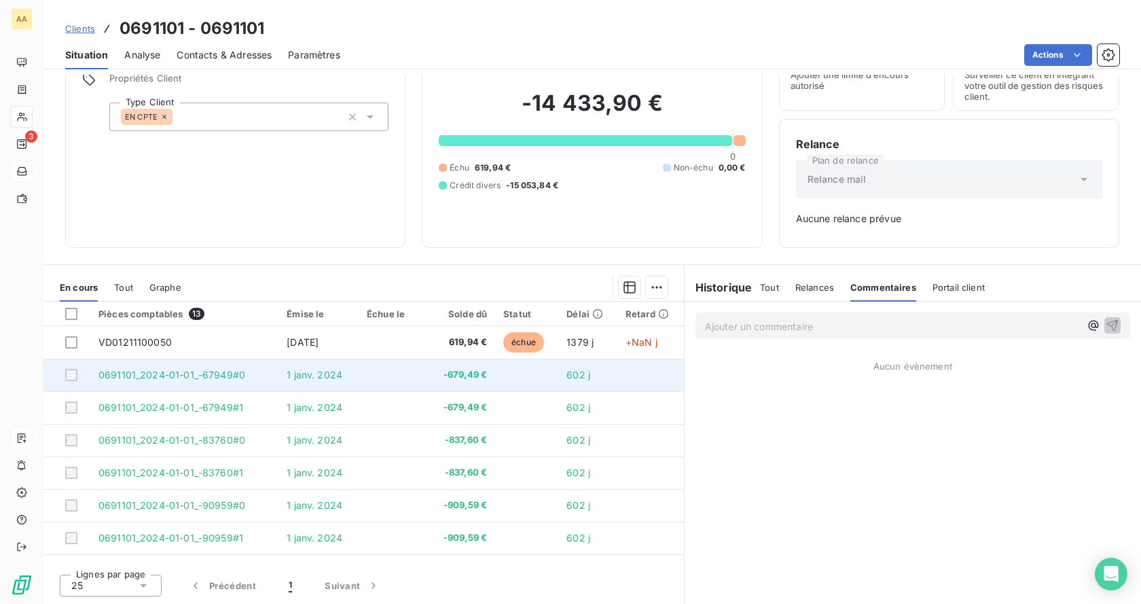
click at [419, 379] on td "-679,49 €" at bounding box center [457, 375] width 76 height 33
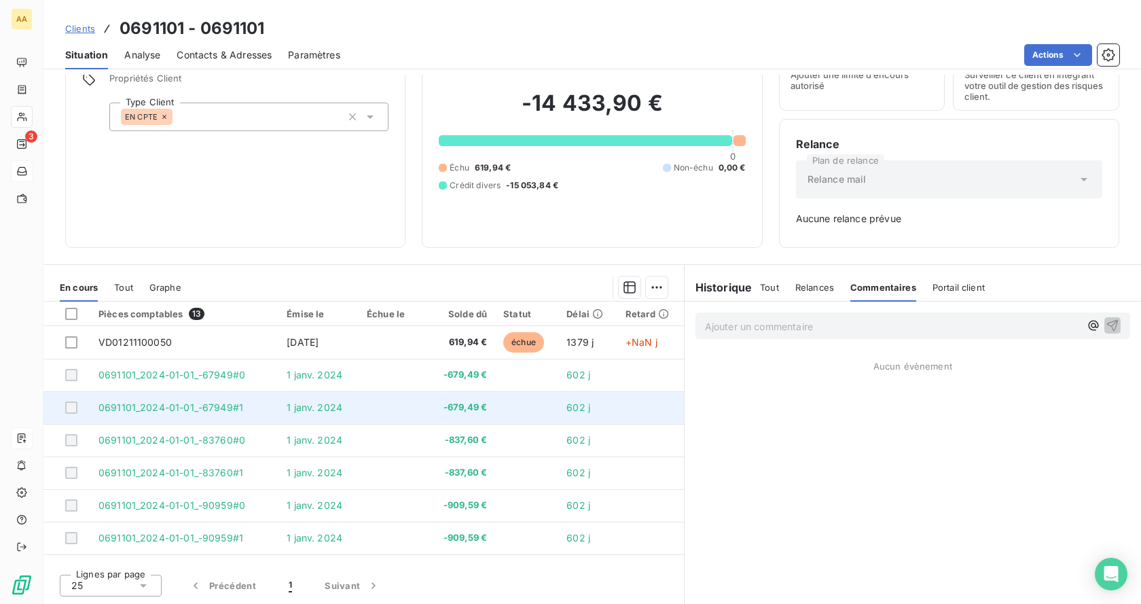
click at [421, 415] on td "-679,49 €" at bounding box center [457, 407] width 76 height 33
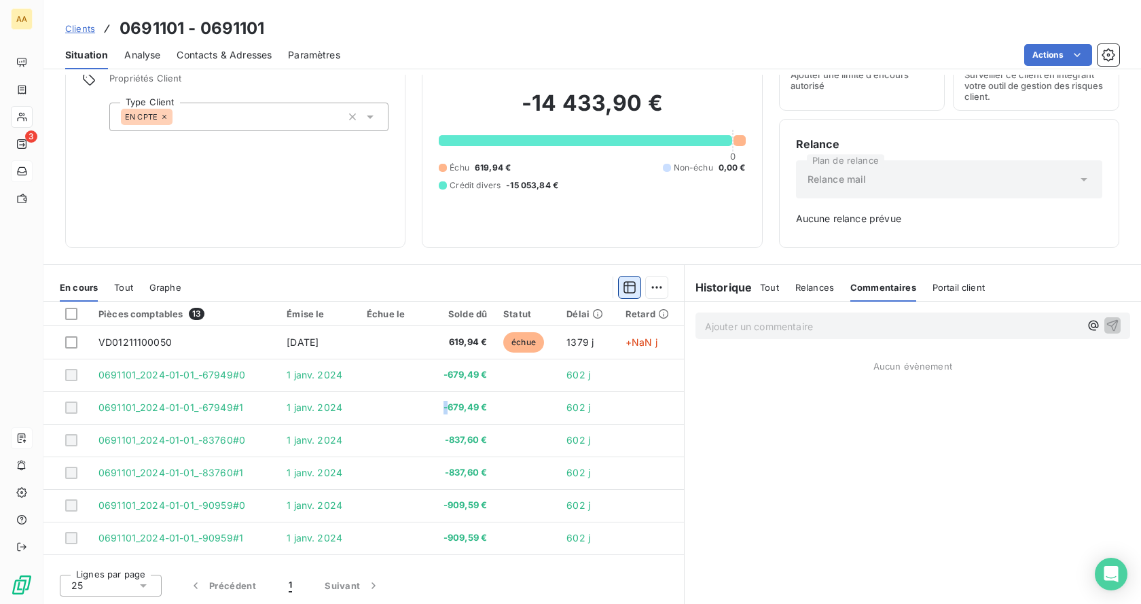
click at [626, 285] on icon "button" at bounding box center [630, 287] width 12 height 12
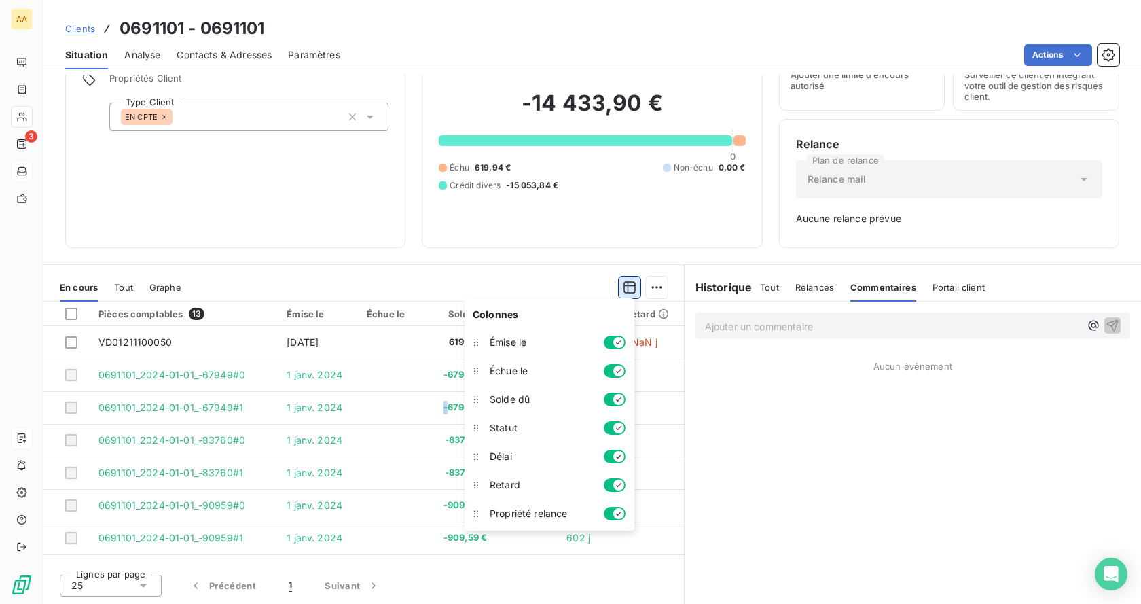
click at [626, 285] on icon "button" at bounding box center [630, 287] width 12 height 12
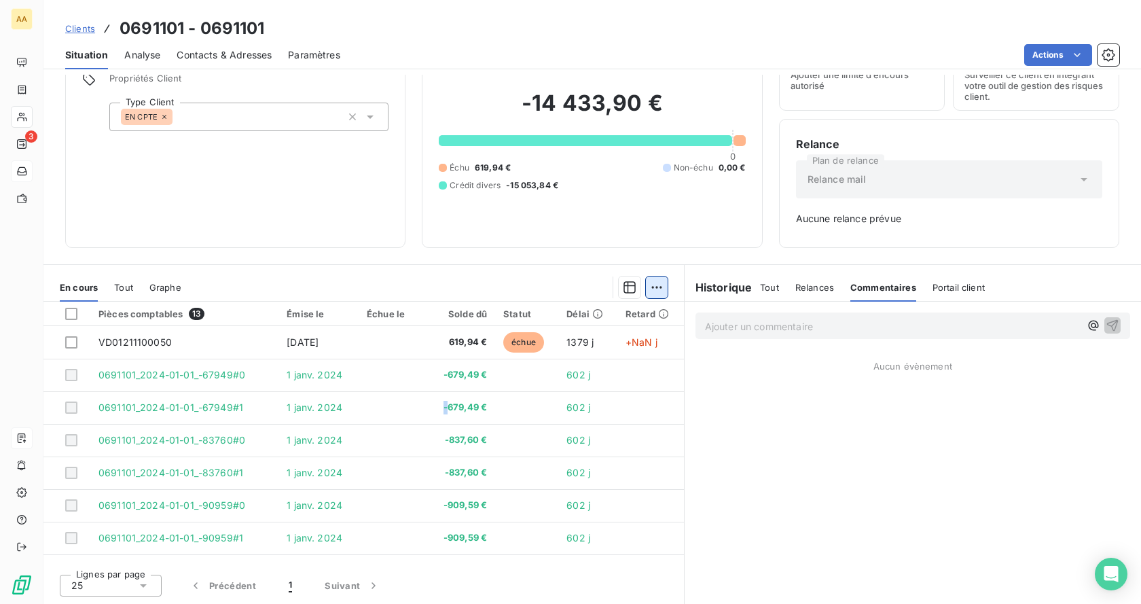
click at [652, 280] on html "AA 3 Clients 0691101 - 0691101 Situation Analyse Contacts & Adresses Paramètres…" at bounding box center [570, 302] width 1141 height 604
click at [444, 247] on html "AA 3 Clients 0691101 - 0691101 Situation Analyse Contacts & Adresses Paramètres…" at bounding box center [570, 302] width 1141 height 604
click at [130, 285] on span "Tout" at bounding box center [123, 287] width 19 height 11
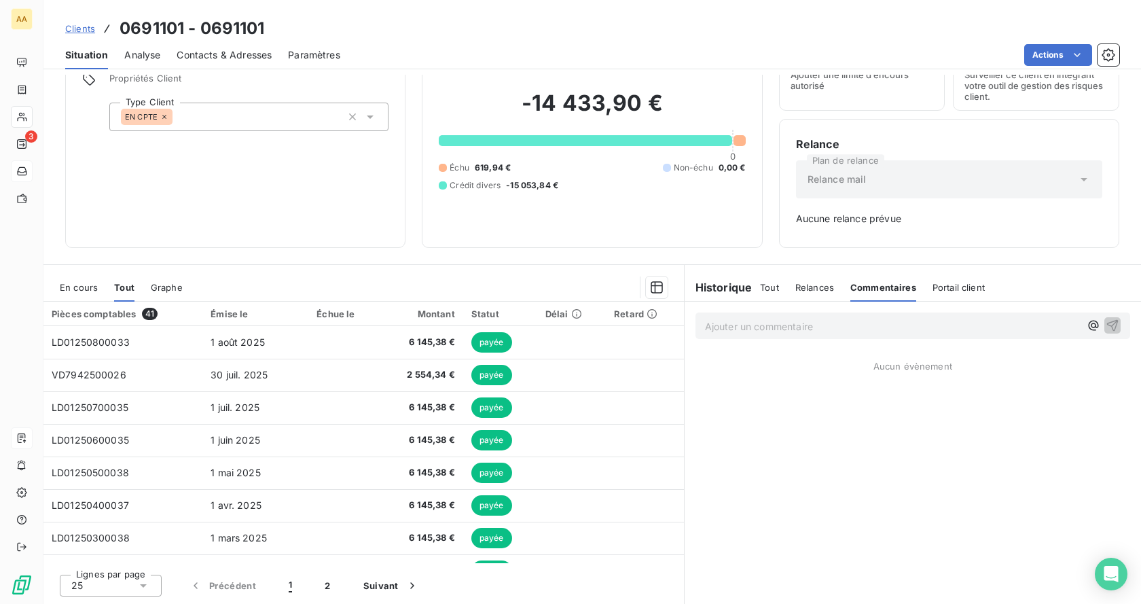
click at [171, 291] on span "Graphe" at bounding box center [167, 287] width 32 height 11
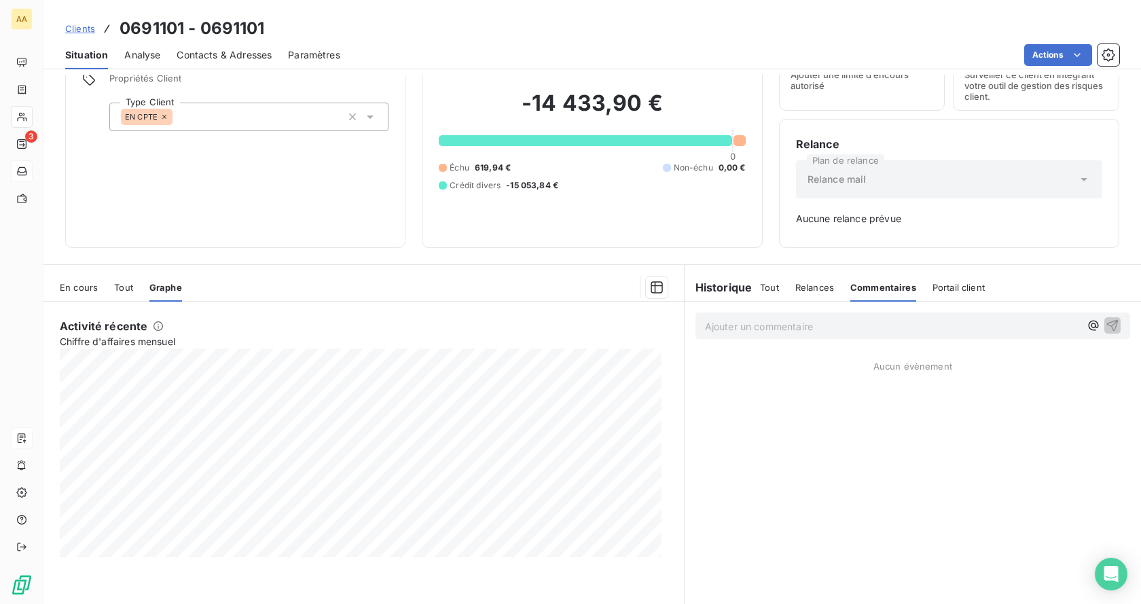
click at [84, 289] on span "En cours" at bounding box center [79, 287] width 38 height 11
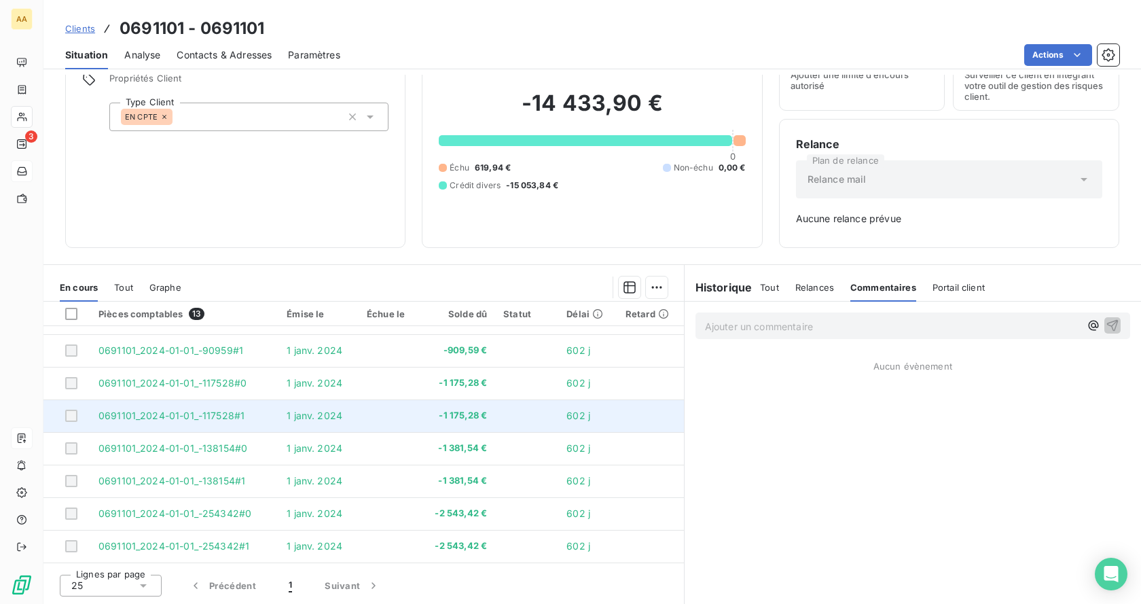
scroll to position [0, 0]
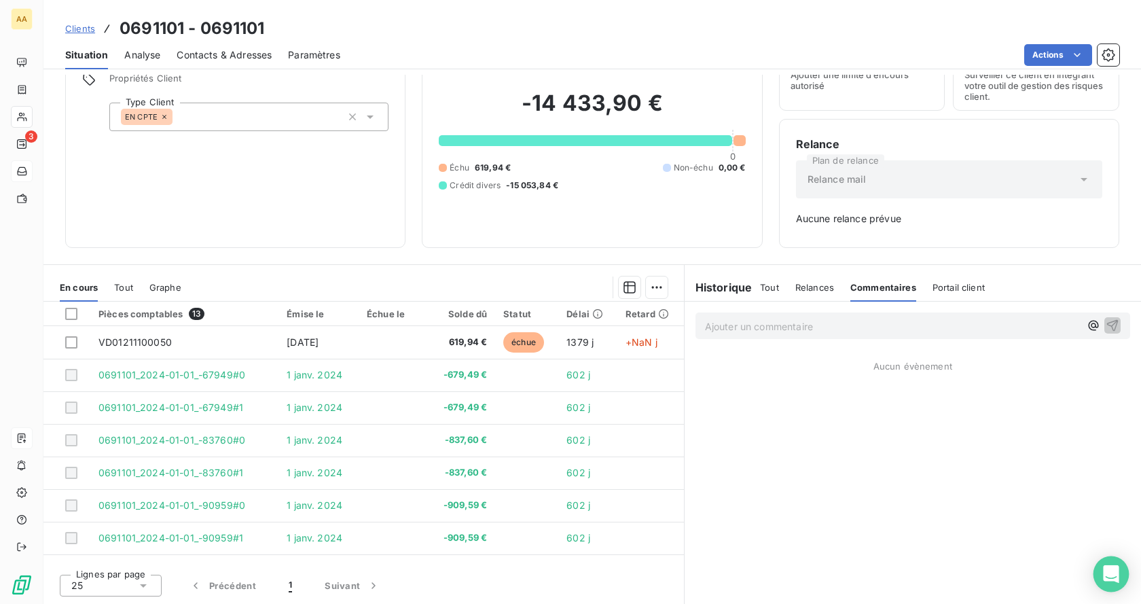
click at [1117, 573] on icon "Open Intercom Messenger" at bounding box center [1111, 574] width 16 height 18
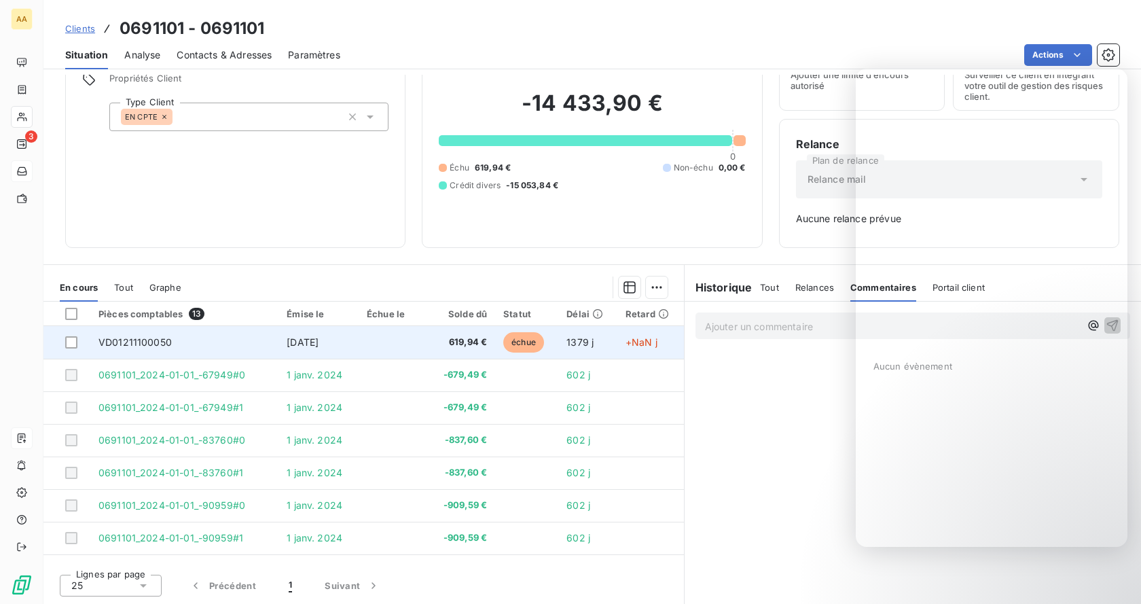
click at [200, 355] on td "VD01211100050" at bounding box center [184, 342] width 188 height 33
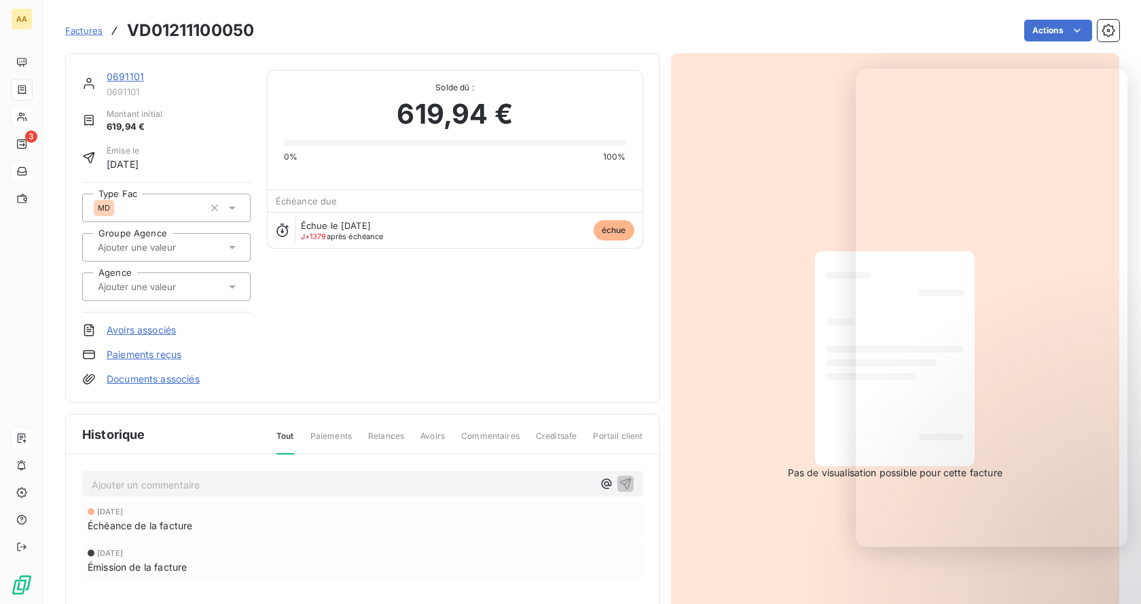
click at [605, 289] on div "0691101 0691101 Montant initial 619,94 € Émise le [DATE] Type Fac MD Groupe Age…" at bounding box center [362, 228] width 561 height 316
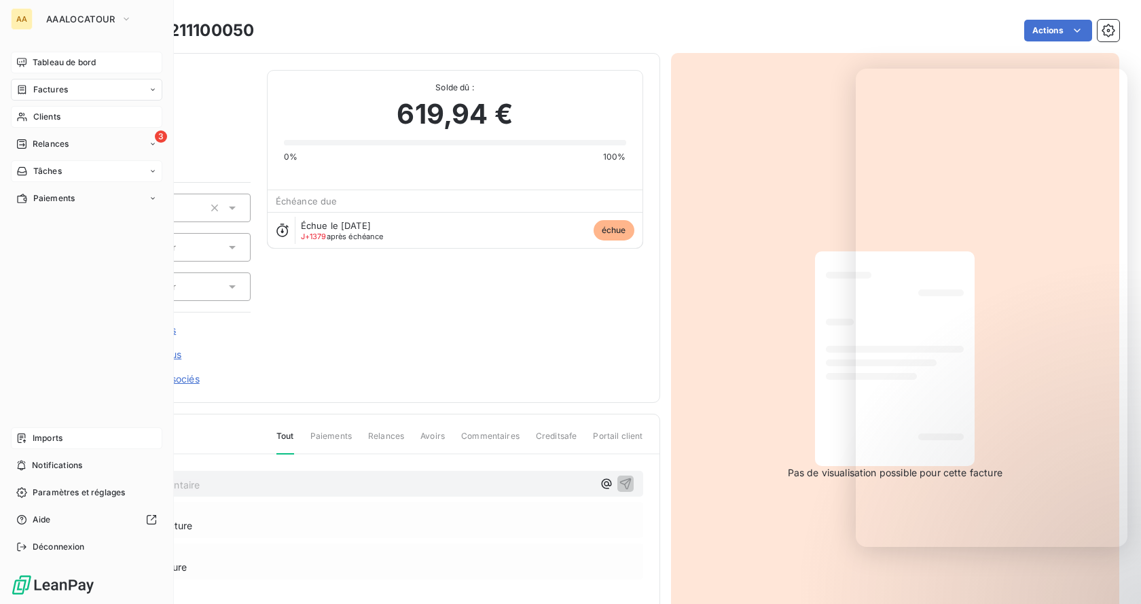
click at [66, 65] on span "Tableau de bord" at bounding box center [64, 62] width 63 height 12
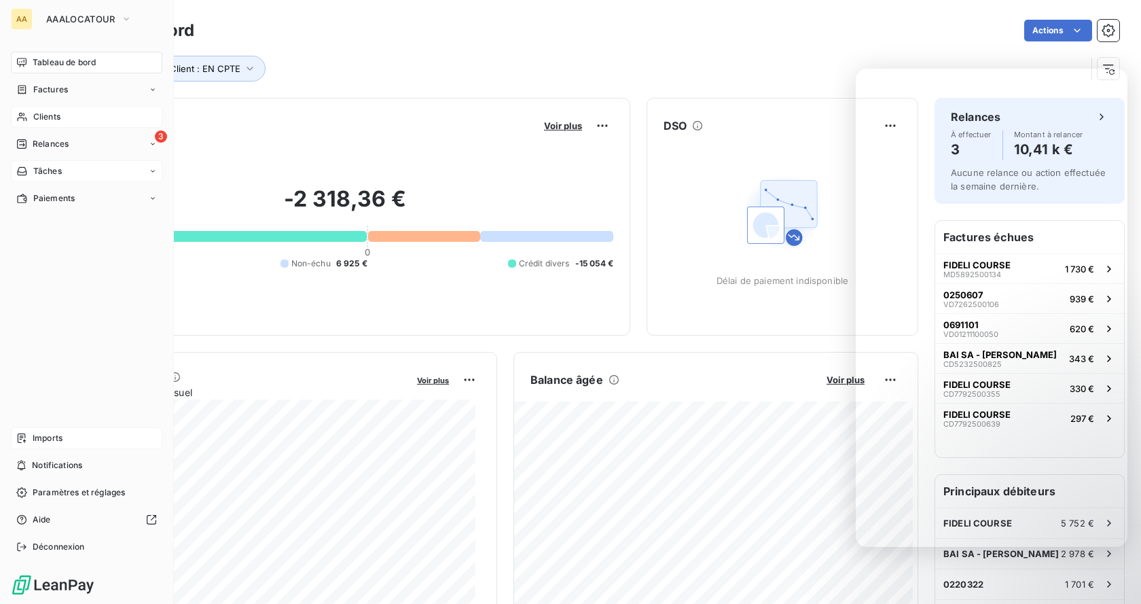
click at [57, 138] on span "Relances" at bounding box center [51, 144] width 36 height 12
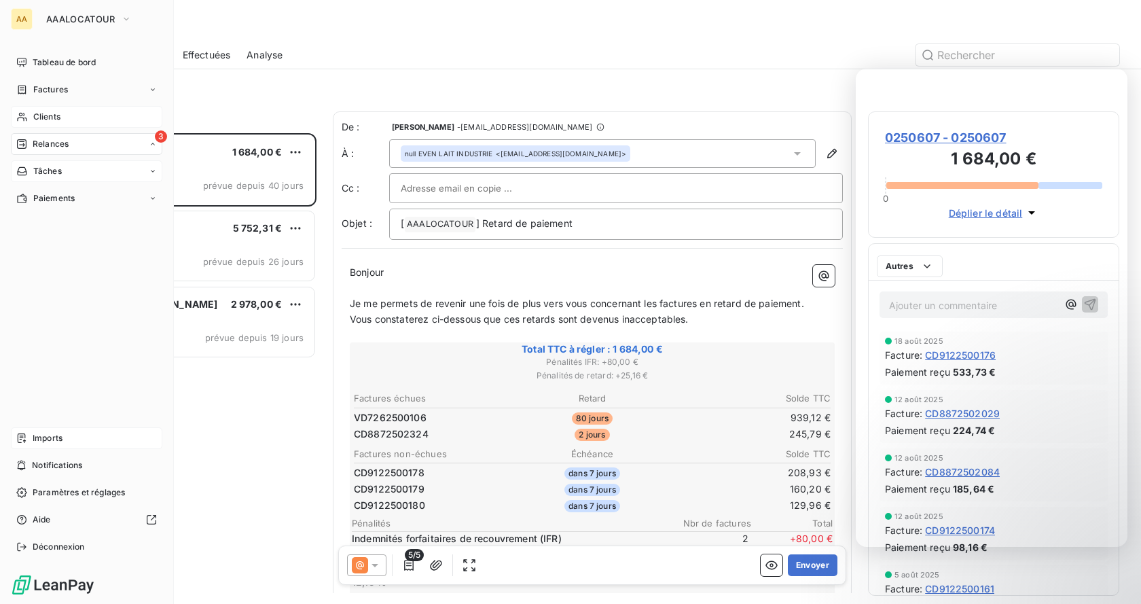
scroll to position [461, 241]
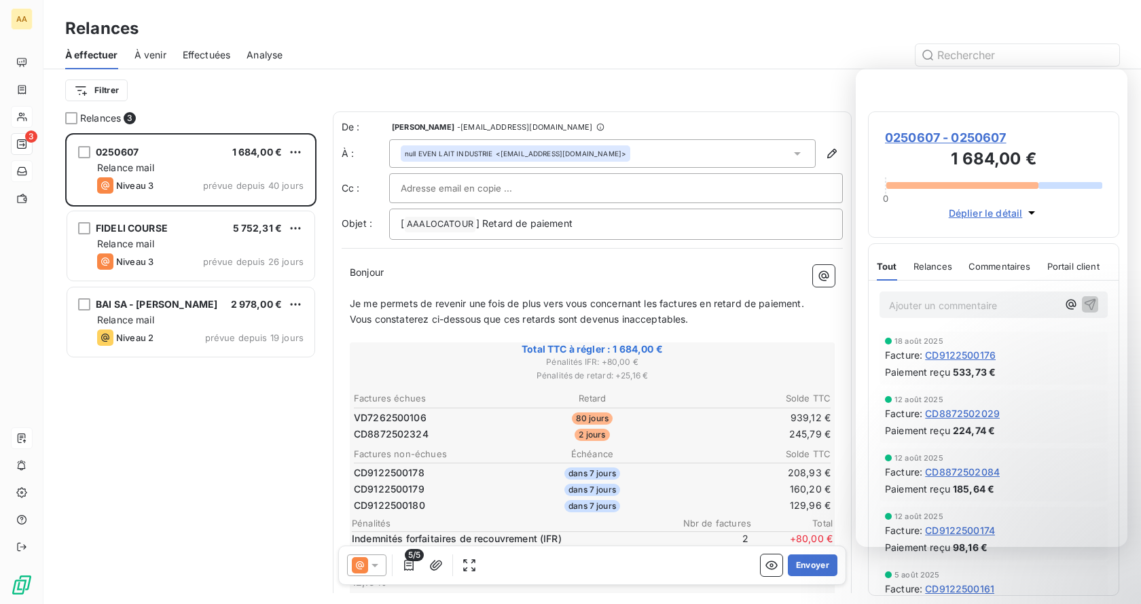
click at [277, 79] on div "Filtrer" at bounding box center [592, 90] width 1055 height 26
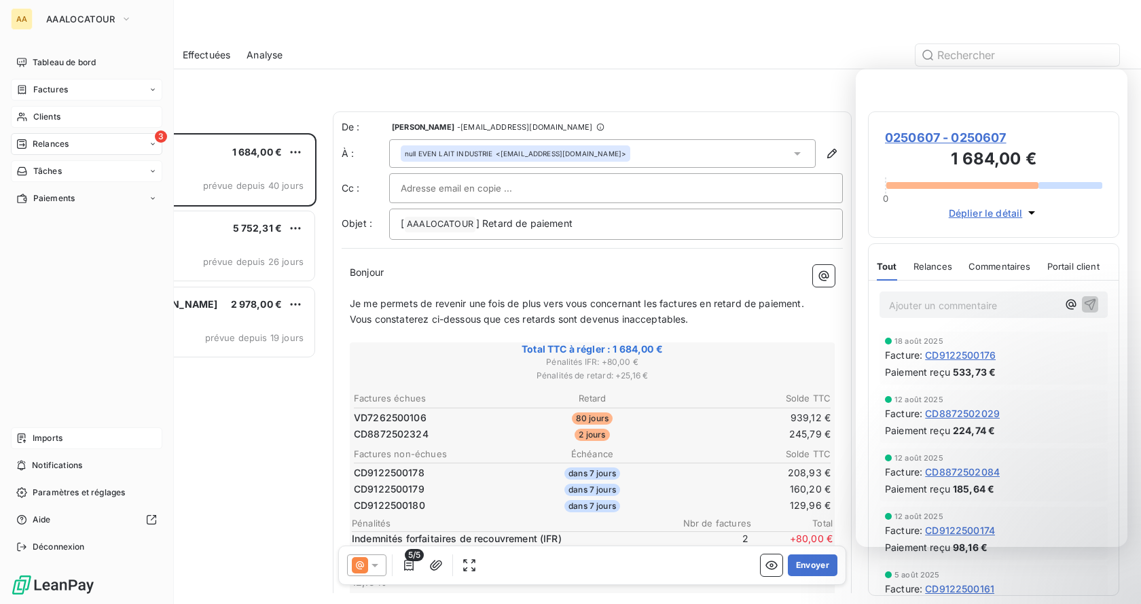
click at [58, 92] on span "Factures" at bounding box center [50, 90] width 35 height 12
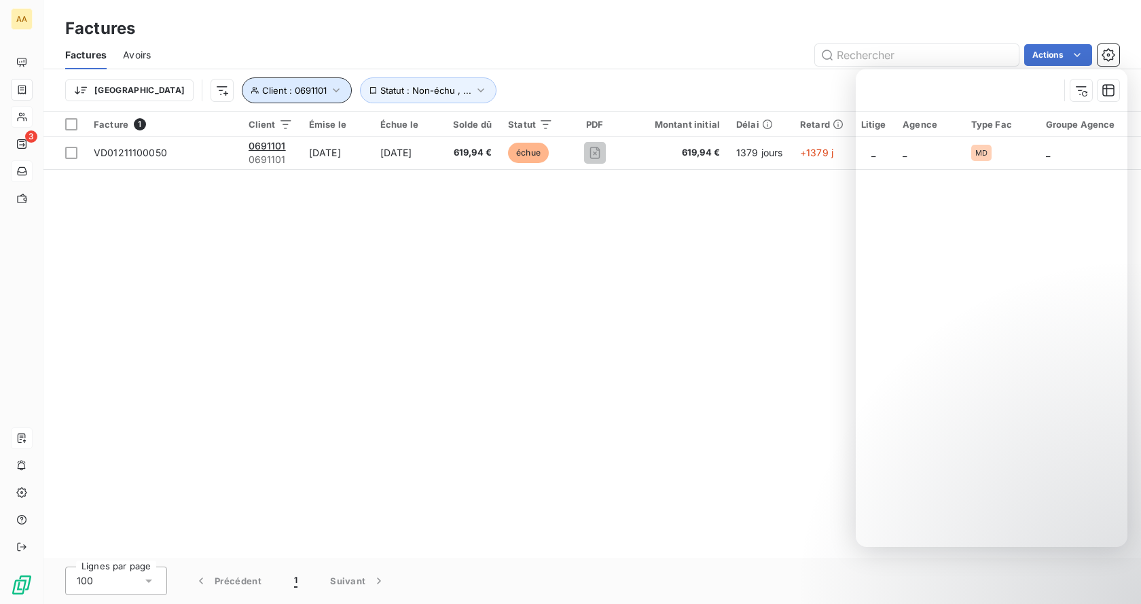
click at [330, 92] on icon "button" at bounding box center [337, 91] width 14 height 14
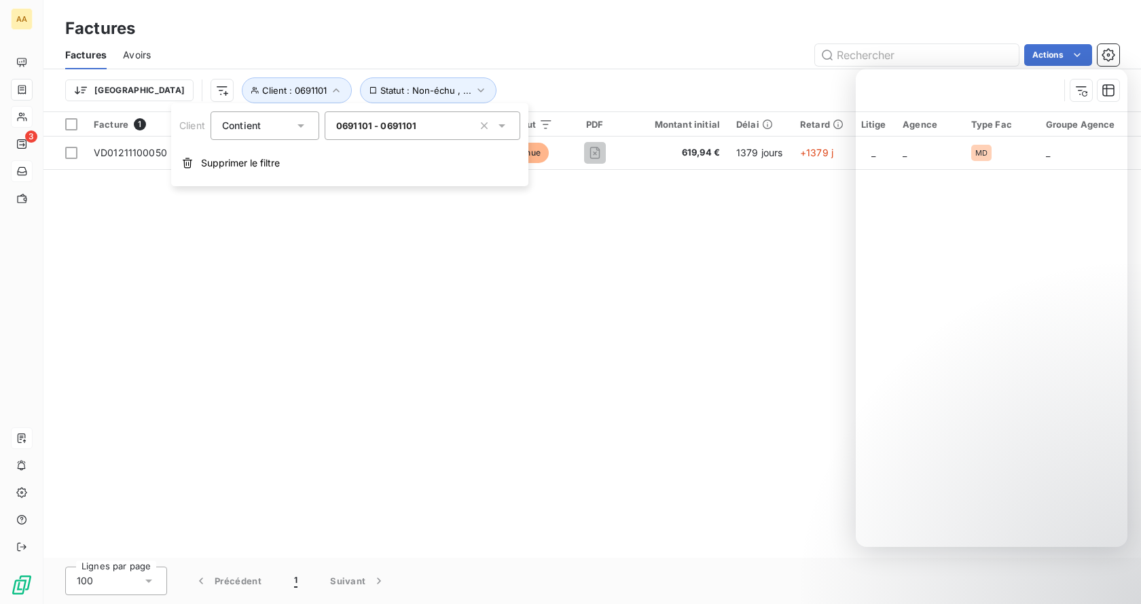
click at [397, 129] on span "0691101 - 0691101" at bounding box center [376, 125] width 81 height 11
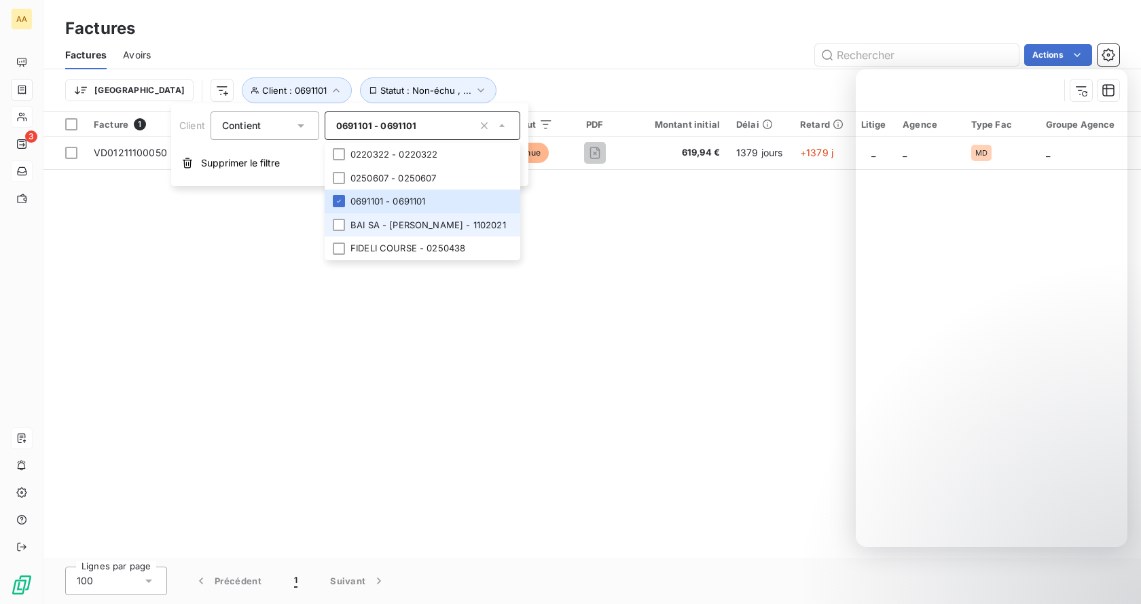
click at [387, 234] on li "BAI SA - [PERSON_NAME] - 1102021" at bounding box center [423, 225] width 196 height 24
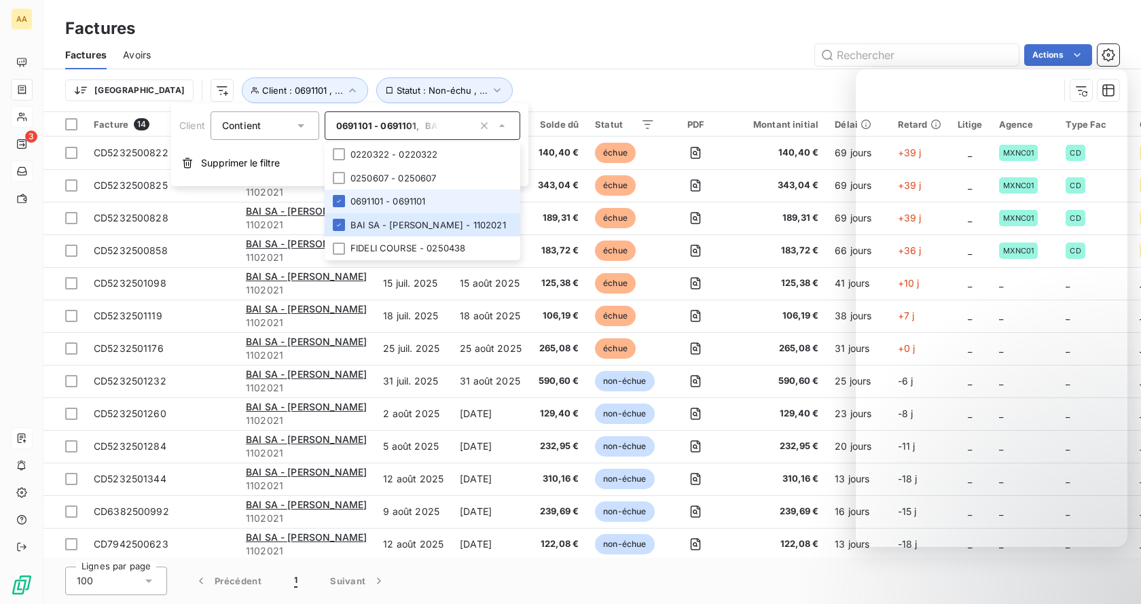
click at [348, 206] on li "0691101 - 0691101" at bounding box center [423, 202] width 196 height 24
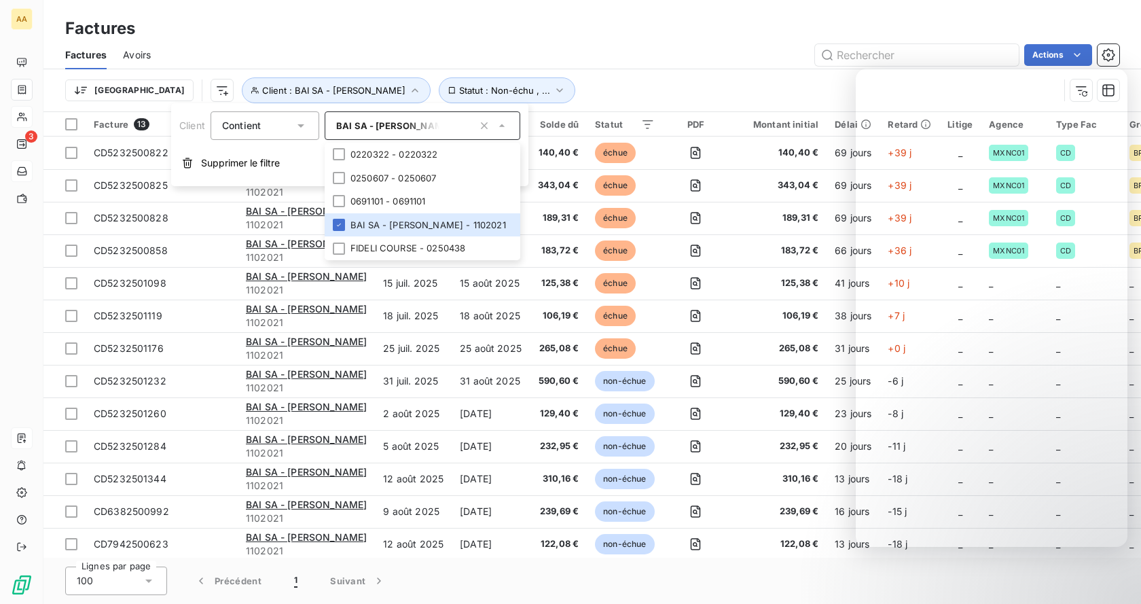
click at [582, 67] on div "Factures Avoirs Actions" at bounding box center [592, 55] width 1098 height 29
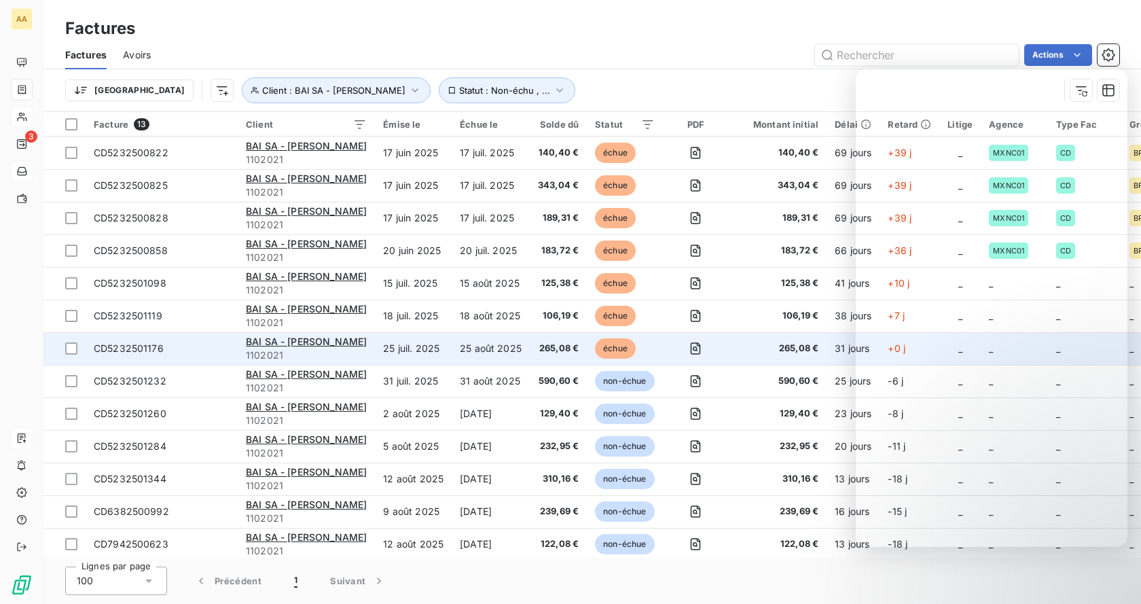
click at [310, 335] on div "BAI SA - [PERSON_NAME]" at bounding box center [306, 342] width 121 height 14
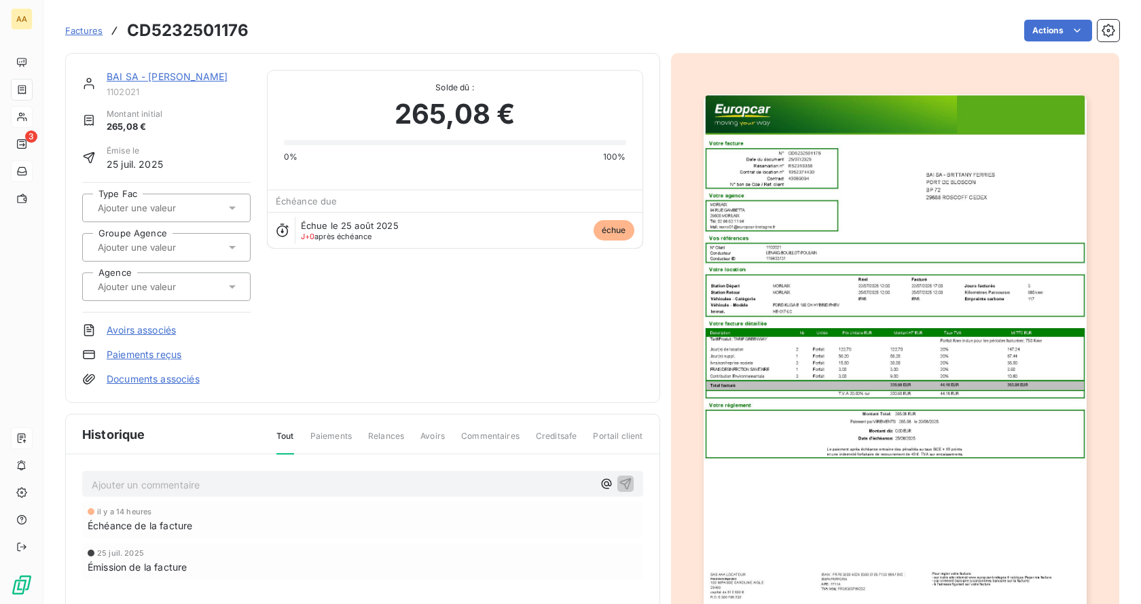
click at [219, 210] on div at bounding box center [160, 208] width 132 height 18
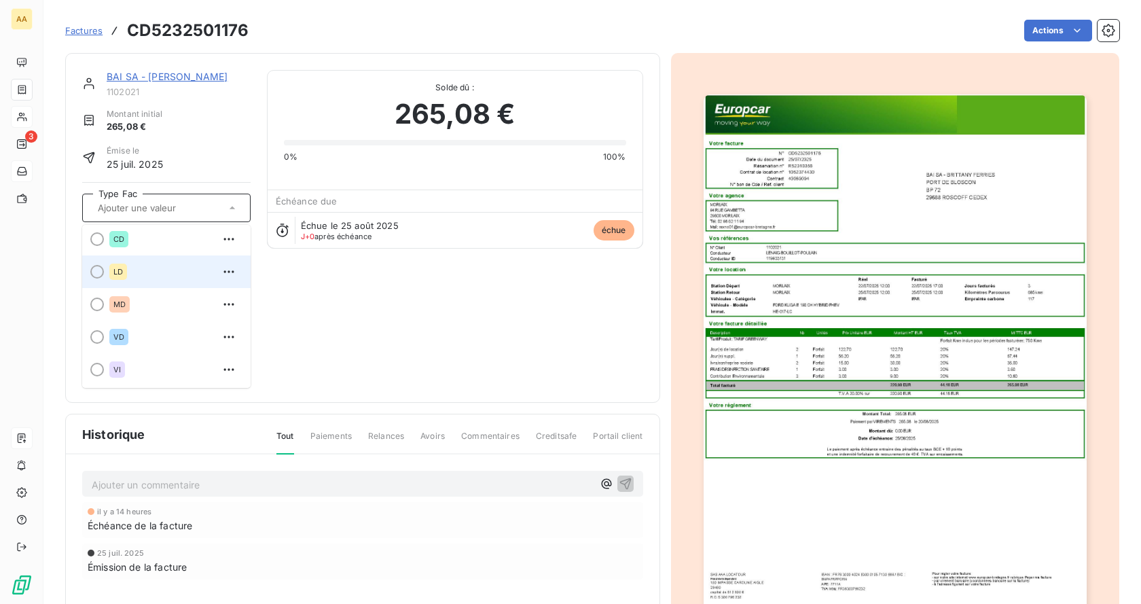
scroll to position [5, 0]
click at [450, 303] on div "BAI SA - [PERSON_NAME] 1102021 Montant initial 265,08 € Émise le [DATE] Type Fa…" at bounding box center [362, 228] width 561 height 316
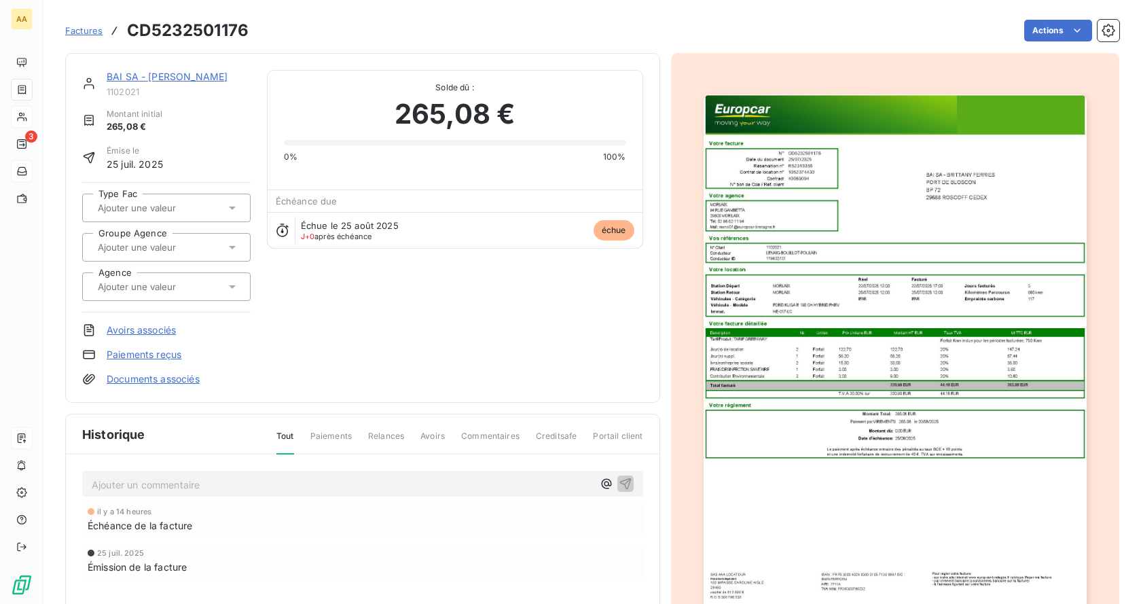
click at [152, 244] on input "text" at bounding box center [164, 247] width 137 height 12
click at [457, 315] on div "BAI SA - [PERSON_NAME] 1102021 Montant initial 265,08 € Émise le [DATE] Type Fa…" at bounding box center [362, 228] width 561 height 316
click at [179, 287] on input "text" at bounding box center [164, 287] width 137 height 12
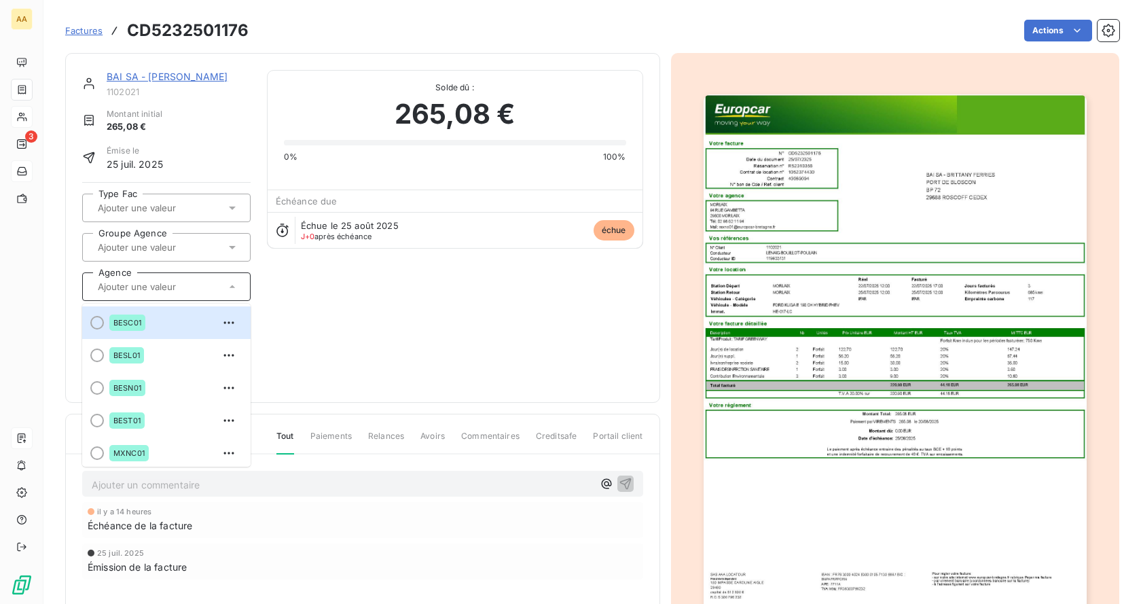
click at [421, 325] on div "BAI SA - [PERSON_NAME] 1102021 Montant initial 265,08 € Émise le [DATE] Type Fa…" at bounding box center [362, 228] width 561 height 316
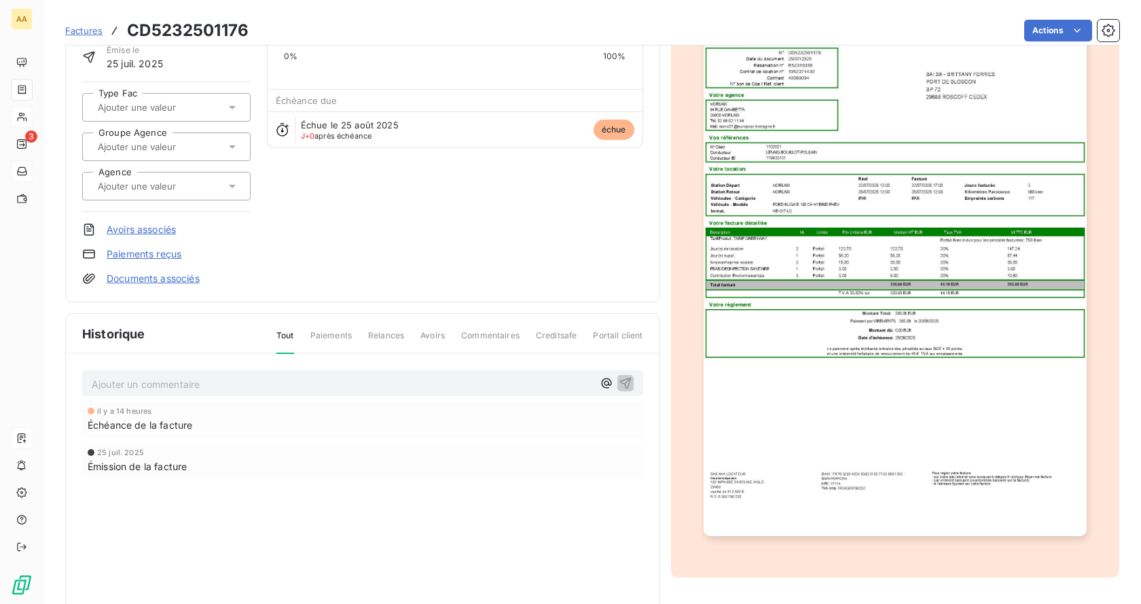
scroll to position [148, 0]
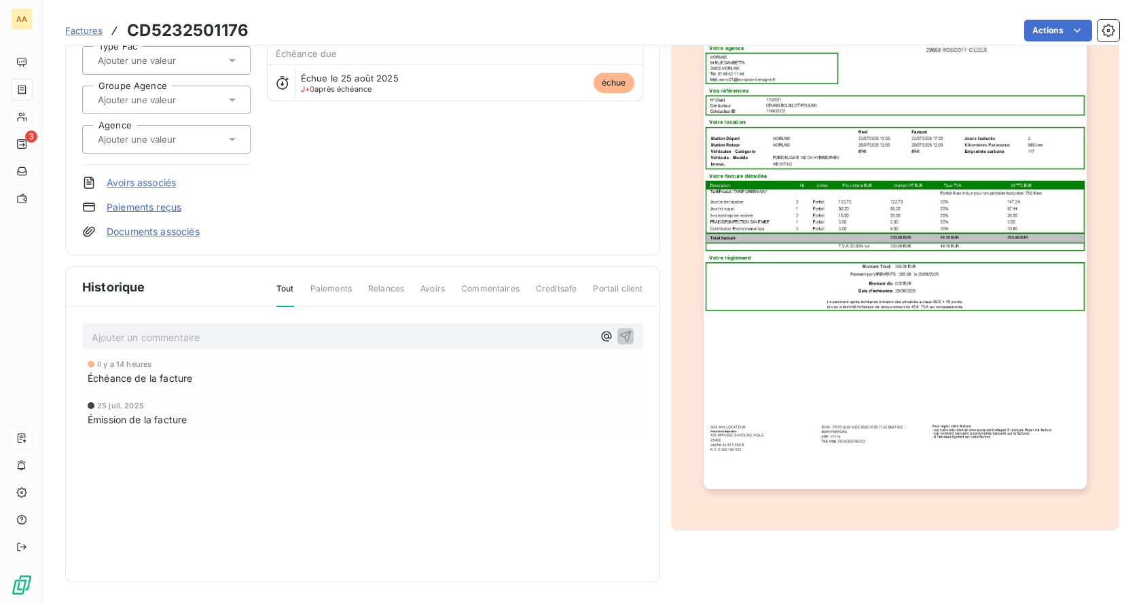
click at [319, 285] on span "Paiements" at bounding box center [331, 294] width 41 height 23
click at [382, 285] on span "Relances" at bounding box center [386, 294] width 36 height 23
click at [381, 287] on span "Relances" at bounding box center [386, 294] width 36 height 23
click at [555, 291] on span "Creditsafe" at bounding box center [556, 294] width 41 height 23
drag, startPoint x: 590, startPoint y: 294, endPoint x: 665, endPoint y: 302, distance: 74.5
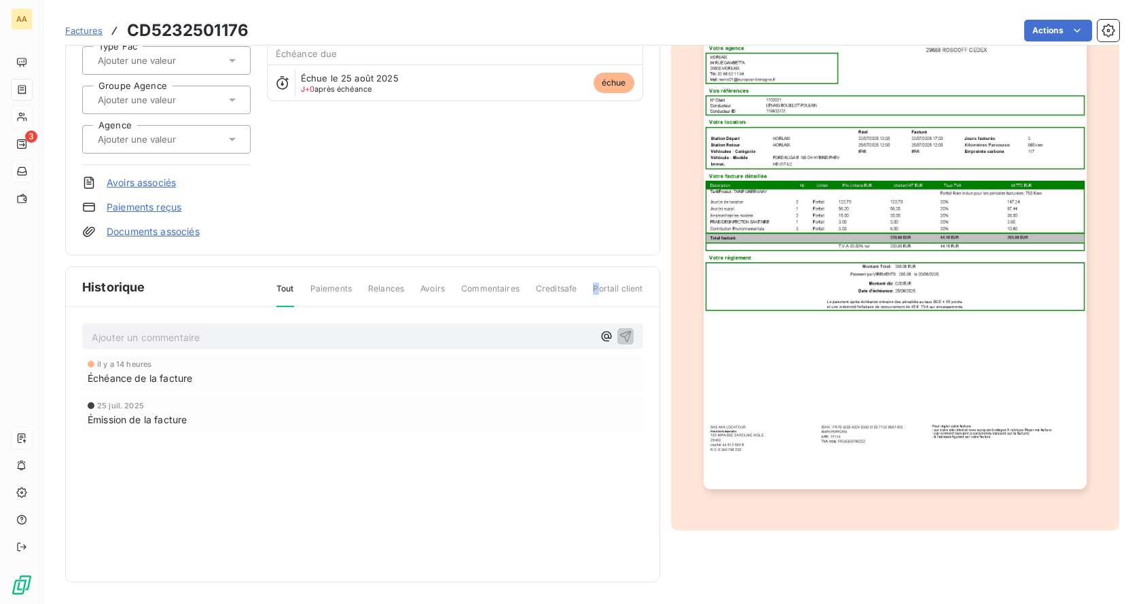
click at [633, 297] on span "Portail client" at bounding box center [618, 294] width 50 height 23
click at [665, 302] on div "BAI SA - [PERSON_NAME] 1102021 Montant initial 265,08 € Émise le [DATE] Type Fa…" at bounding box center [592, 239] width 1055 height 685
click at [601, 337] on icon "button" at bounding box center [606, 336] width 10 height 10
click at [239, 371] on div "Échéance de la facture" at bounding box center [363, 377] width 550 height 14
click at [620, 338] on icon "button" at bounding box center [626, 336] width 12 height 12
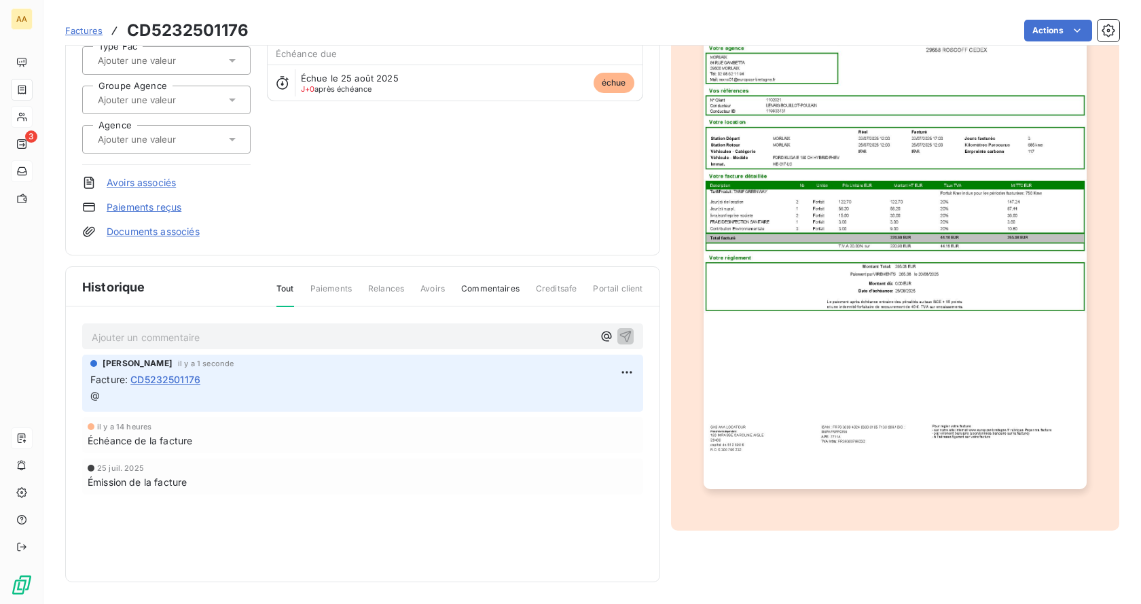
click at [381, 383] on div "Facture : CD5232501176" at bounding box center [362, 379] width 545 height 14
click at [620, 374] on html "AA 3 Factures CD5232501176 Actions BAI SA - [PERSON_NAME] 1102021 Montant initi…" at bounding box center [570, 302] width 1141 height 604
click at [580, 432] on div "Supprimer" at bounding box center [589, 427] width 76 height 22
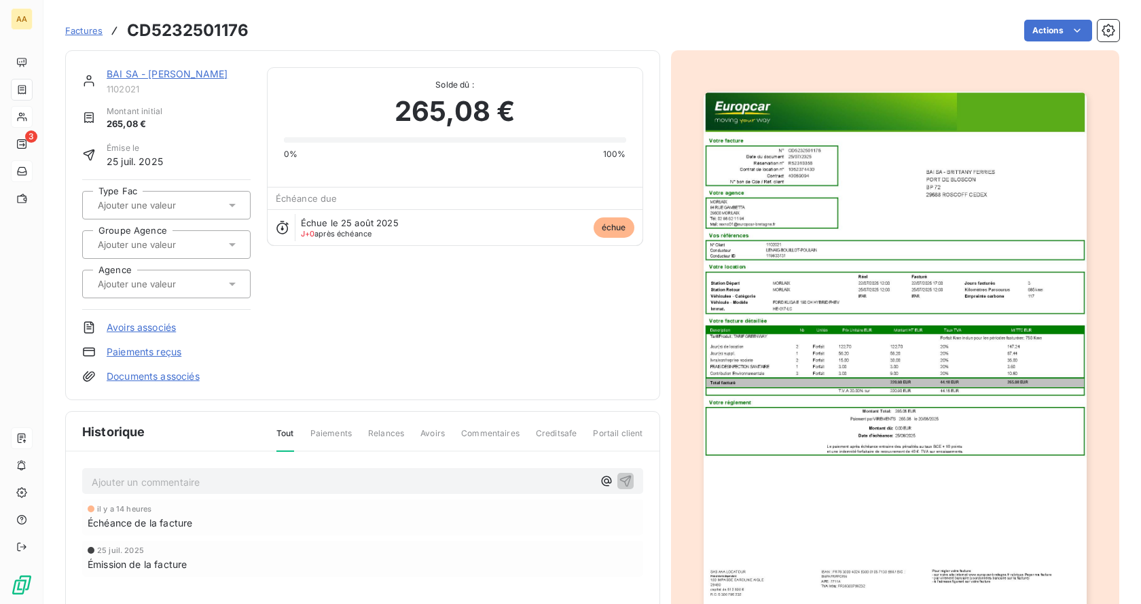
scroll to position [0, 0]
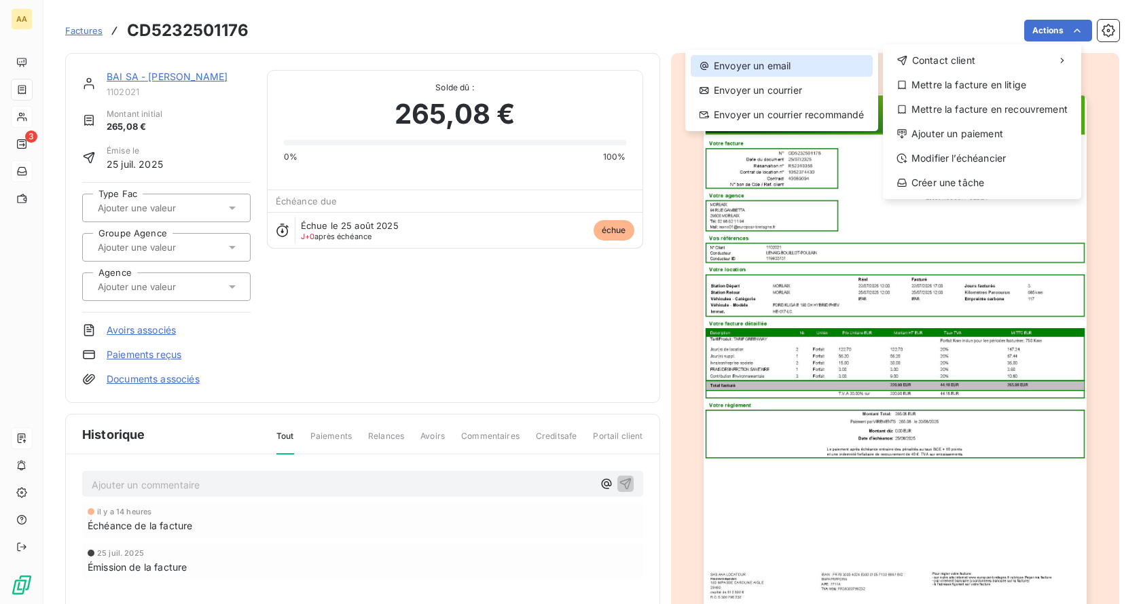
click at [765, 62] on div "Envoyer un email" at bounding box center [782, 66] width 182 height 22
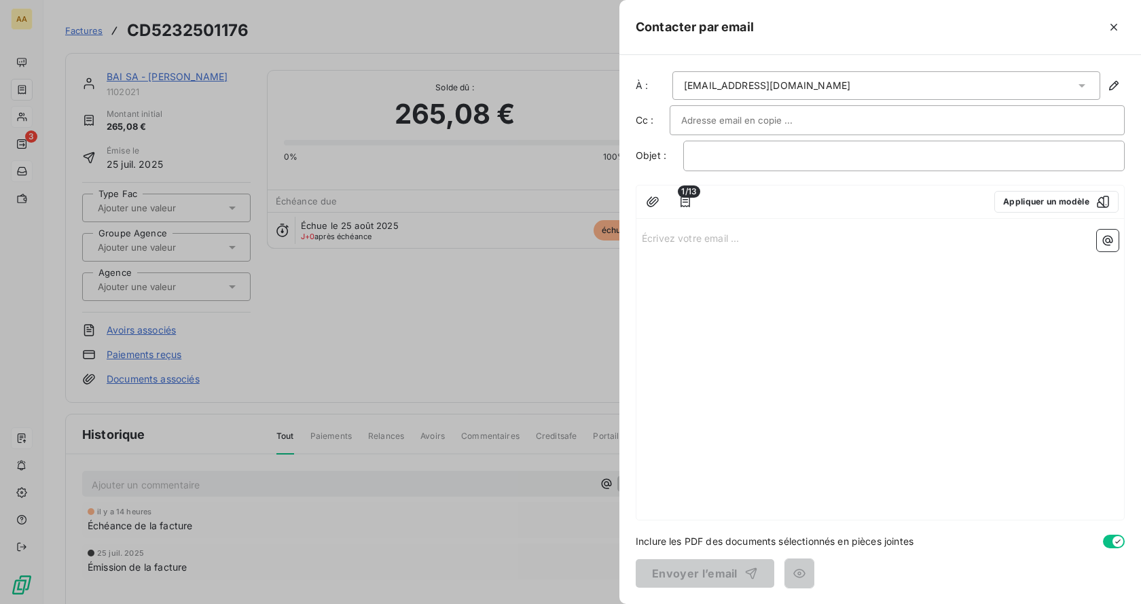
drag, startPoint x: 916, startPoint y: 95, endPoint x: 728, endPoint y: 111, distance: 188.9
click at [728, 111] on div "À : [EMAIL_ADDRESS][DOMAIN_NAME] Cc : Objet : ﻿ 1/13 Appliquer un modèle Écrive…" at bounding box center [881, 329] width 522 height 549
click at [920, 95] on div "[EMAIL_ADDRESS][DOMAIN_NAME]" at bounding box center [887, 85] width 428 height 29
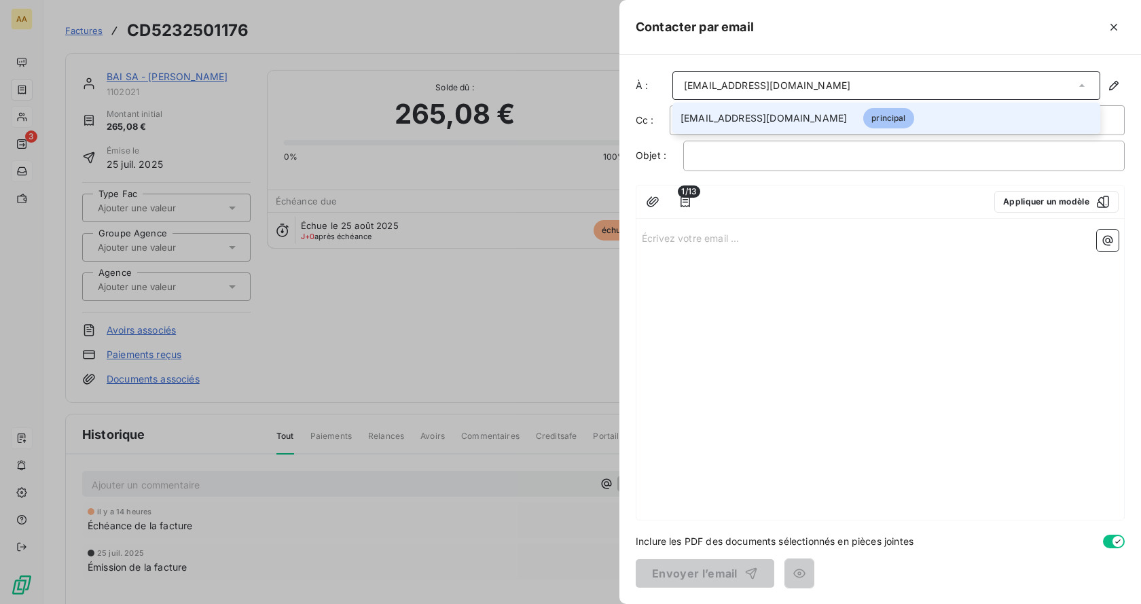
click at [919, 79] on div "[EMAIL_ADDRESS][DOMAIN_NAME]" at bounding box center [887, 85] width 428 height 29
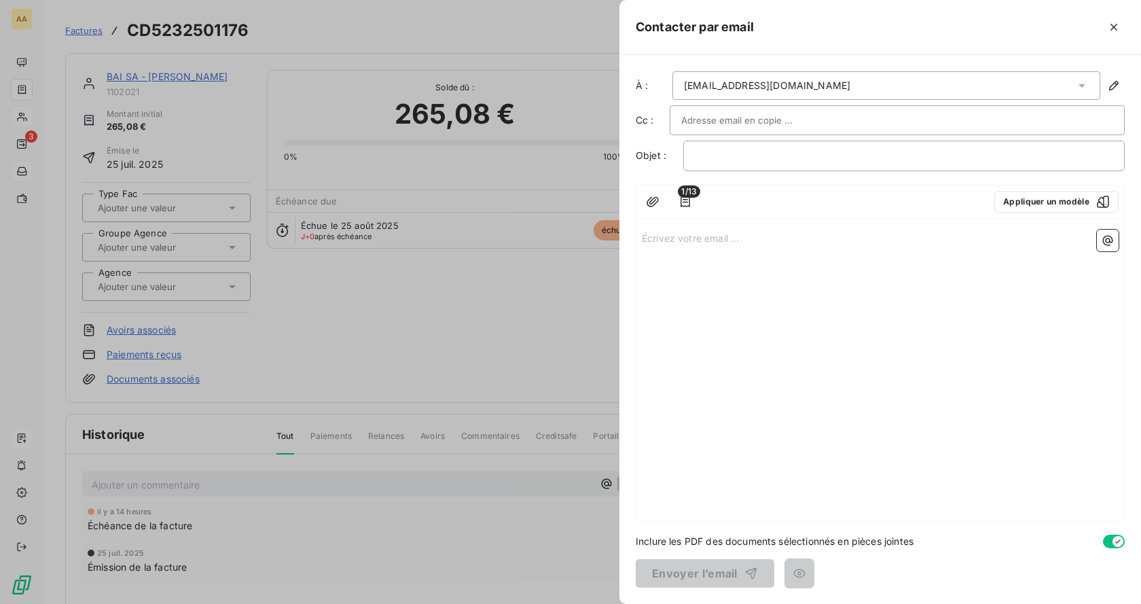
click at [917, 79] on div "[EMAIL_ADDRESS][DOMAIN_NAME]" at bounding box center [887, 85] width 428 height 29
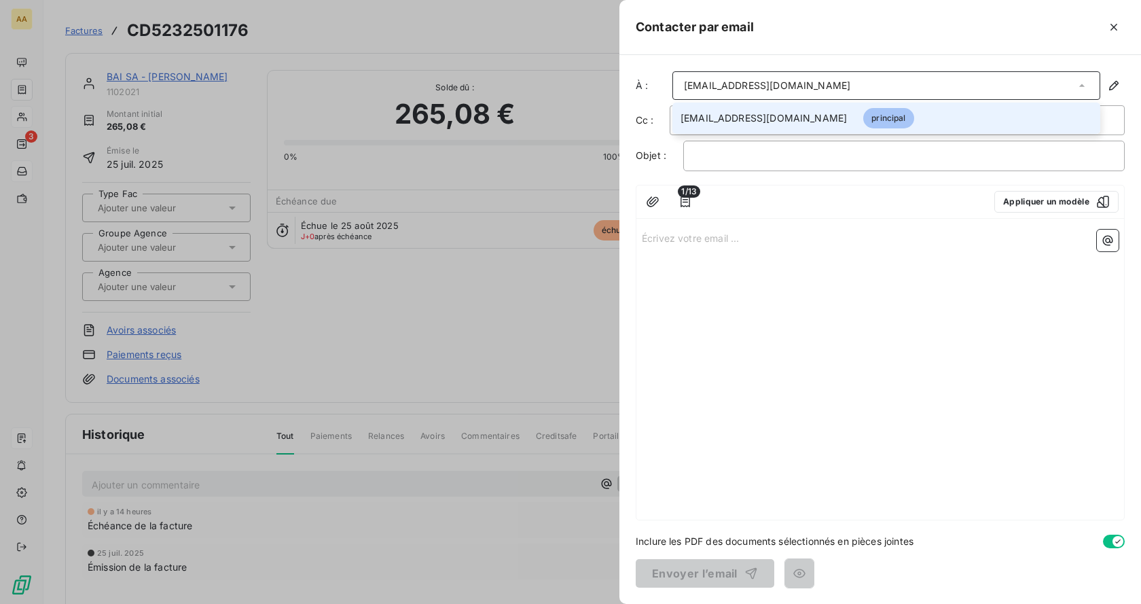
click at [768, 407] on div "Écrivez votre email ... ﻿" at bounding box center [881, 372] width 488 height 296
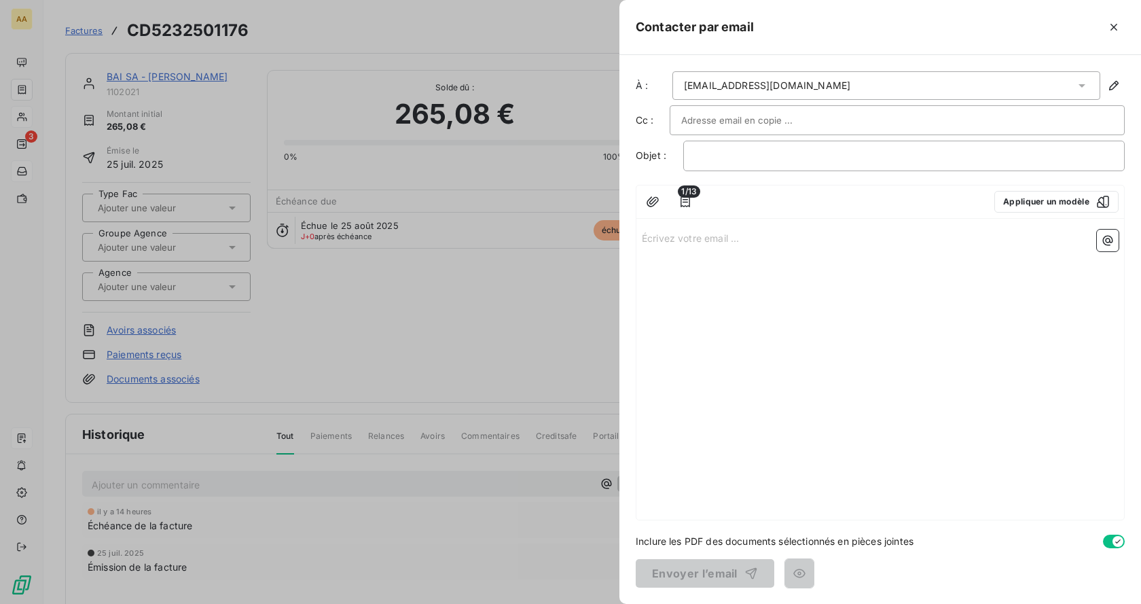
click at [760, 268] on div "Écrivez votre email ... ﻿" at bounding box center [881, 372] width 488 height 296
click at [760, 240] on p "Écrivez votre email ... ﻿" at bounding box center [880, 238] width 477 height 16
click at [760, 238] on p "Écrivez votre email ... ﻿" at bounding box center [880, 238] width 477 height 16
click at [1112, 23] on icon "button" at bounding box center [1115, 27] width 14 height 14
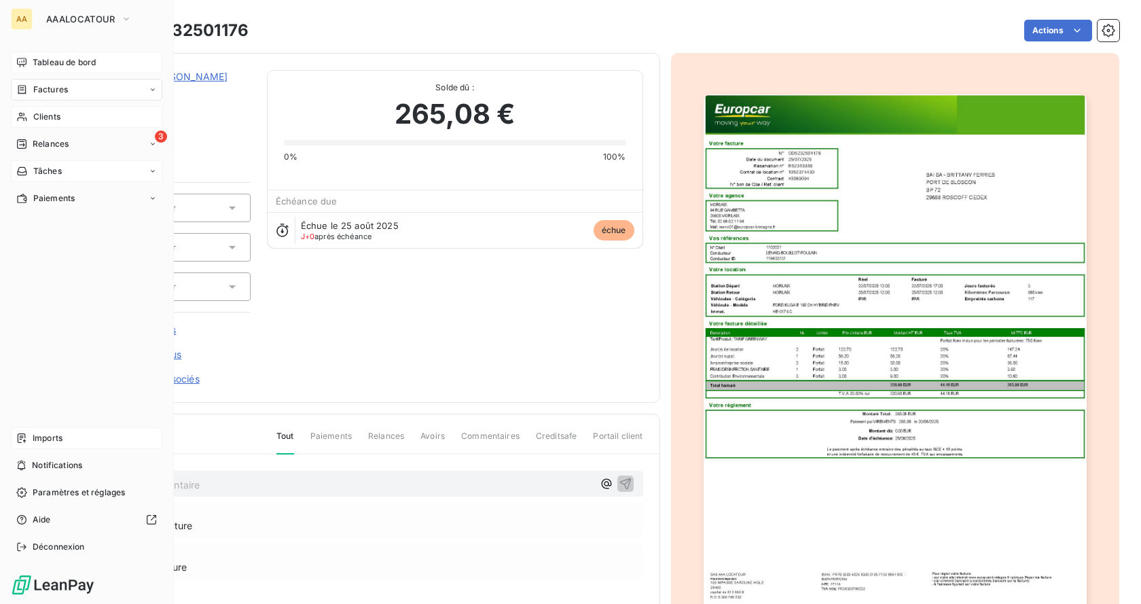
click at [36, 63] on span "Tableau de bord" at bounding box center [64, 62] width 63 height 12
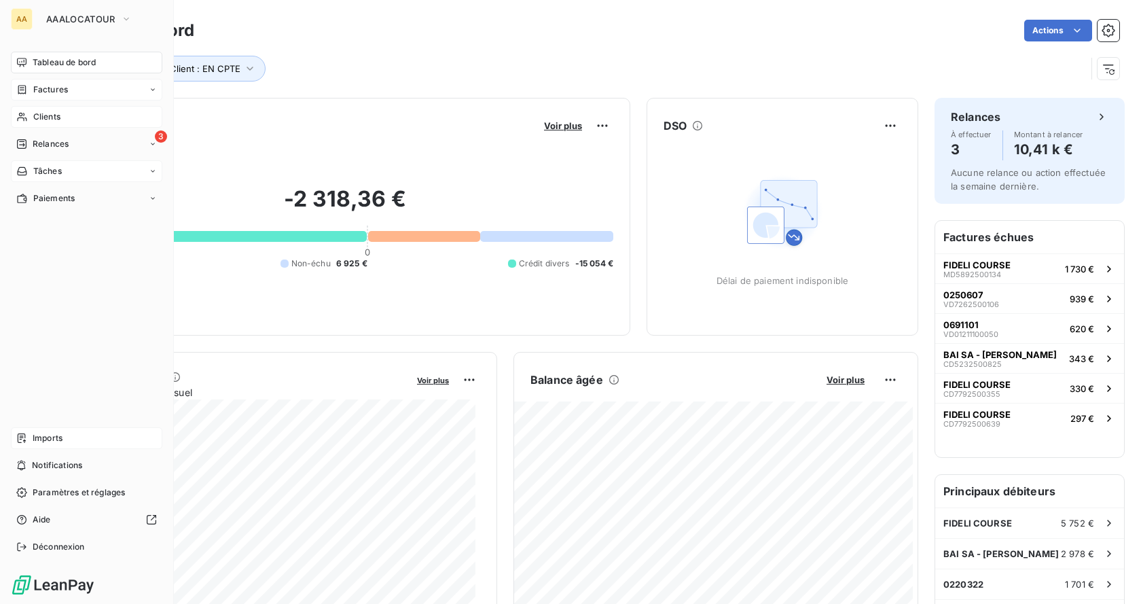
click at [57, 116] on span "Clients" at bounding box center [46, 117] width 27 height 12
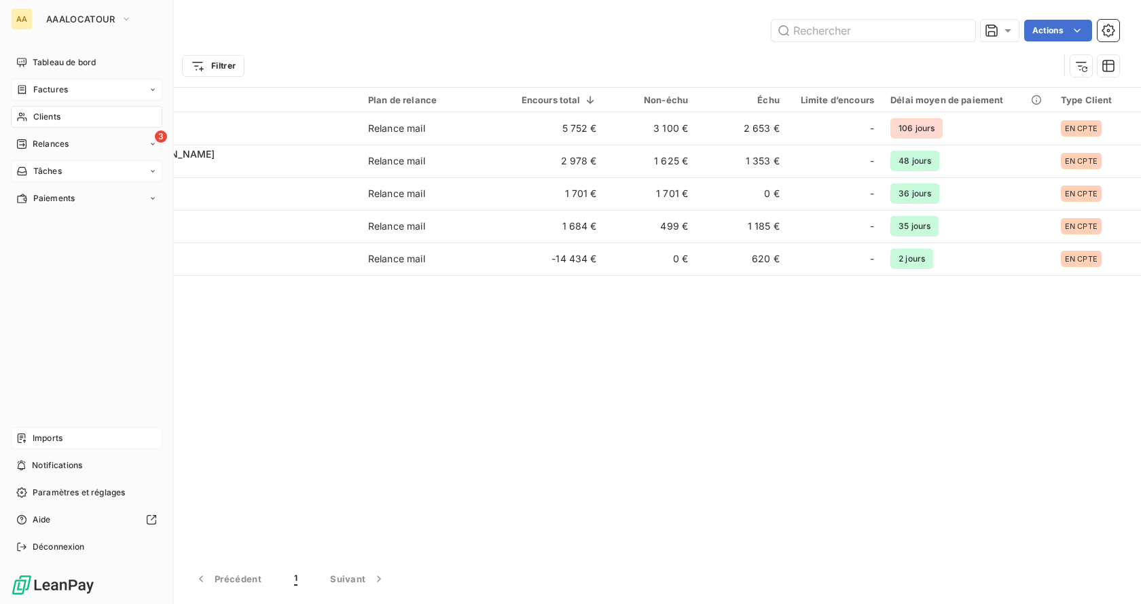
click at [58, 139] on span "Relances" at bounding box center [51, 144] width 36 height 12
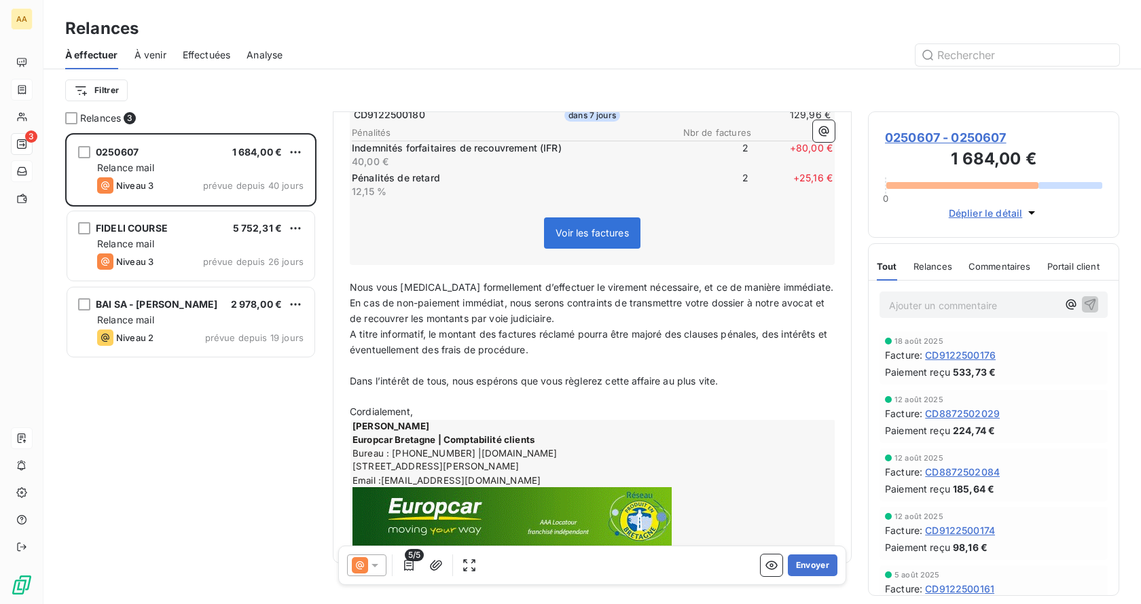
scroll to position [408, 0]
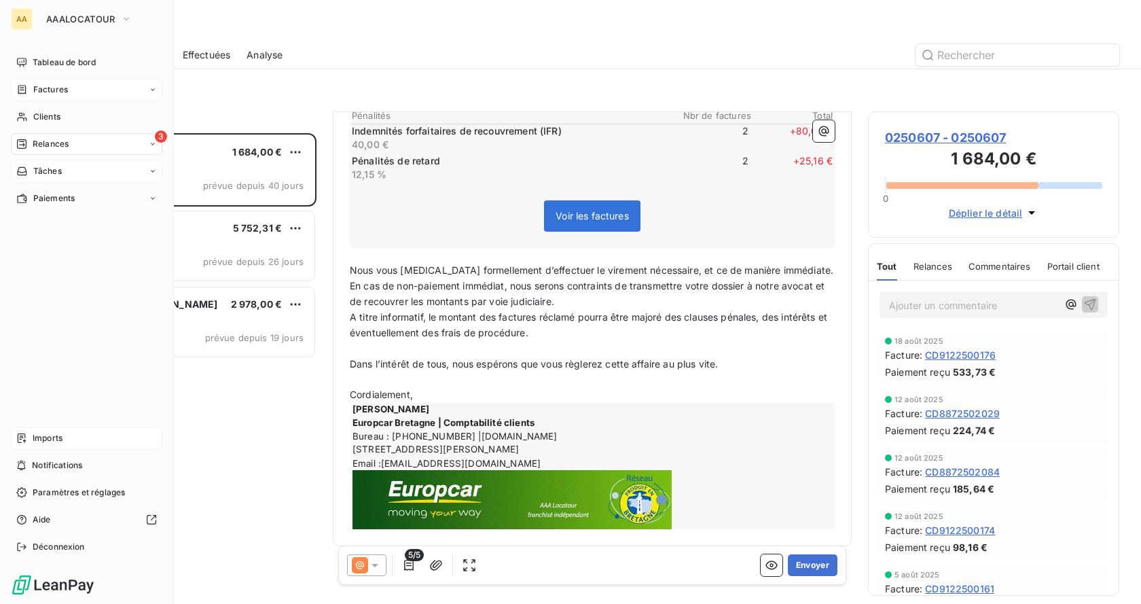
click at [56, 99] on div "Factures" at bounding box center [87, 90] width 152 height 22
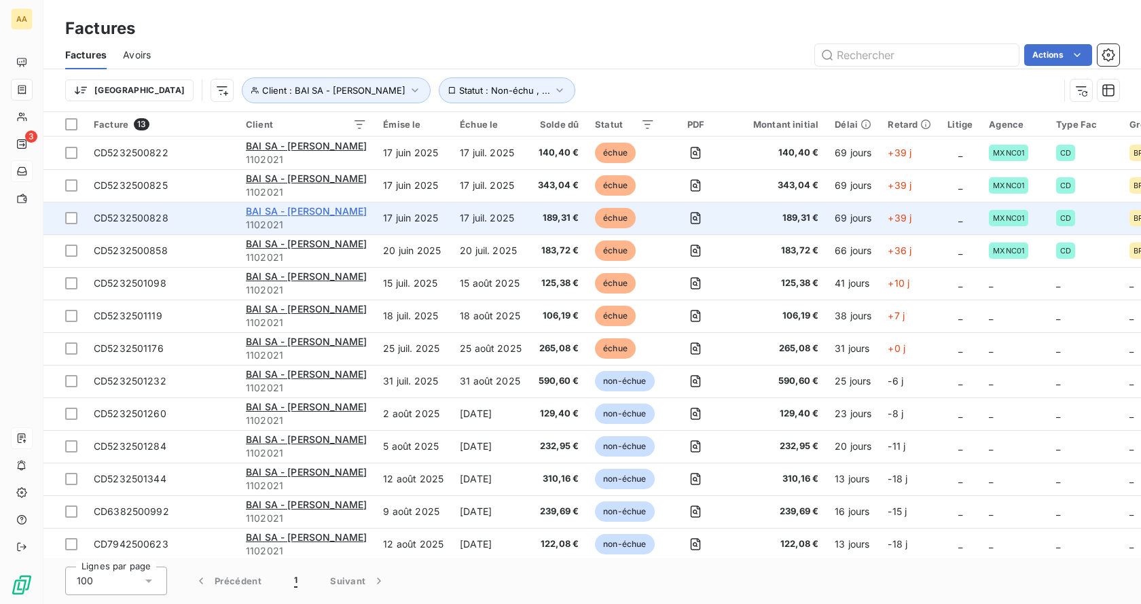
click at [300, 211] on span "BAI SA - [PERSON_NAME]" at bounding box center [306, 211] width 121 height 12
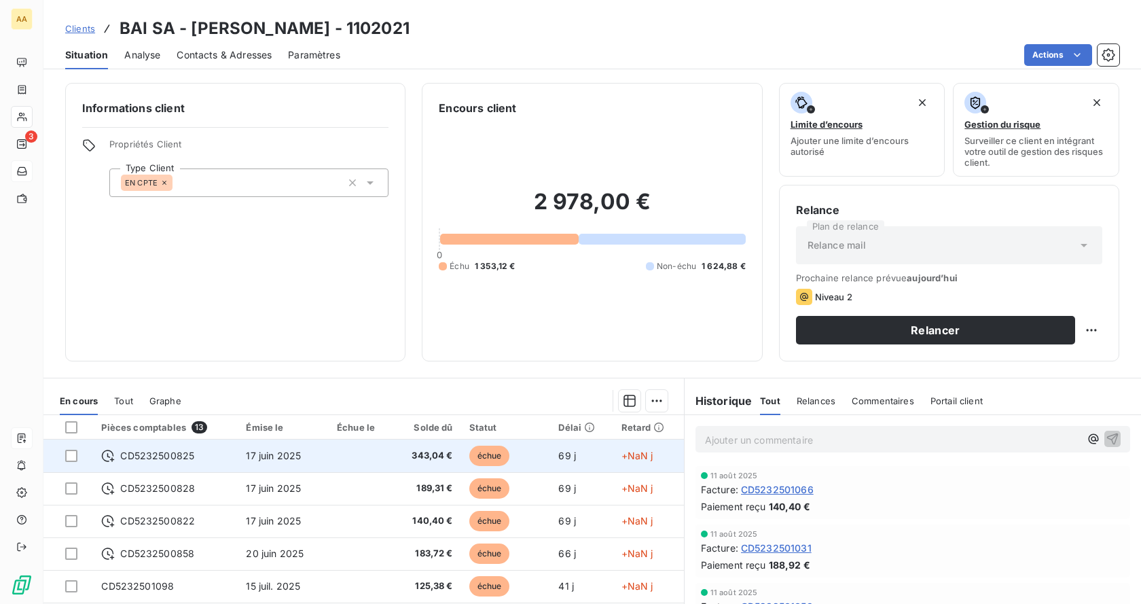
click at [207, 463] on td "CD5232500825" at bounding box center [165, 456] width 145 height 33
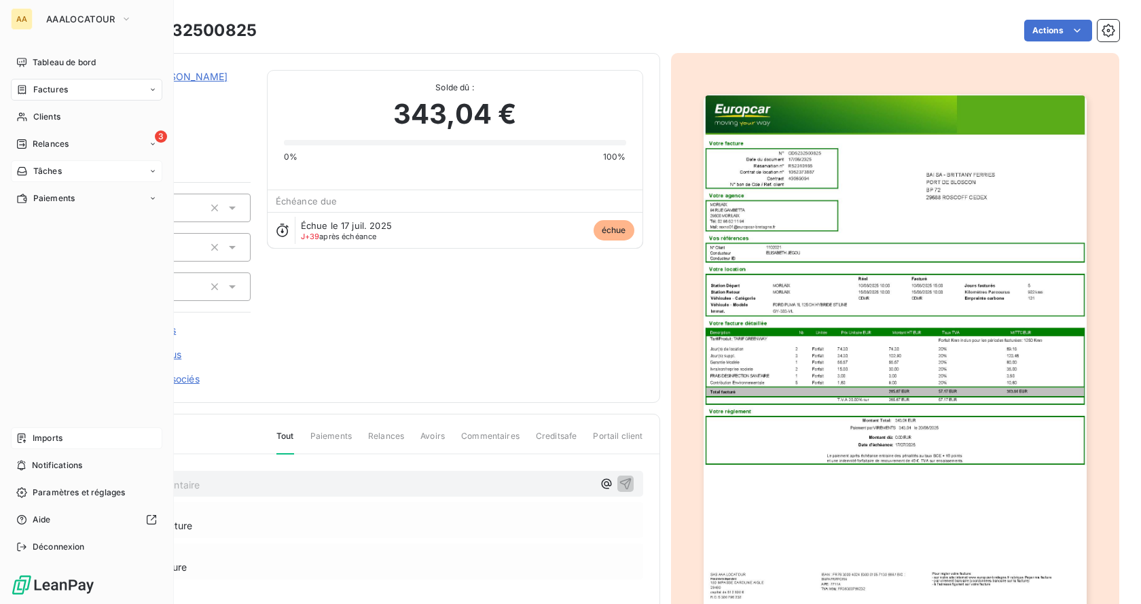
drag, startPoint x: 22, startPoint y: 77, endPoint x: 29, endPoint y: 83, distance: 8.2
click at [24, 77] on nav "Tableau de bord Factures Clients 3 Relances Tâches Paiements" at bounding box center [87, 131] width 152 height 158
click at [33, 82] on div "Factures" at bounding box center [87, 90] width 152 height 22
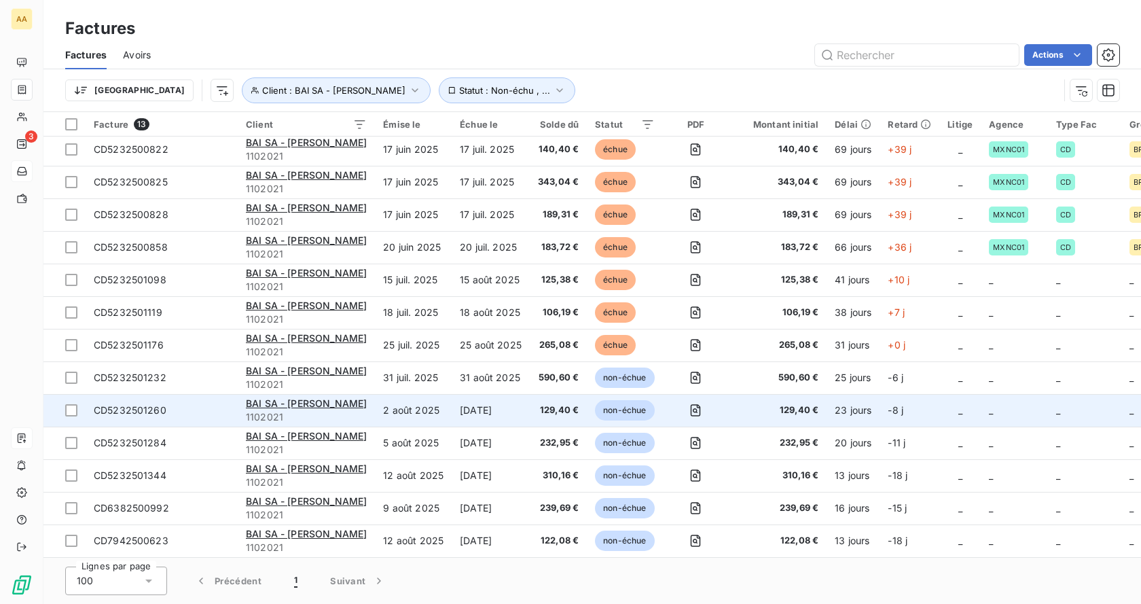
scroll to position [9, 0]
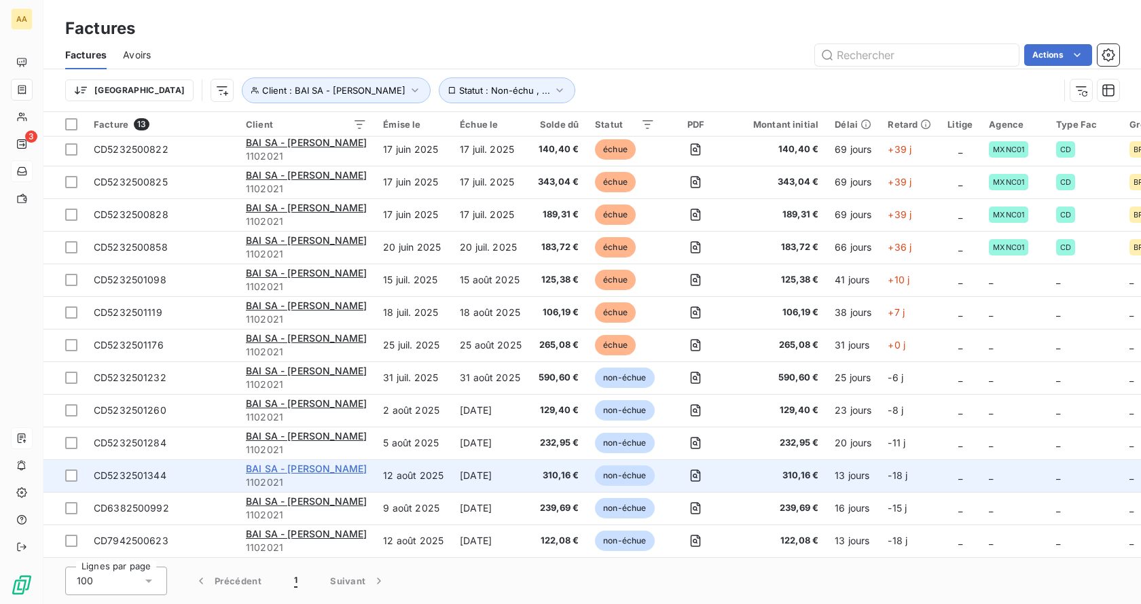
click at [325, 467] on span "BAI SA - [PERSON_NAME]" at bounding box center [306, 469] width 121 height 12
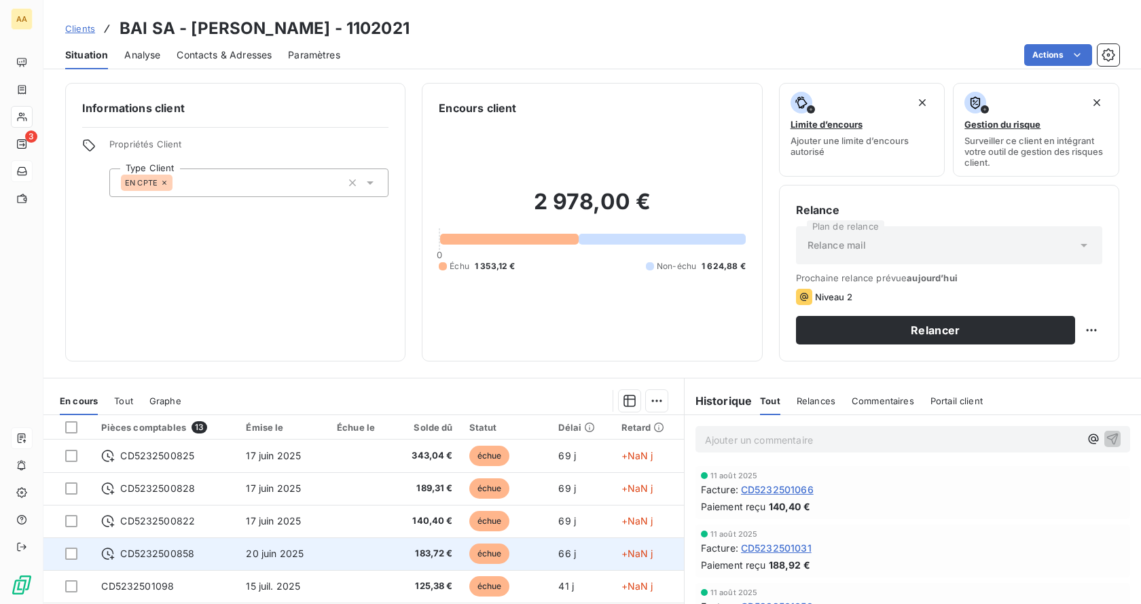
click at [137, 550] on span "CD5232500858" at bounding box center [157, 554] width 74 height 14
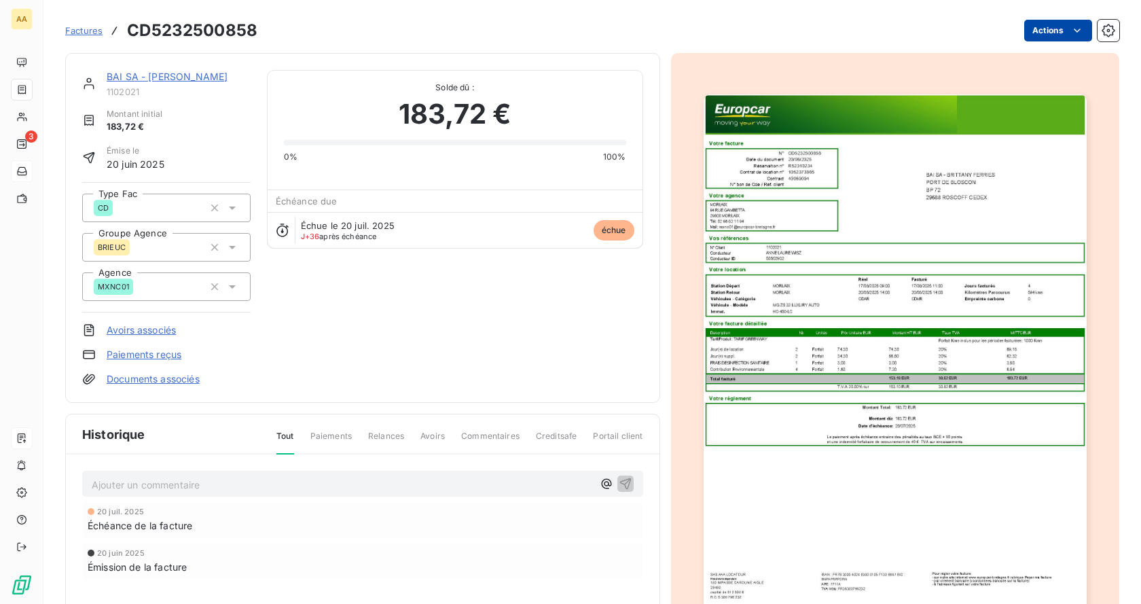
click at [1069, 37] on html "AA 3 Factures CD5232500858 Actions BAI SA - [PERSON_NAME] 1102021 Montant initi…" at bounding box center [570, 302] width 1141 height 604
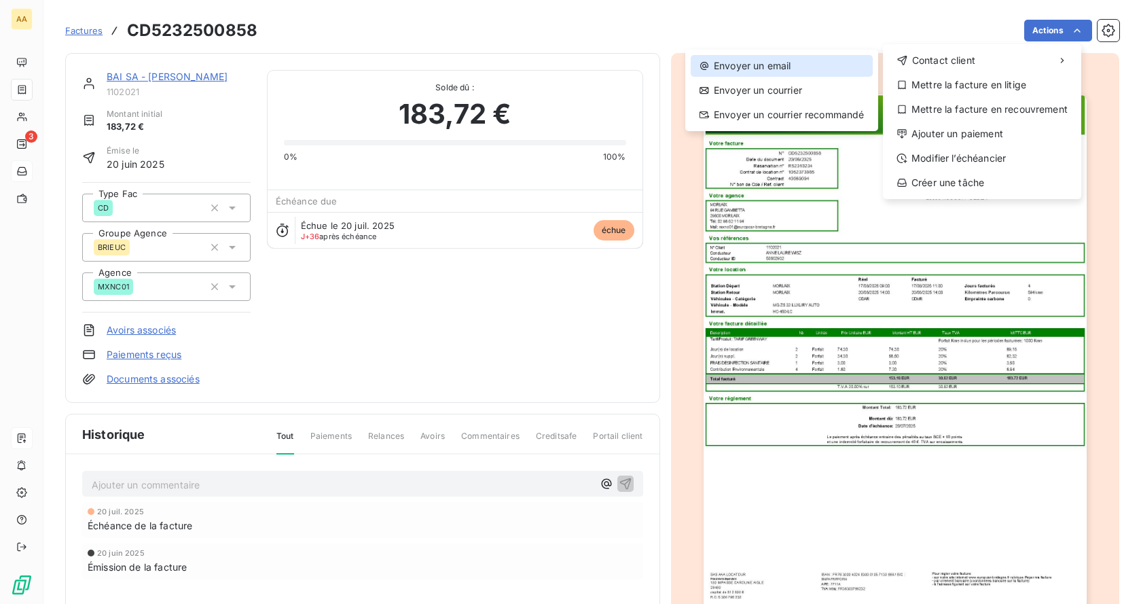
click at [804, 67] on div "Envoyer un email" at bounding box center [782, 66] width 182 height 22
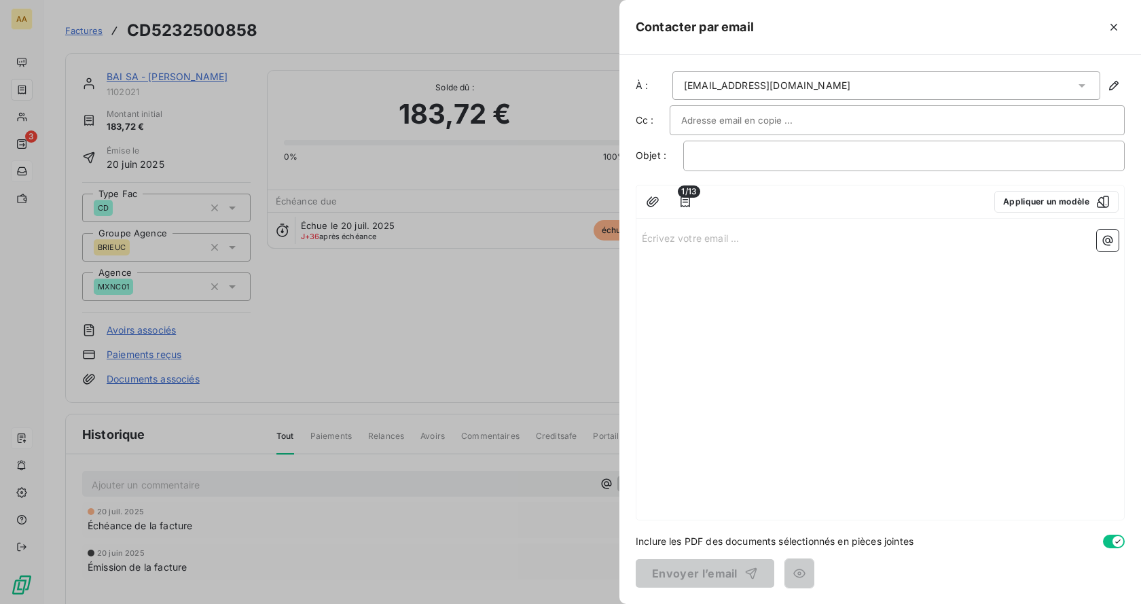
drag, startPoint x: 687, startPoint y: 202, endPoint x: 749, endPoint y: 178, distance: 66.9
click at [749, 178] on div "À : [EMAIL_ADDRESS][DOMAIN_NAME] Cc : Objet : ﻿ 1/13 Appliquer un modèle Écrive…" at bounding box center [881, 329] width 522 height 549
click at [1079, 86] on icon at bounding box center [1083, 86] width 14 height 14
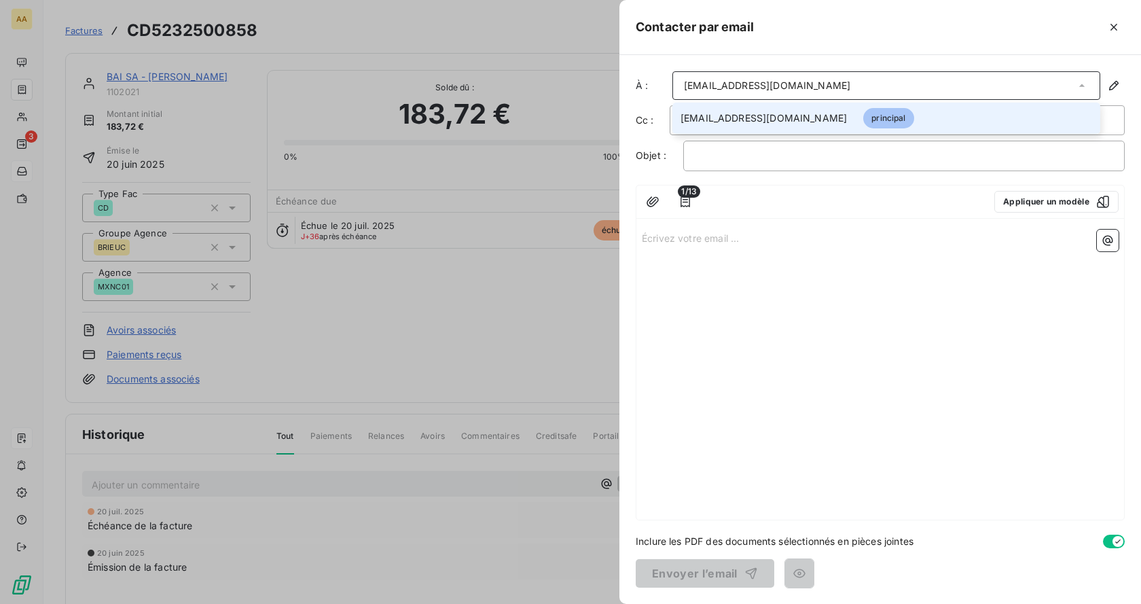
click at [966, 90] on div "[EMAIL_ADDRESS][DOMAIN_NAME]" at bounding box center [887, 85] width 428 height 29
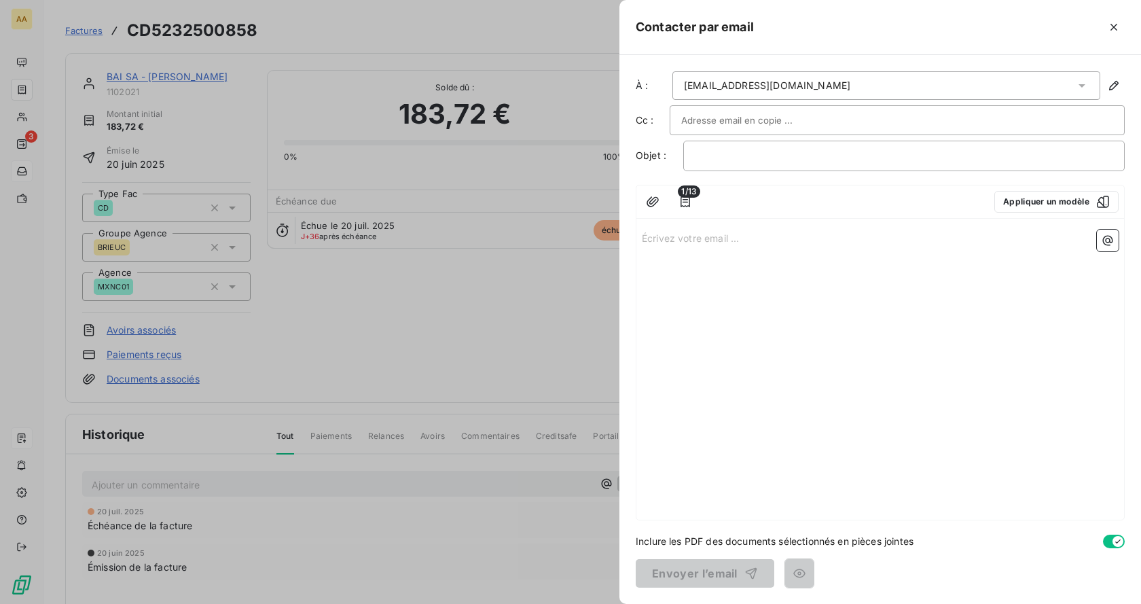
drag, startPoint x: 917, startPoint y: 84, endPoint x: 659, endPoint y: 71, distance: 258.5
click at [660, 71] on div "À : [EMAIL_ADDRESS][DOMAIN_NAME] Cc : Objet : ﻿ 1/13 Appliquer un modèle Écrive…" at bounding box center [881, 329] width 522 height 549
click at [1108, 85] on icon "button" at bounding box center [1115, 86] width 14 height 14
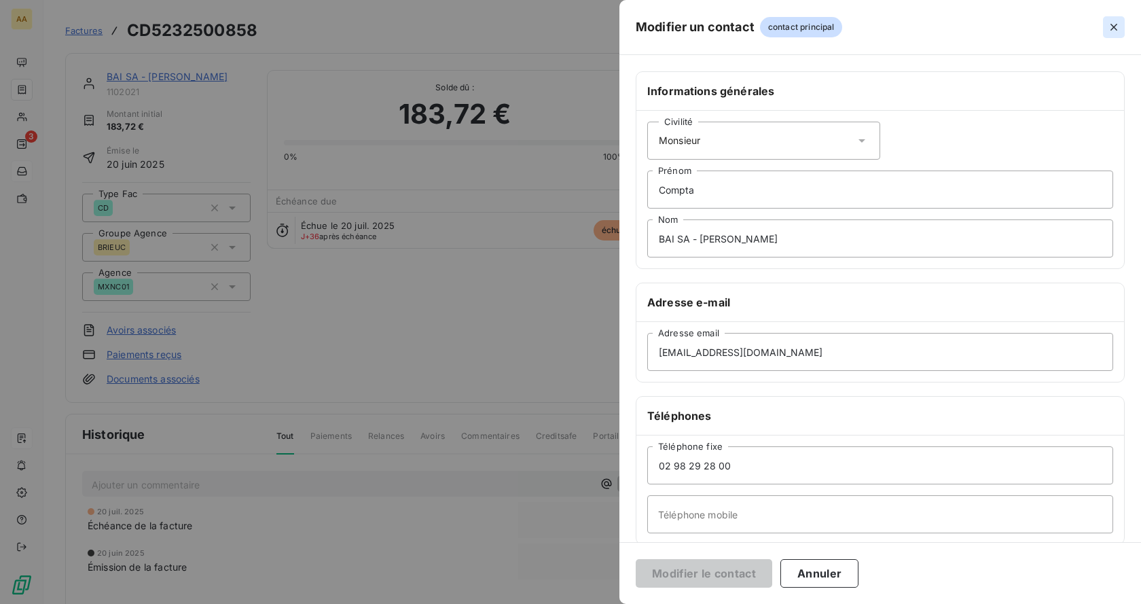
click at [1114, 31] on icon "button" at bounding box center [1115, 27] width 14 height 14
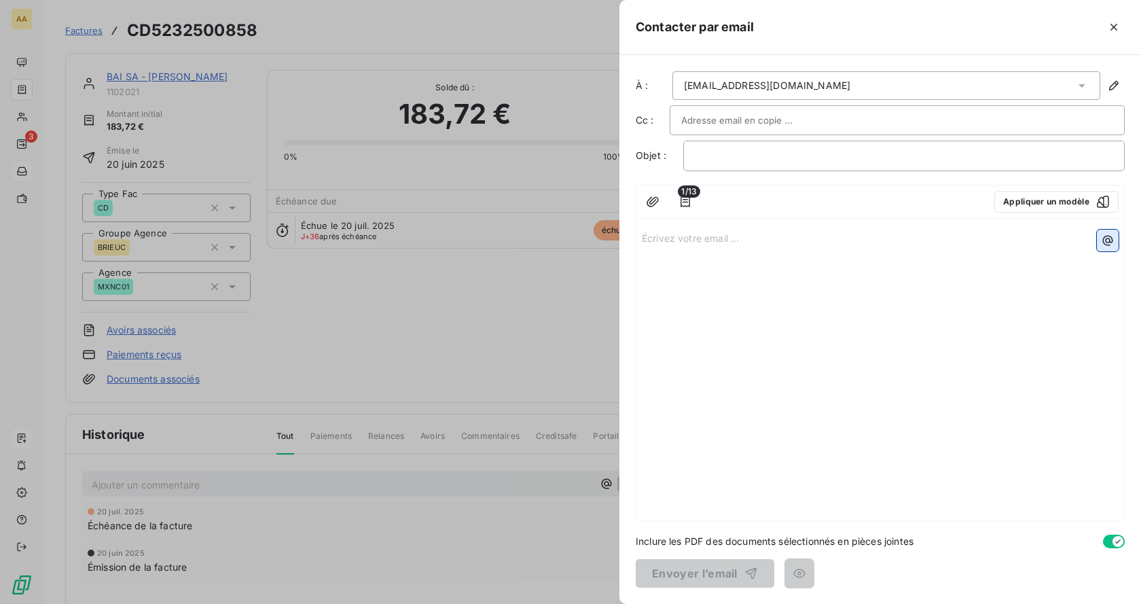
click at [1105, 234] on icon "button" at bounding box center [1108, 241] width 14 height 14
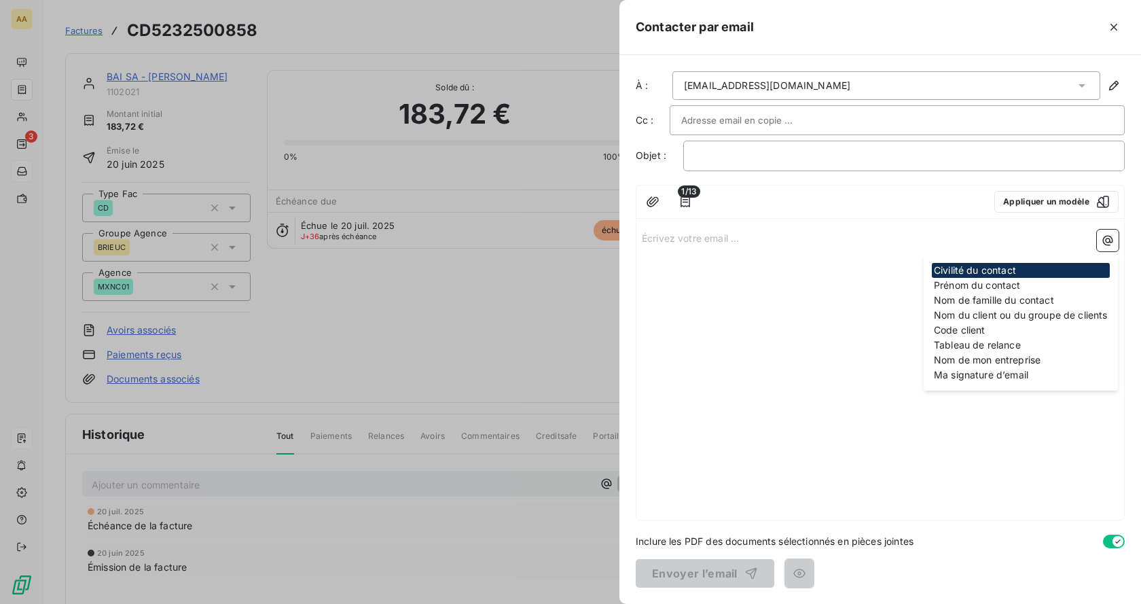
click at [811, 265] on div "Écrivez votre email ... ﻿" at bounding box center [881, 372] width 488 height 296
click at [874, 230] on p "Écrivez votre email ... ﻿" at bounding box center [880, 238] width 477 height 16
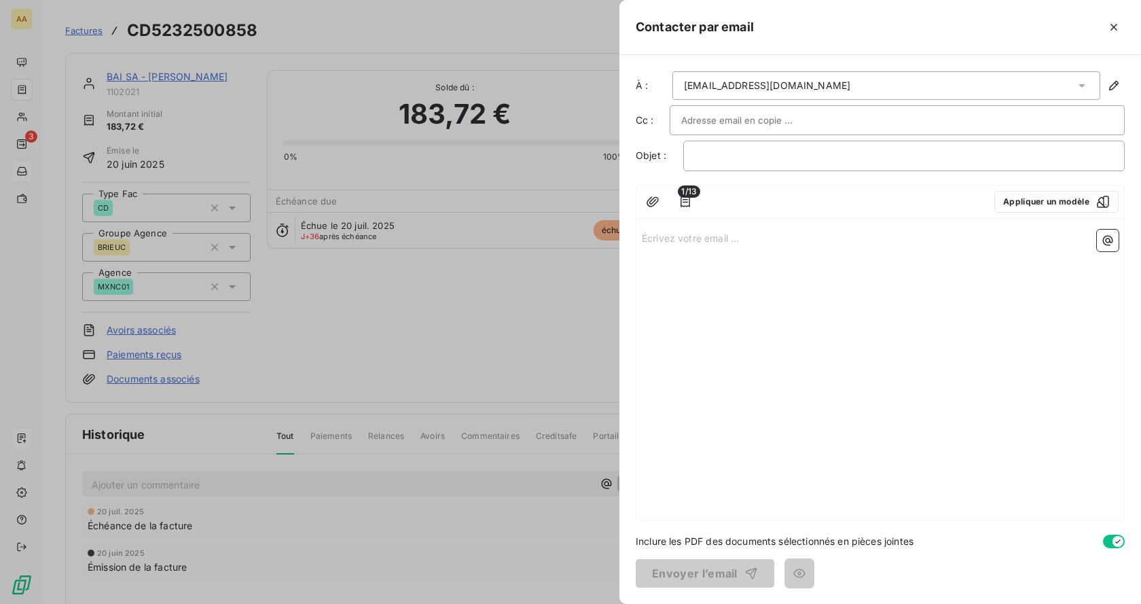
click at [882, 88] on div "[EMAIL_ADDRESS][DOMAIN_NAME]" at bounding box center [887, 85] width 428 height 29
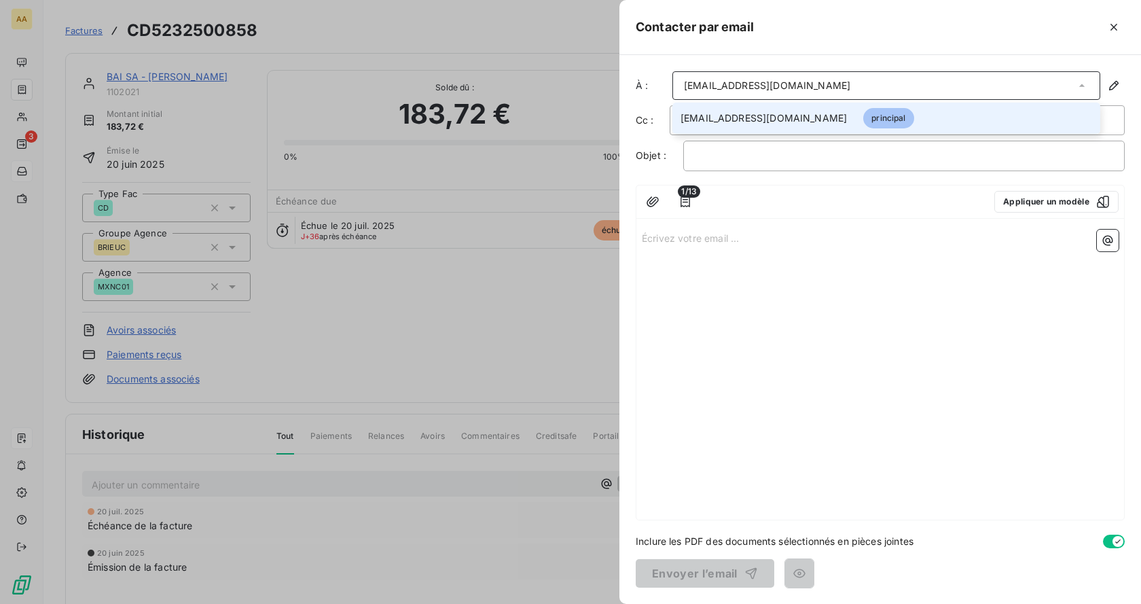
click at [882, 88] on div "[EMAIL_ADDRESS][DOMAIN_NAME]" at bounding box center [887, 85] width 428 height 29
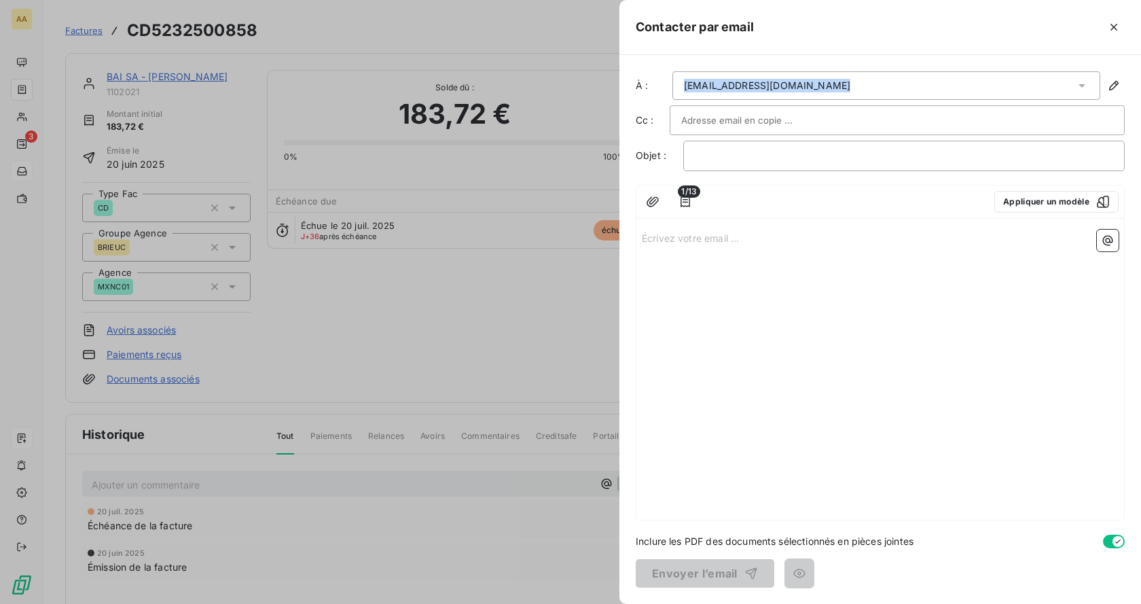
click at [882, 87] on div "[EMAIL_ADDRESS][DOMAIN_NAME]" at bounding box center [887, 85] width 428 height 29
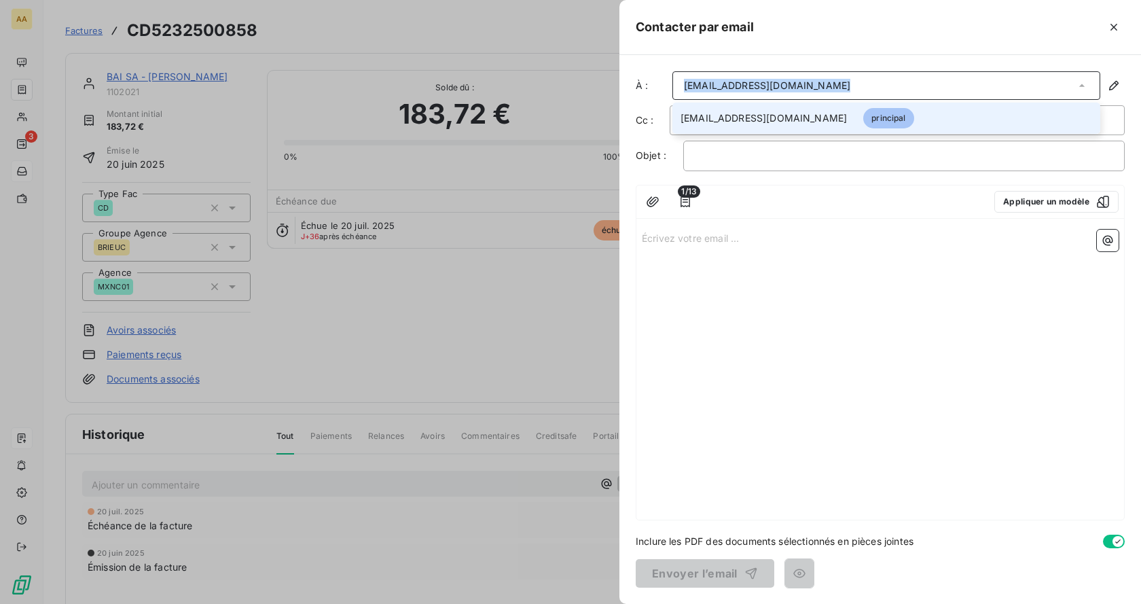
click at [882, 87] on div "[EMAIL_ADDRESS][DOMAIN_NAME]" at bounding box center [887, 85] width 428 height 29
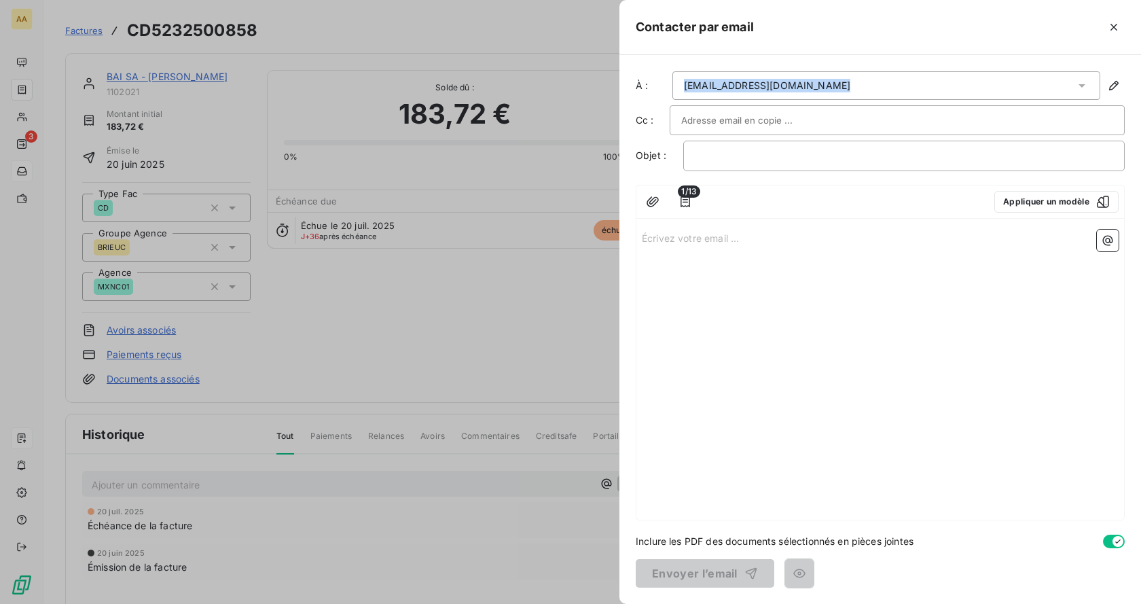
click at [882, 87] on div "[EMAIL_ADDRESS][DOMAIN_NAME]" at bounding box center [887, 85] width 428 height 29
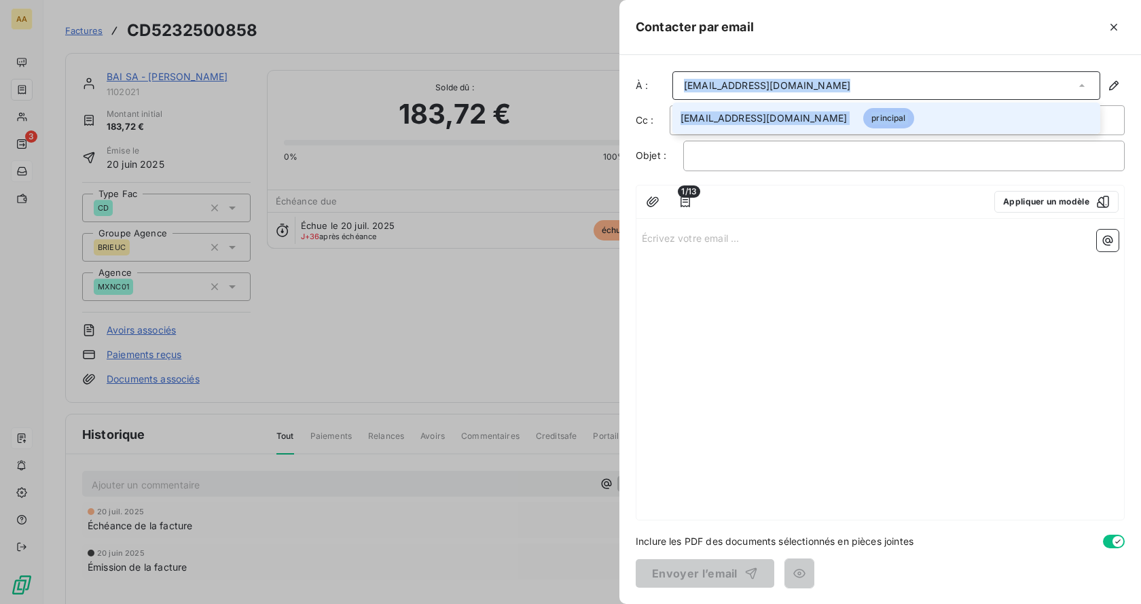
click at [882, 87] on div "[EMAIL_ADDRESS][DOMAIN_NAME]" at bounding box center [887, 85] width 428 height 29
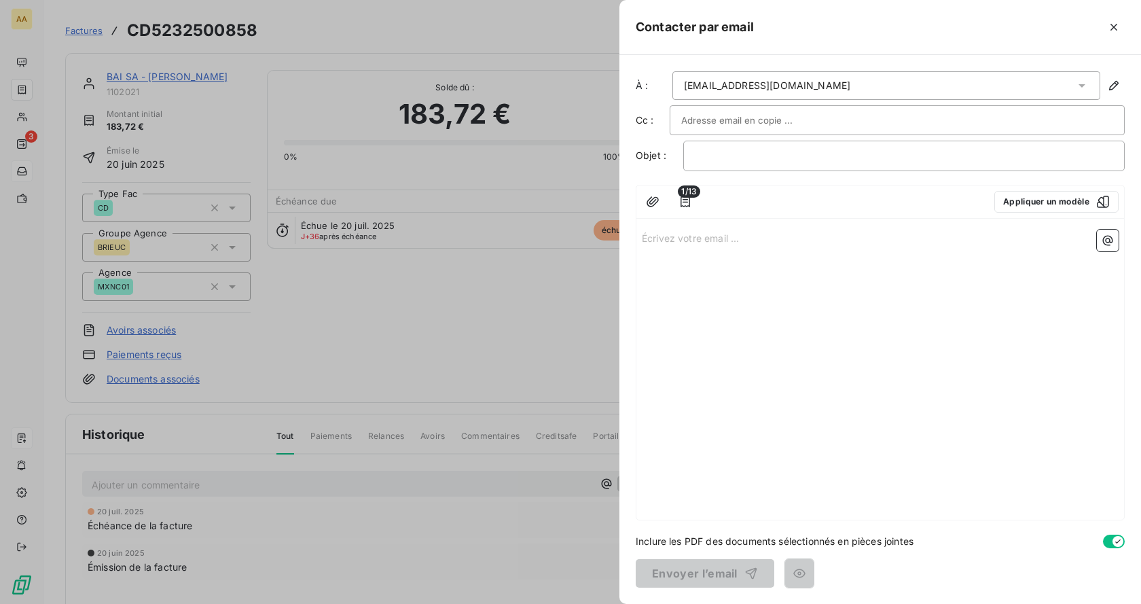
click at [1096, 99] on div "[EMAIL_ADDRESS][DOMAIN_NAME]" at bounding box center [887, 85] width 428 height 29
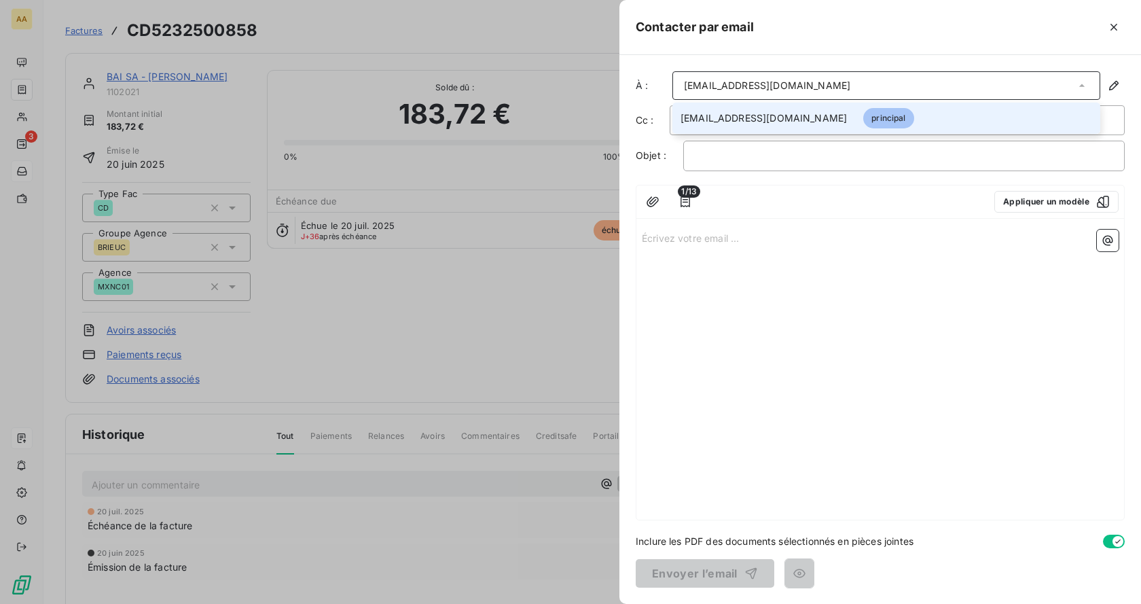
click at [1090, 92] on div "[EMAIL_ADDRESS][DOMAIN_NAME]" at bounding box center [887, 85] width 428 height 29
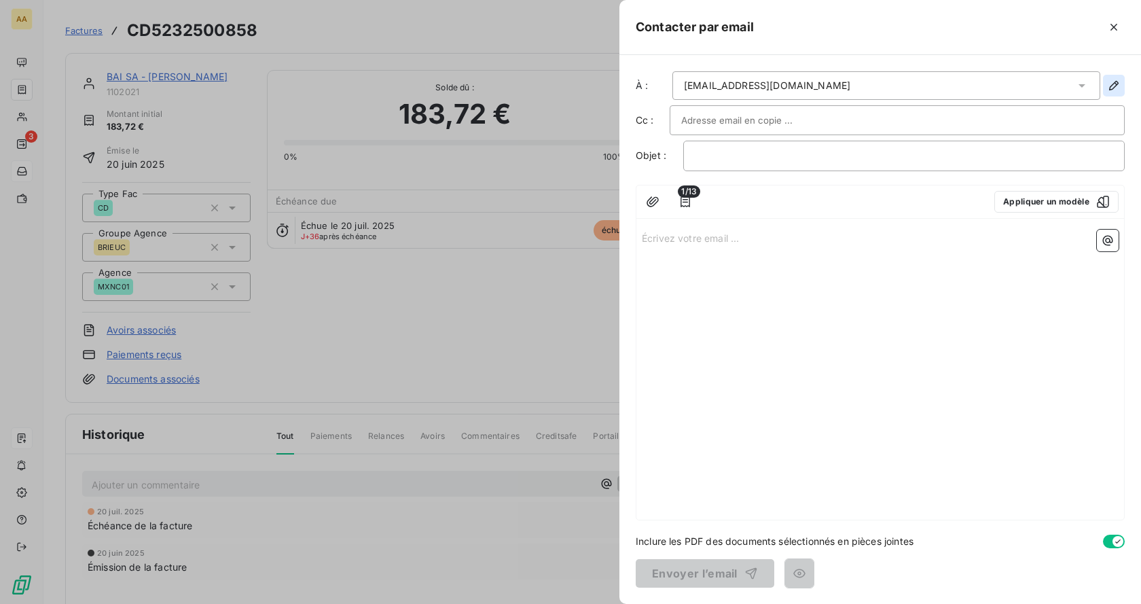
click at [1117, 89] on icon "button" at bounding box center [1115, 86] width 14 height 14
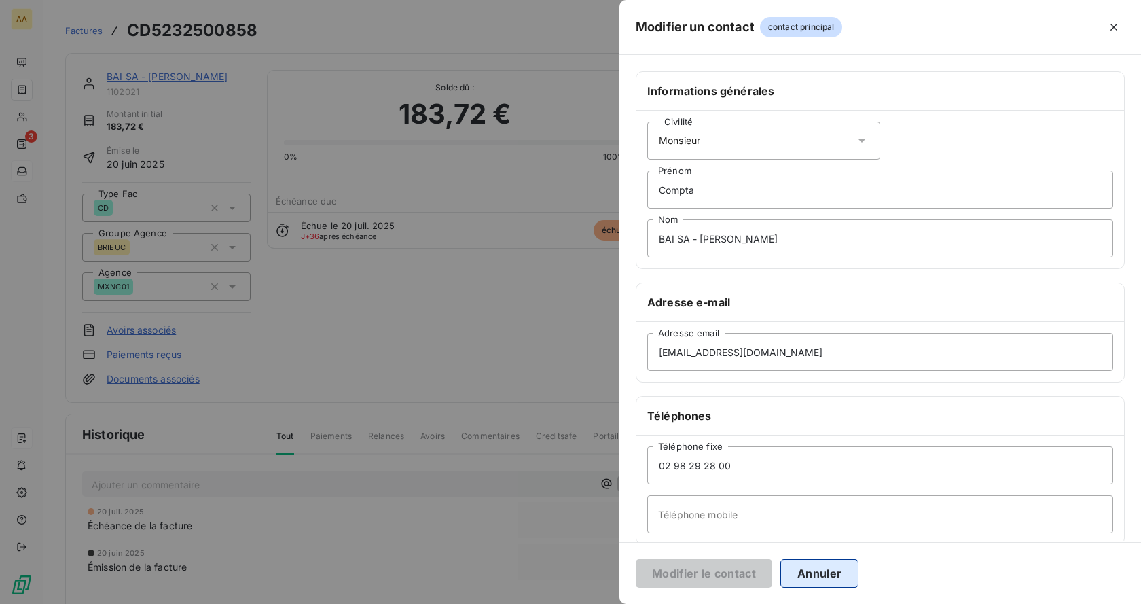
click at [832, 569] on button "Annuler" at bounding box center [820, 573] width 78 height 29
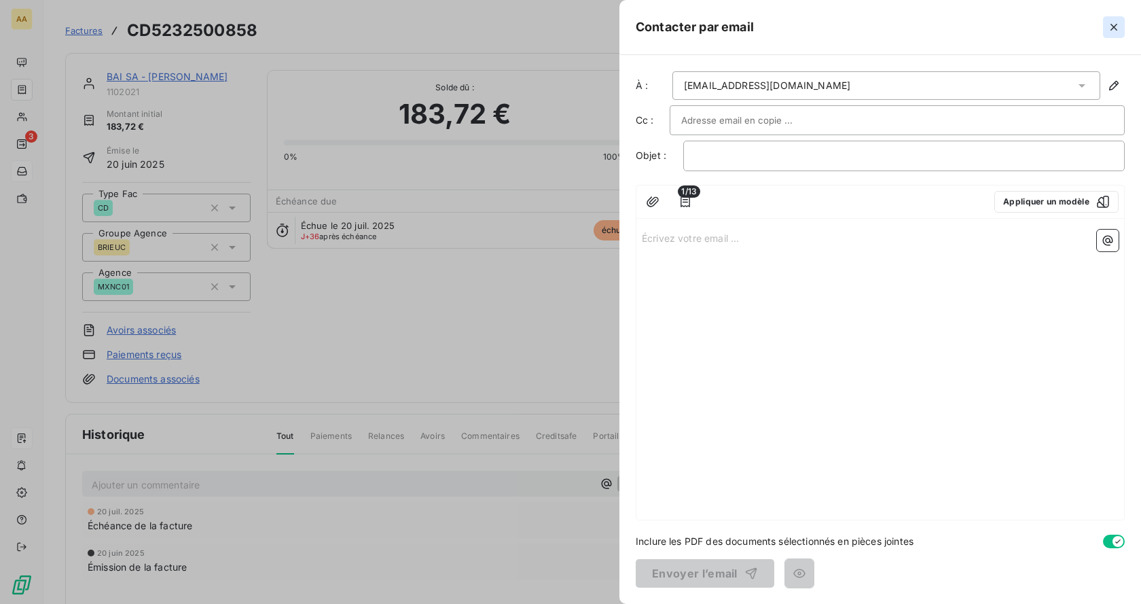
click at [1110, 26] on icon "button" at bounding box center [1115, 27] width 14 height 14
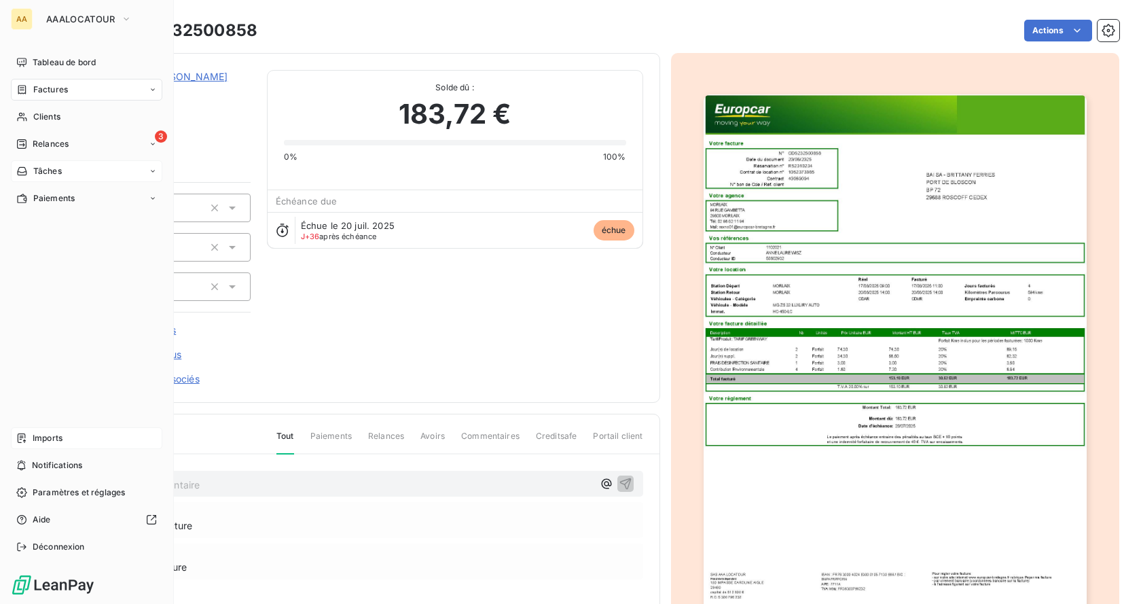
click at [22, 20] on div "AA" at bounding box center [22, 19] width 22 height 22
click at [61, 113] on div "Clients" at bounding box center [87, 117] width 152 height 22
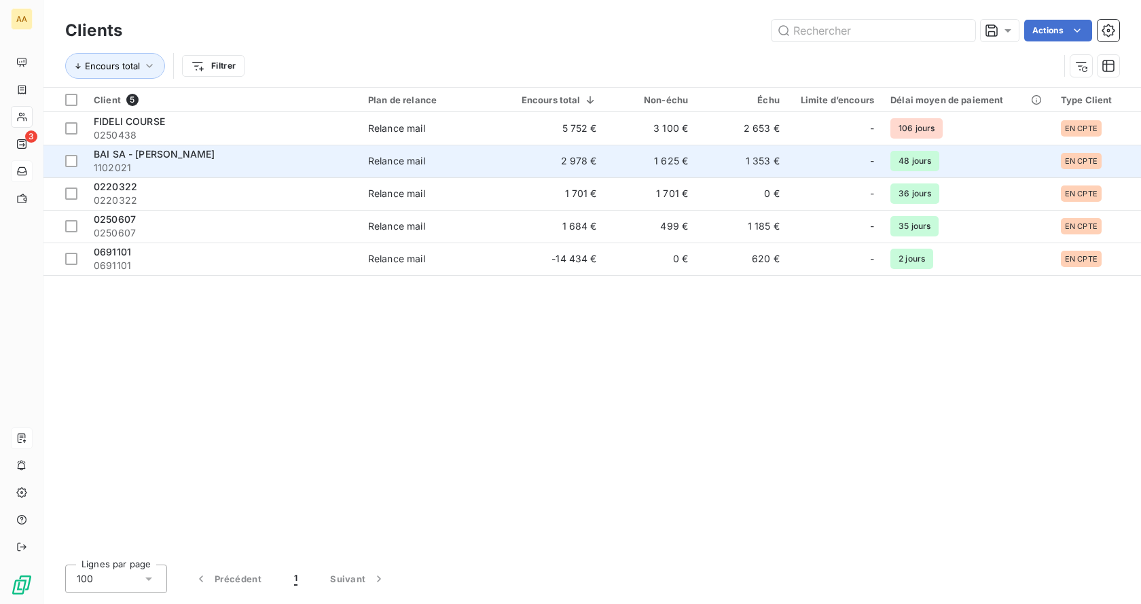
click at [157, 157] on span "BAI SA - [PERSON_NAME]" at bounding box center [154, 154] width 121 height 12
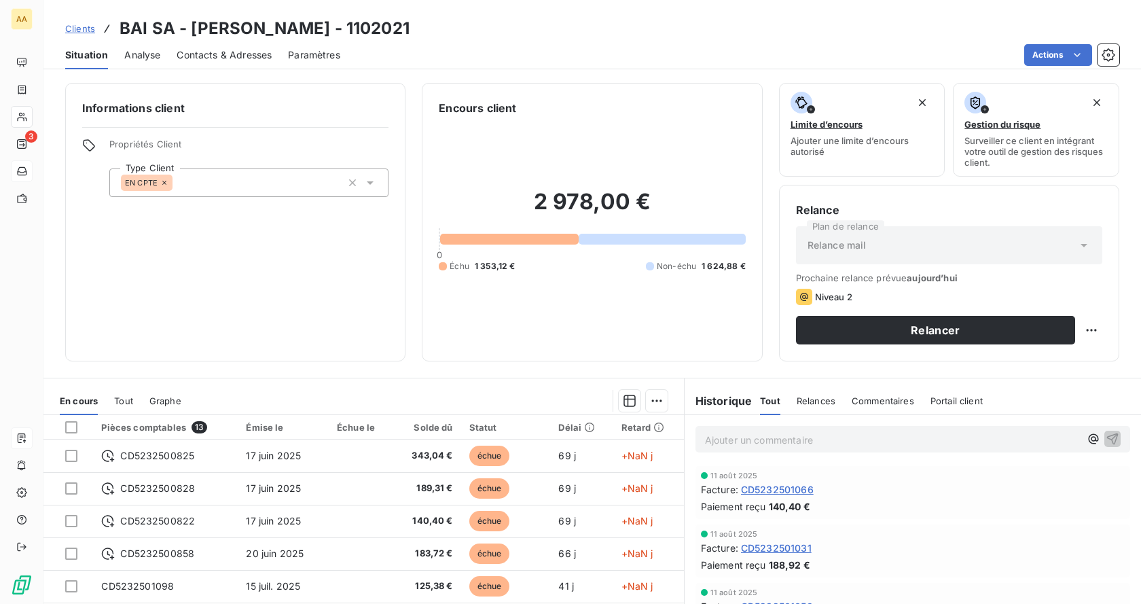
click at [154, 52] on span "Analyse" at bounding box center [142, 55] width 36 height 14
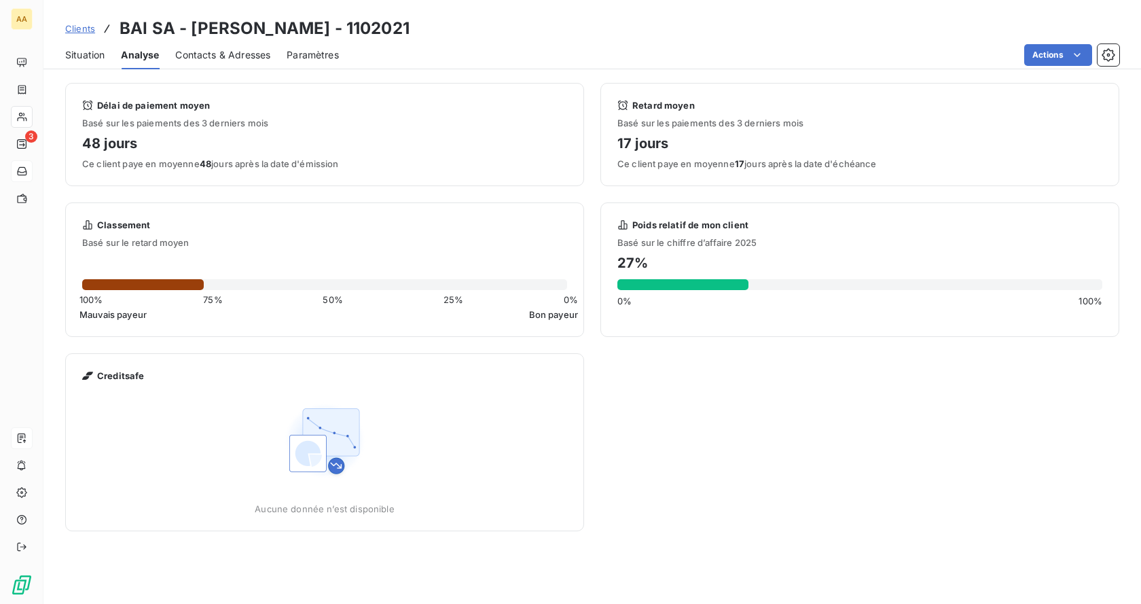
drag, startPoint x: 202, startPoint y: 38, endPoint x: 211, endPoint y: 48, distance: 12.5
click at [204, 38] on h3 "BAI SA - [PERSON_NAME] - 1102021" at bounding box center [265, 28] width 290 height 24
click at [211, 49] on span "Contacts & Adresses" at bounding box center [222, 55] width 95 height 14
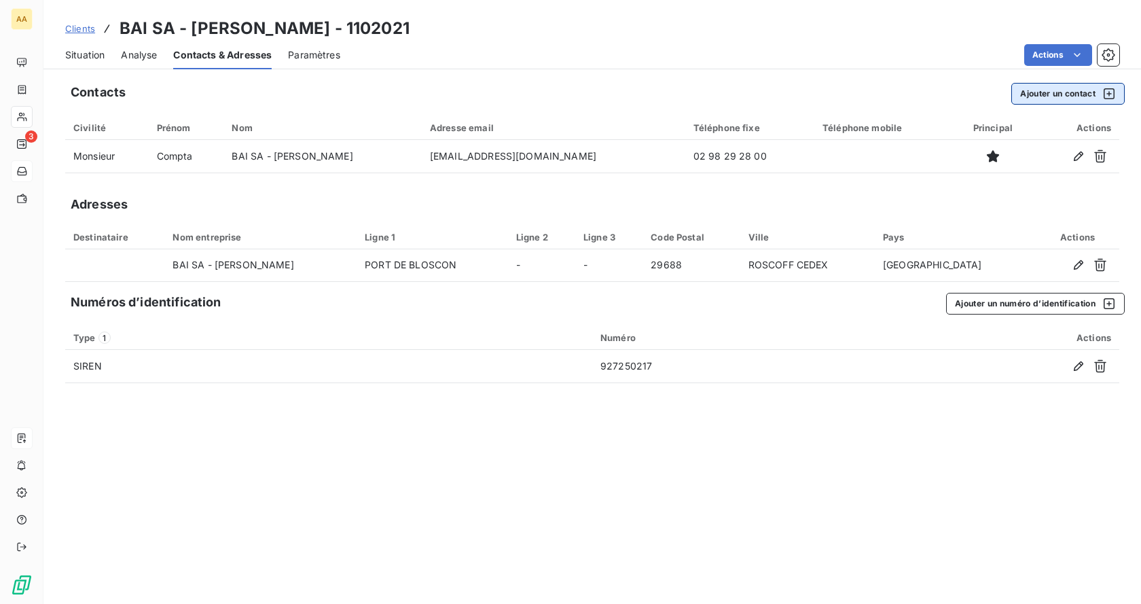
click at [1060, 92] on button "Ajouter un contact" at bounding box center [1068, 94] width 113 height 22
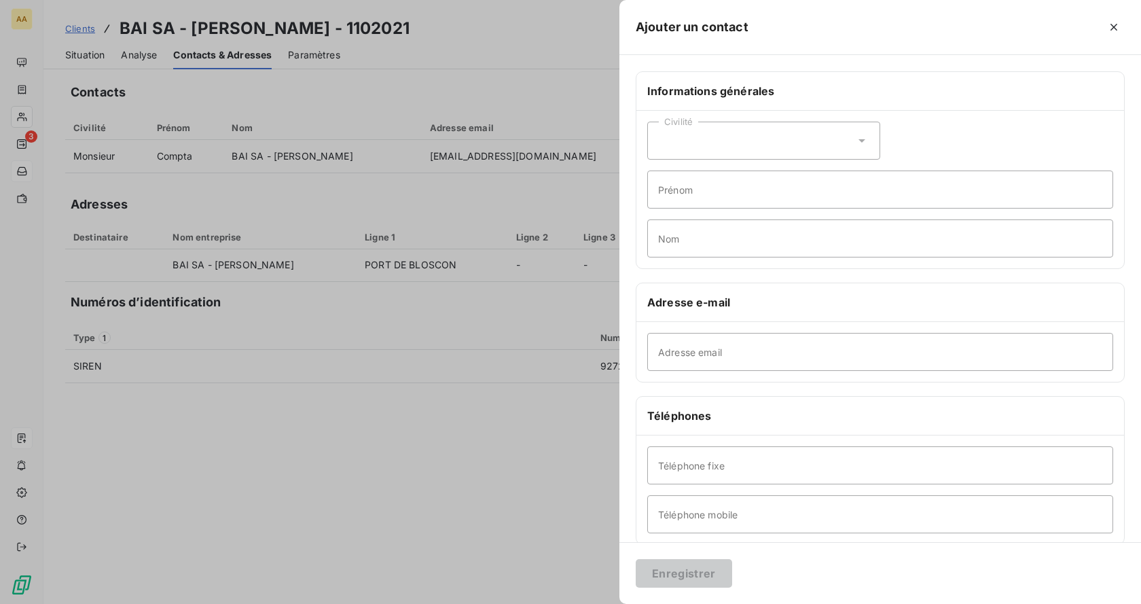
click at [773, 152] on div "Civilité" at bounding box center [764, 141] width 233 height 38
click at [710, 197] on span "Monsieur" at bounding box center [695, 199] width 41 height 13
drag, startPoint x: 691, startPoint y: 196, endPoint x: 720, endPoint y: 196, distance: 29.2
click at [691, 196] on input "Prénom" at bounding box center [881, 190] width 466 height 38
type input "n"
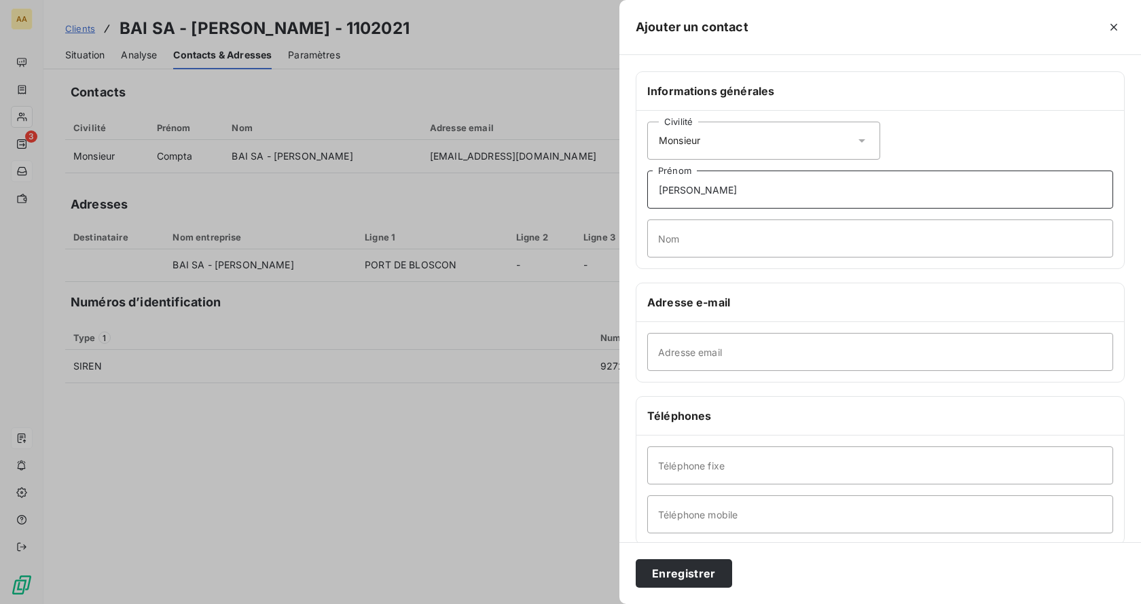
type input "[PERSON_NAME]"
type input "Tournaille"
type input "[EMAIL_ADDRESS][DOMAIN_NAME]"
click at [681, 569] on button "Enregistrer" at bounding box center [684, 573] width 96 height 29
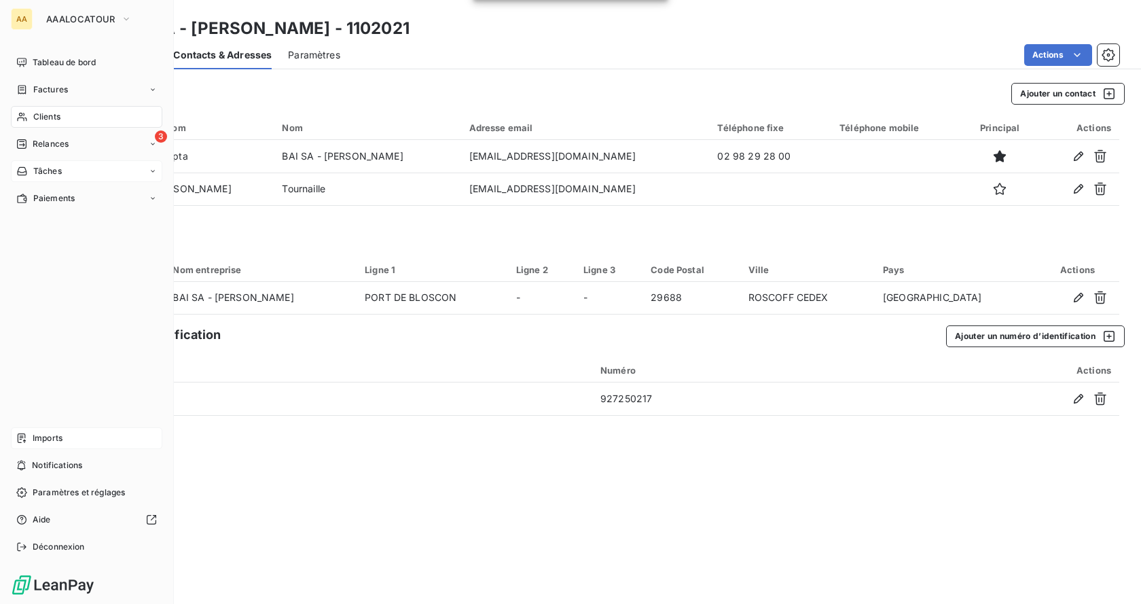
click at [54, 115] on span "Clients" at bounding box center [46, 117] width 27 height 12
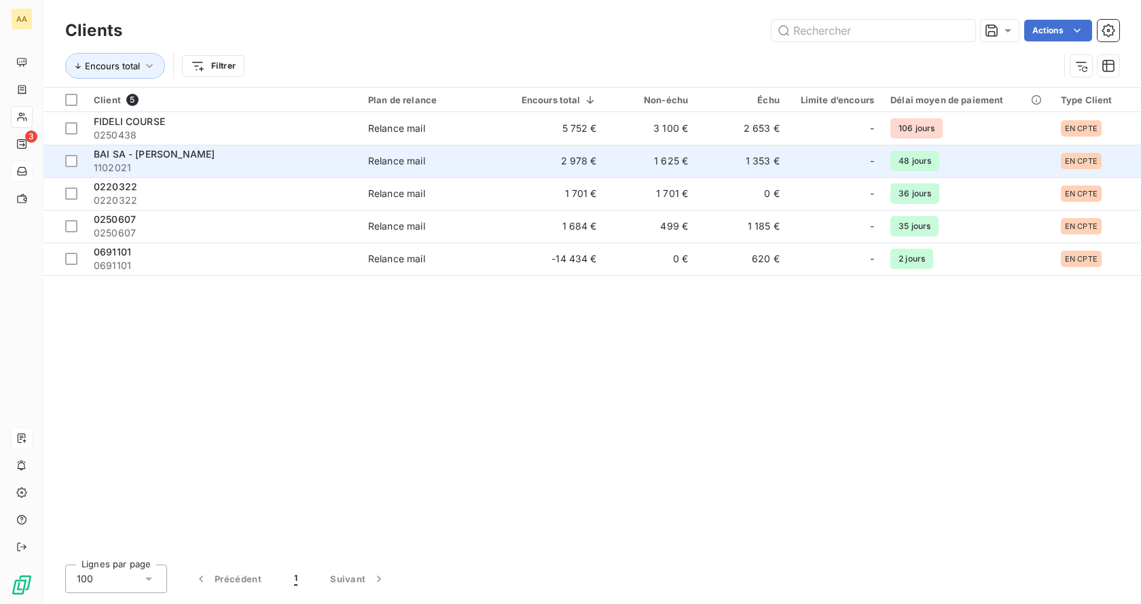
click at [135, 153] on span "BAI SA - [PERSON_NAME]" at bounding box center [154, 154] width 121 height 12
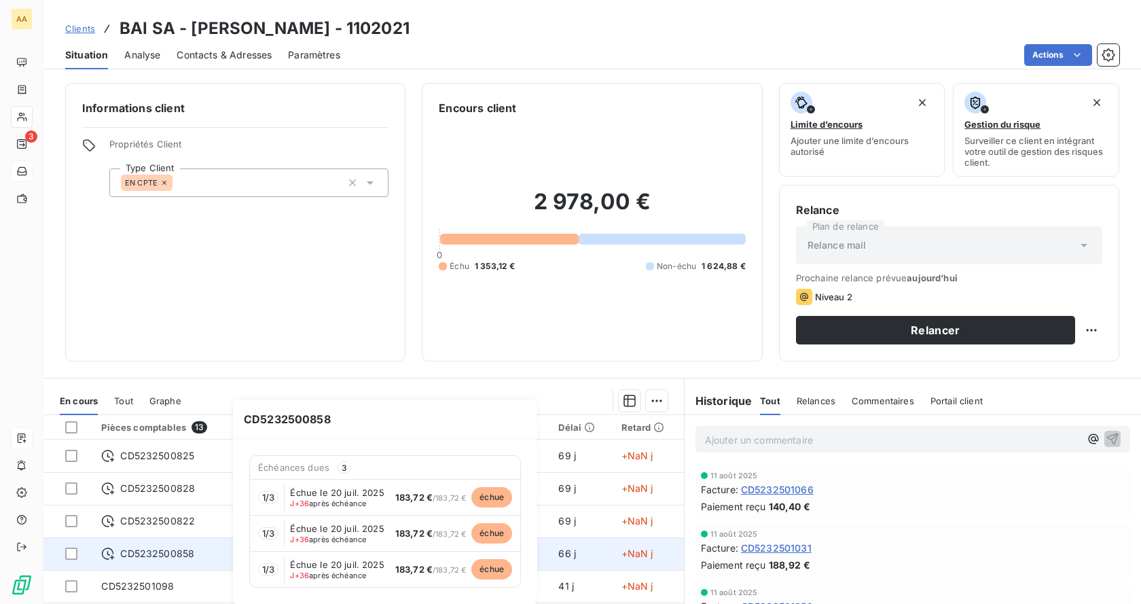
click at [162, 551] on span "CD5232500858" at bounding box center [157, 554] width 74 height 14
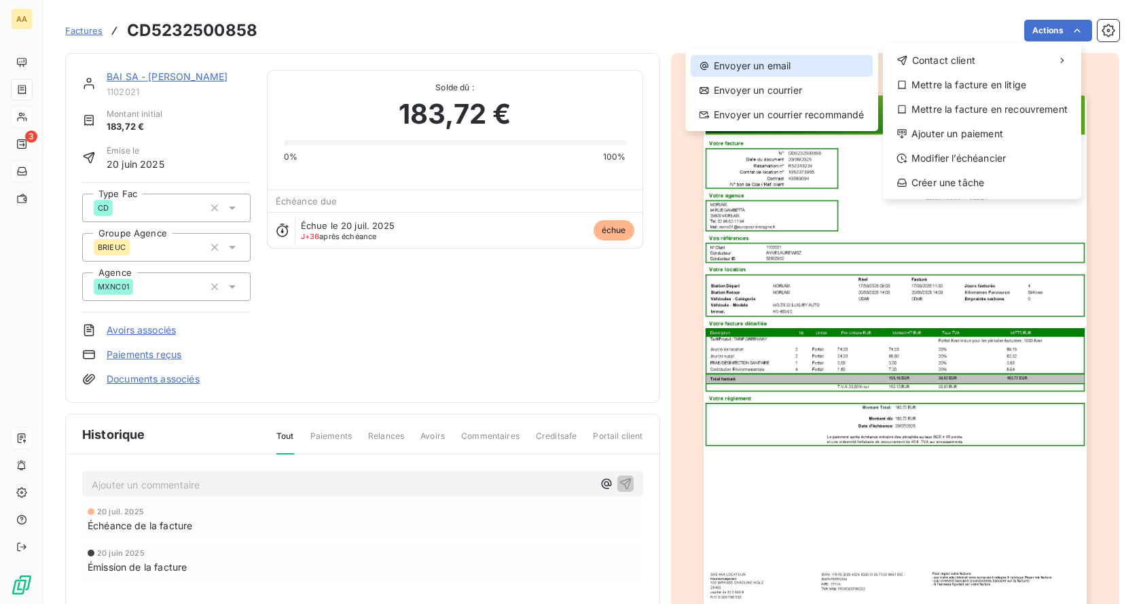
click at [795, 64] on div "Envoyer un email" at bounding box center [782, 66] width 182 height 22
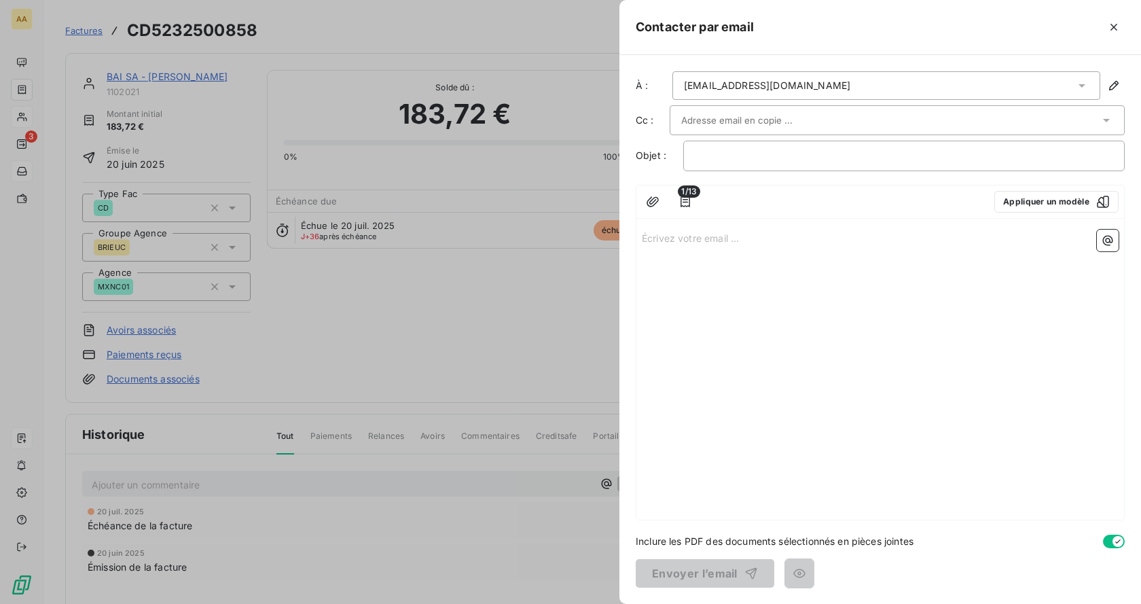
click at [1069, 89] on div "[EMAIL_ADDRESS][DOMAIN_NAME]" at bounding box center [887, 85] width 428 height 29
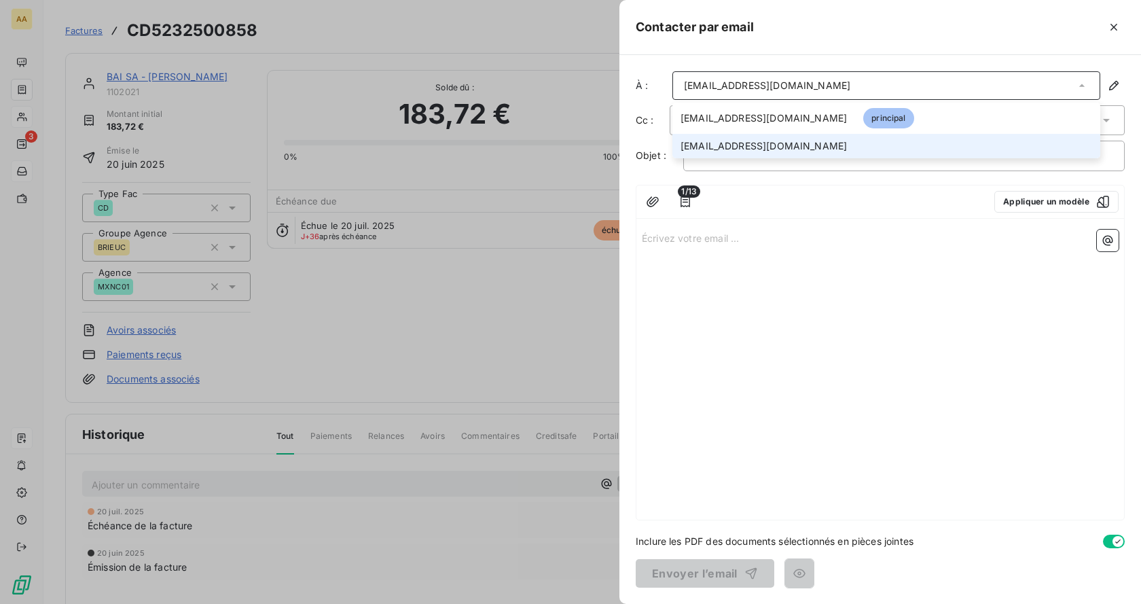
click at [768, 147] on span "[EMAIL_ADDRESS][DOMAIN_NAME]" at bounding box center [764, 146] width 166 height 14
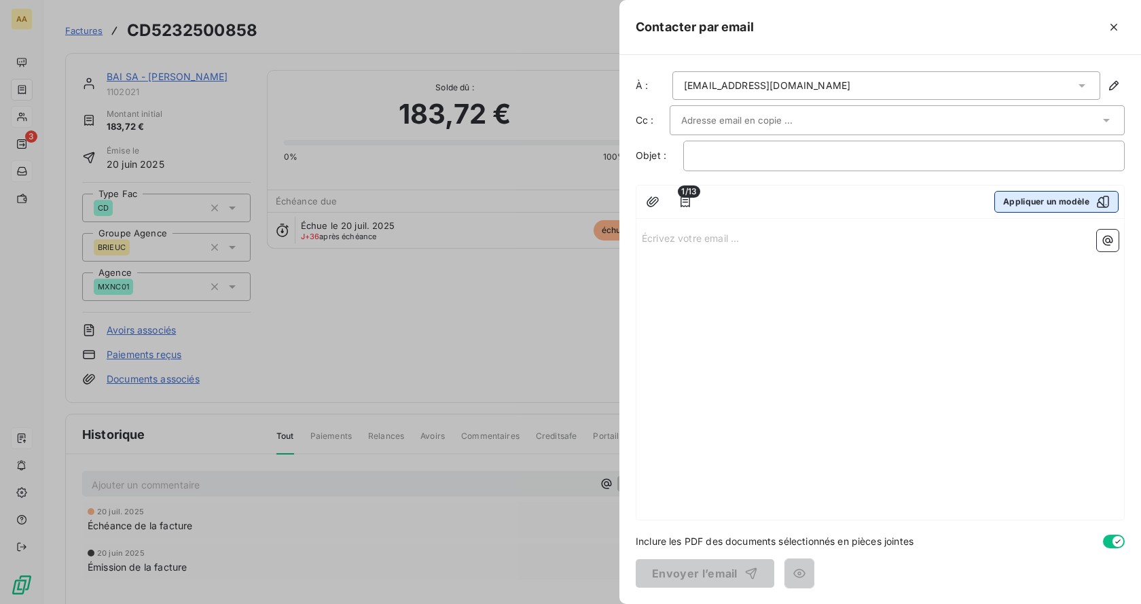
click at [1034, 199] on button "Appliquer un modèle" at bounding box center [1057, 202] width 124 height 22
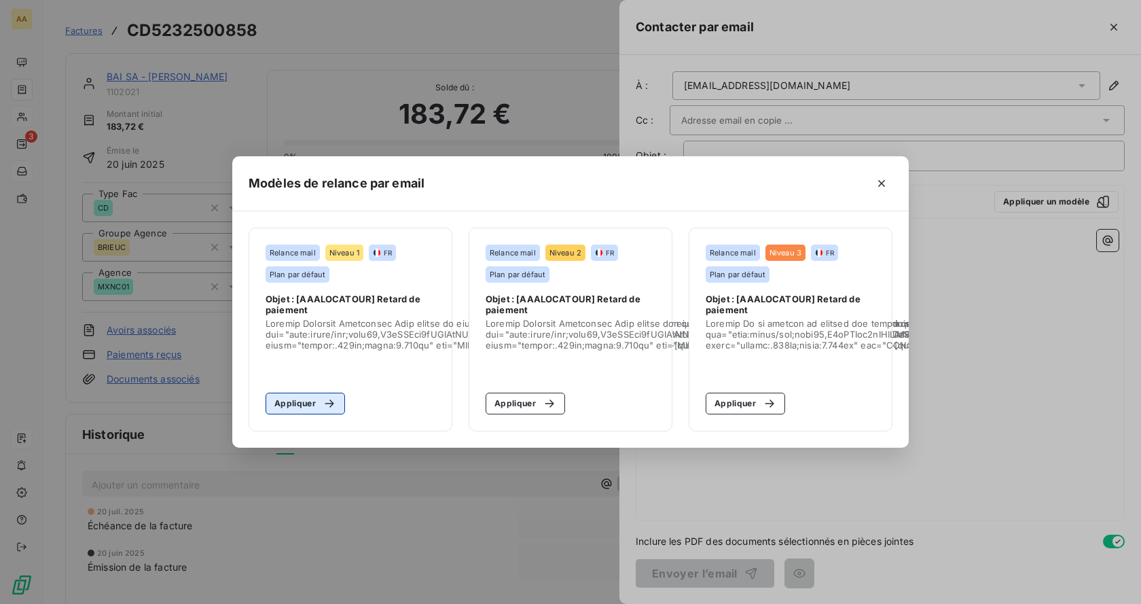
click at [306, 402] on button "Appliquer" at bounding box center [305, 404] width 79 height 22
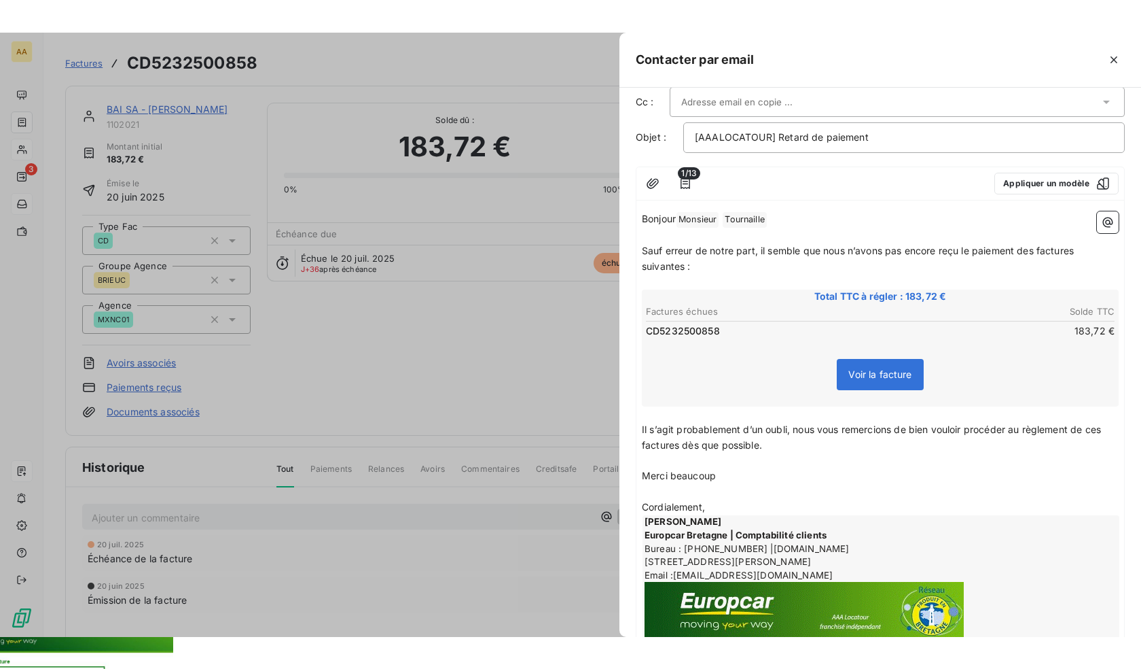
scroll to position [145, 0]
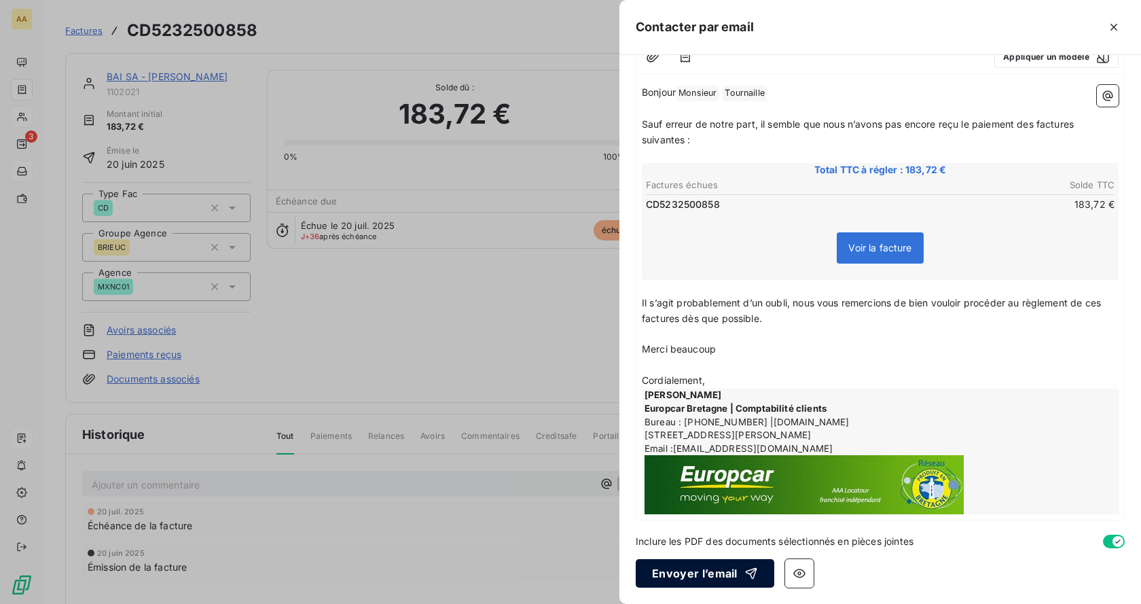
click at [705, 570] on button "Envoyer l’email" at bounding box center [705, 573] width 139 height 29
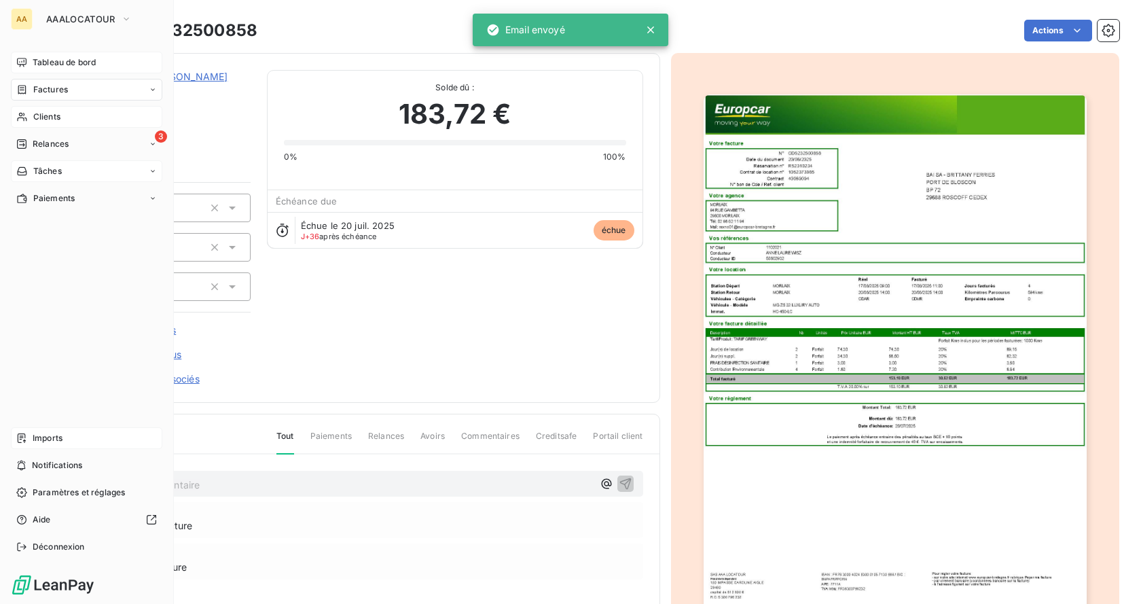
click at [37, 54] on div "Tableau de bord" at bounding box center [87, 63] width 152 height 22
